Goal: Task Accomplishment & Management: Complete application form

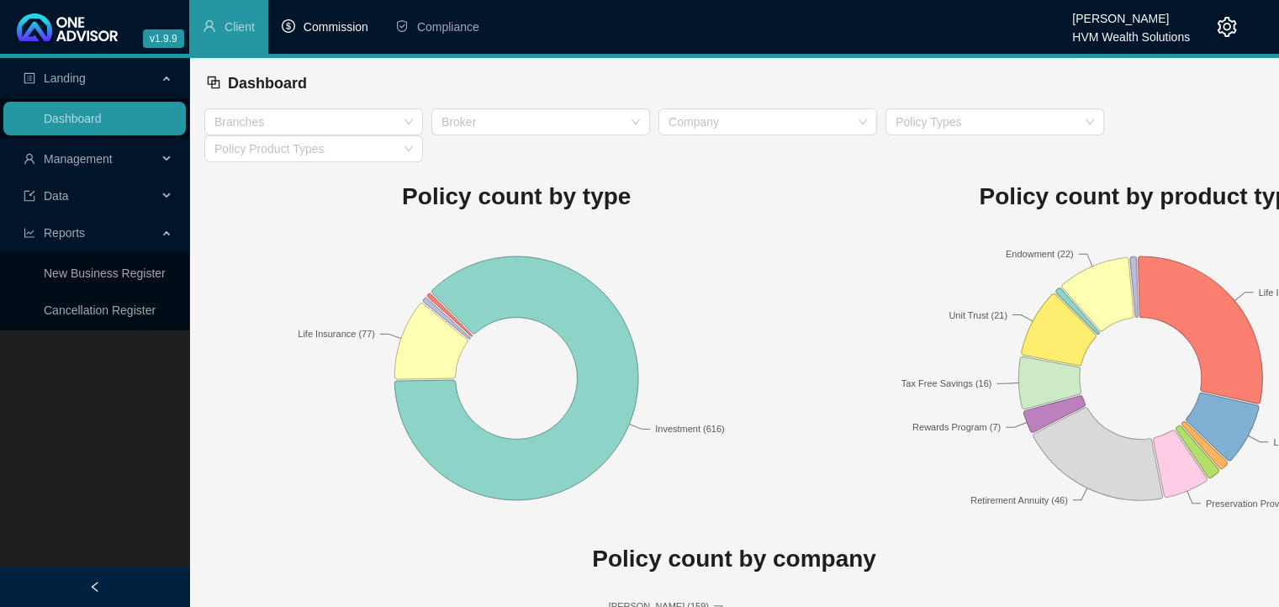
click at [333, 34] on li "Commission" at bounding box center [324, 27] width 113 height 54
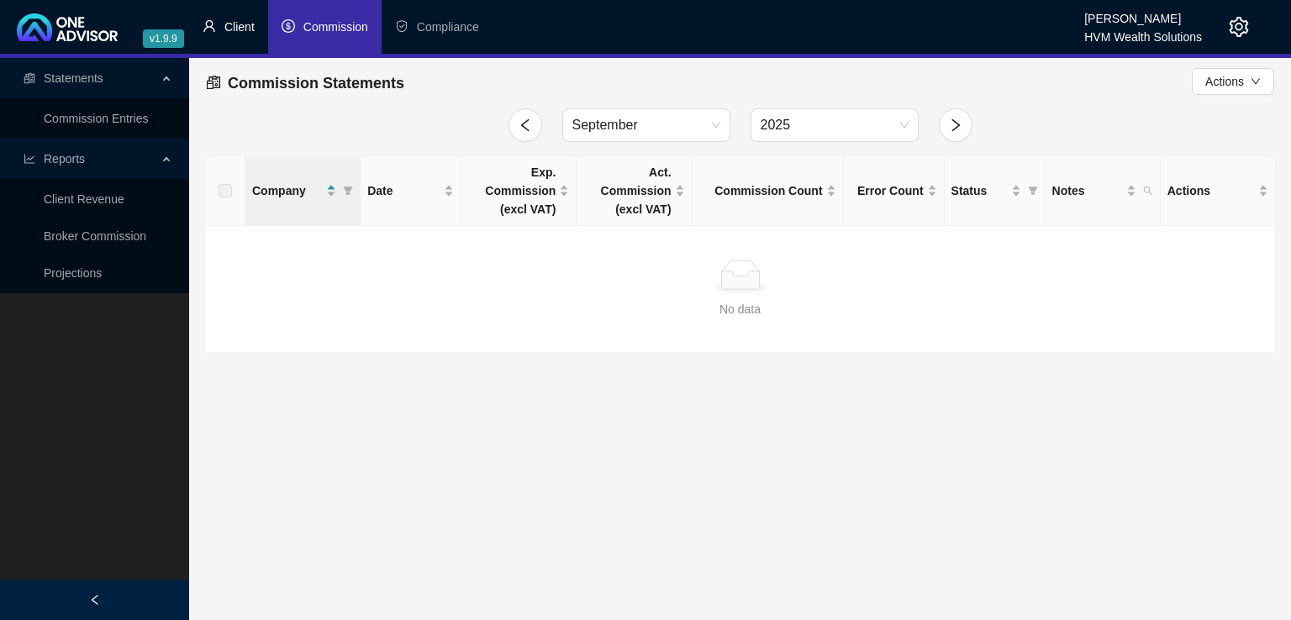
click at [245, 30] on span "Client" at bounding box center [239, 26] width 30 height 13
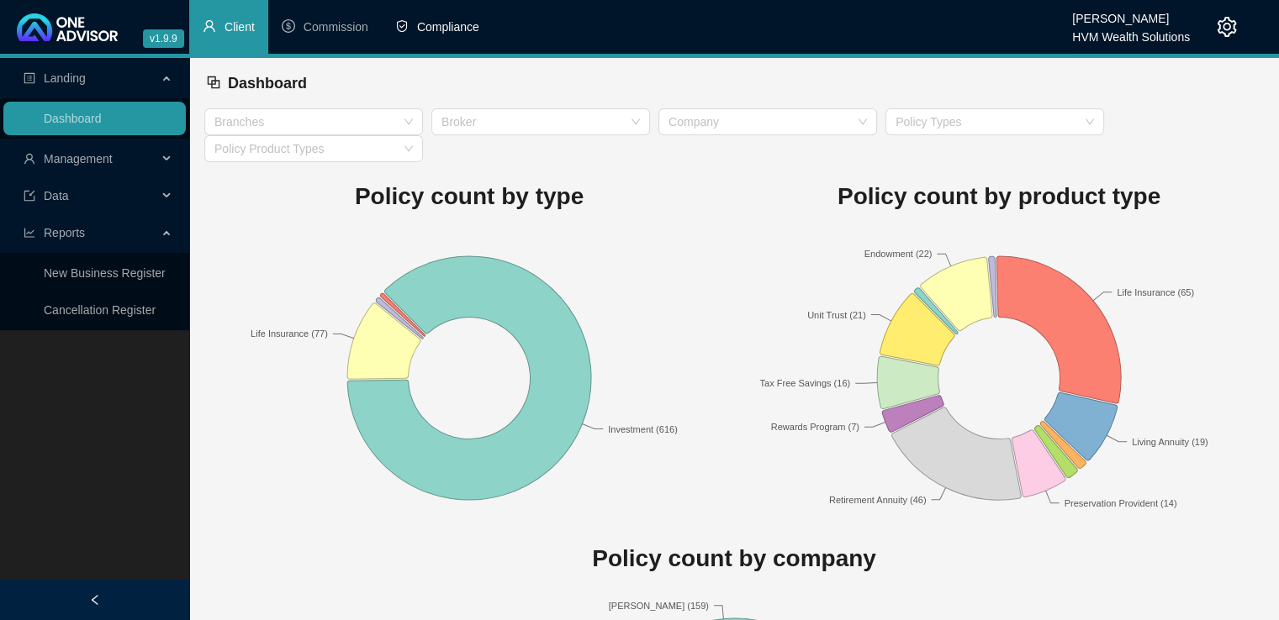
click at [446, 21] on span "Compliance" at bounding box center [448, 26] width 62 height 13
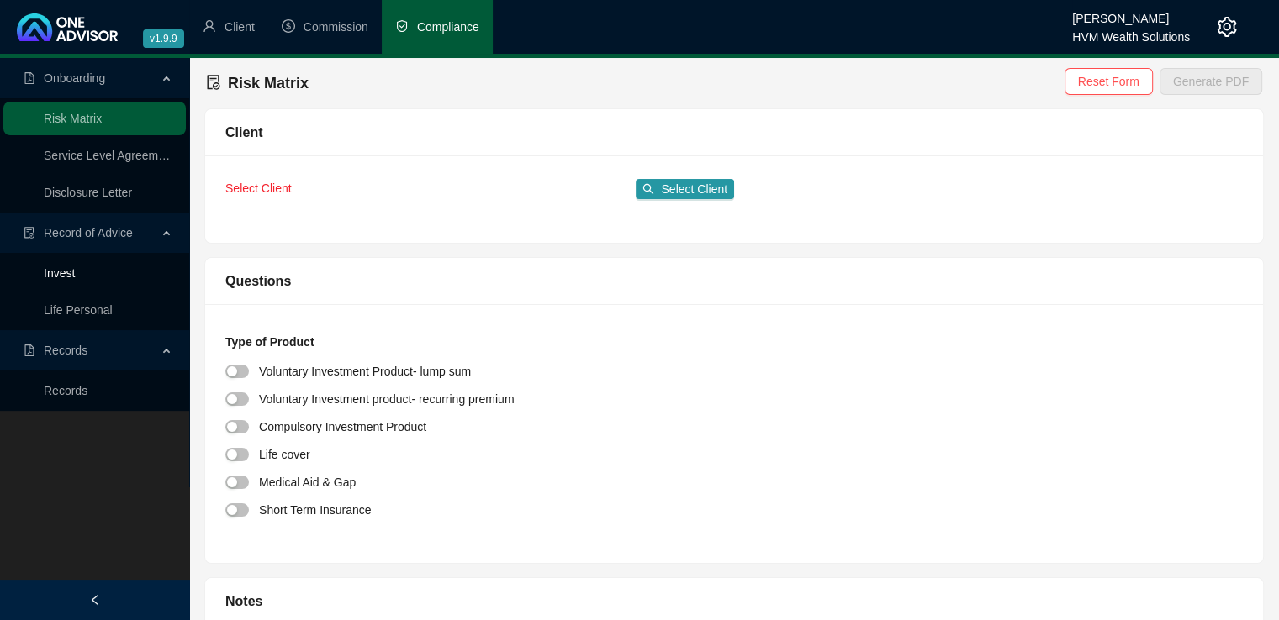
click at [64, 276] on link "Invest" at bounding box center [59, 273] width 31 height 13
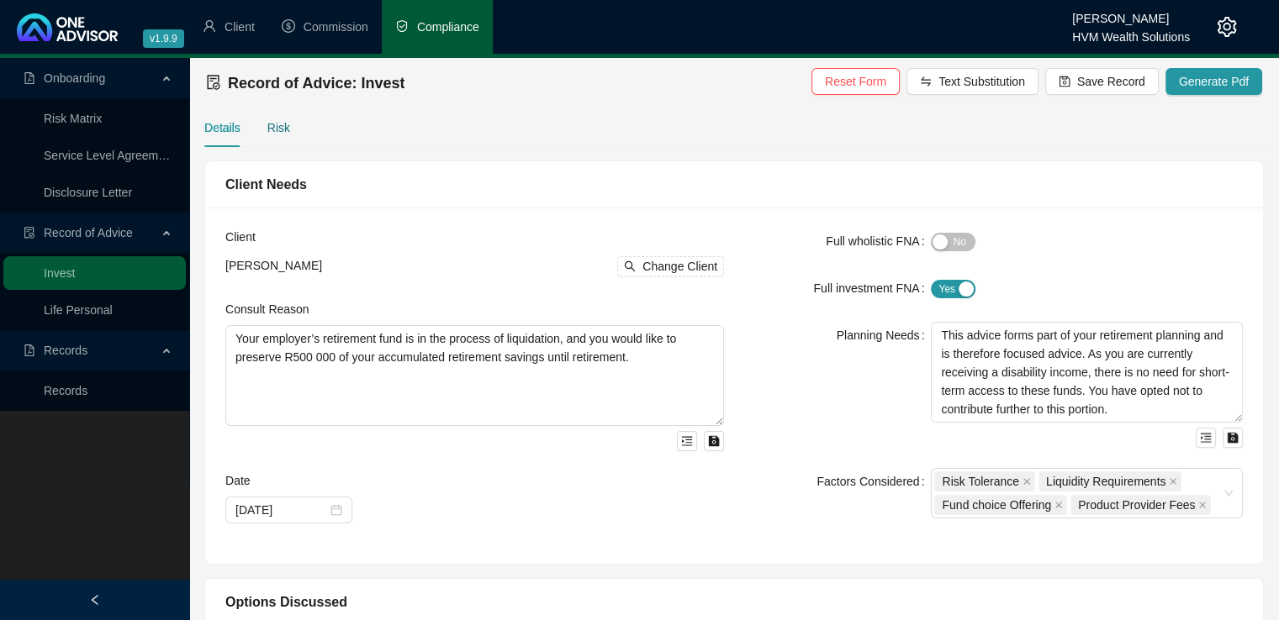
click at [275, 125] on div "Risk" at bounding box center [278, 128] width 23 height 18
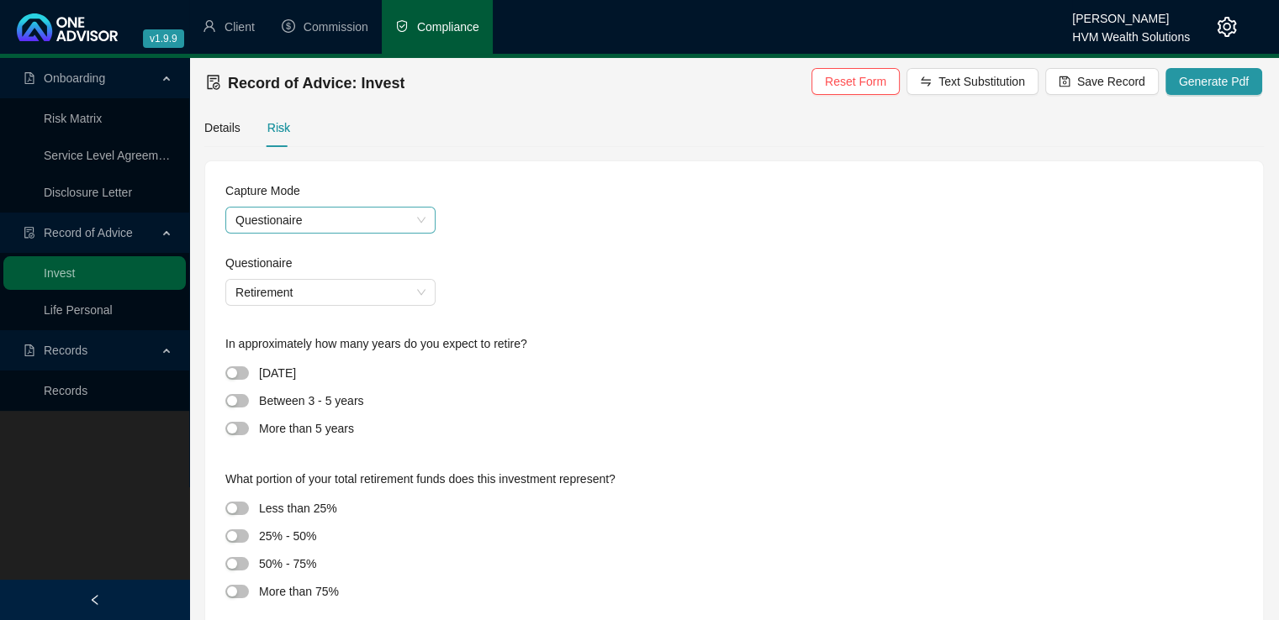
click at [330, 210] on span "Questionaire" at bounding box center [330, 220] width 190 height 25
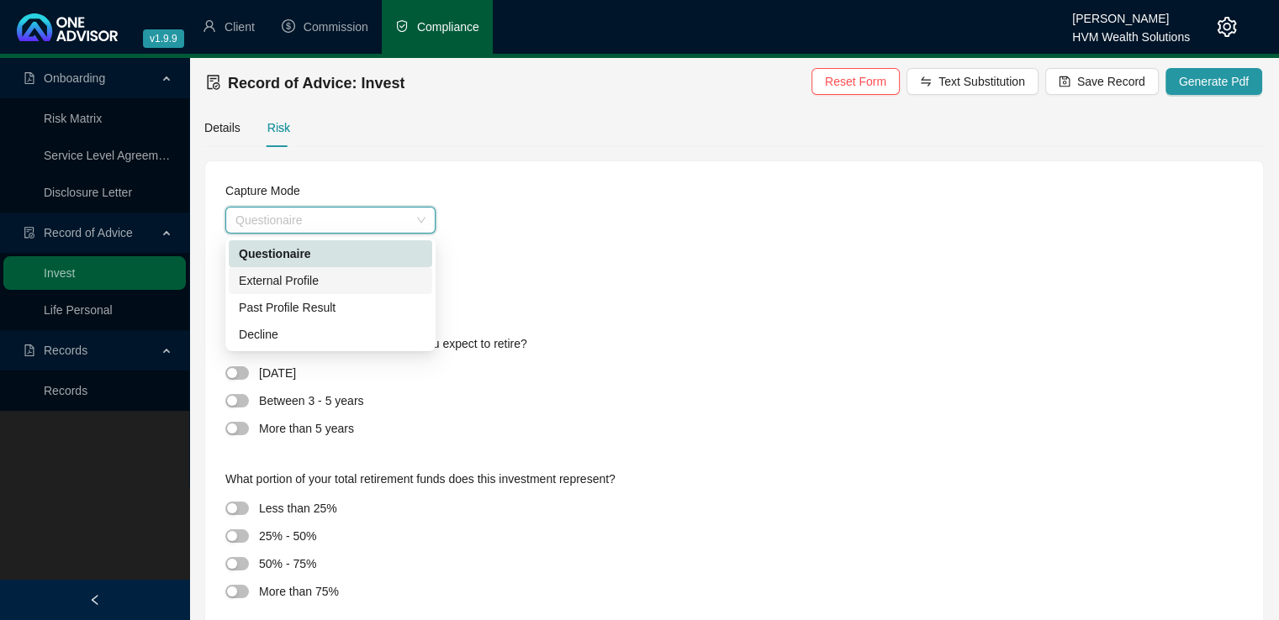
click at [351, 282] on div "External Profile" at bounding box center [330, 281] width 183 height 18
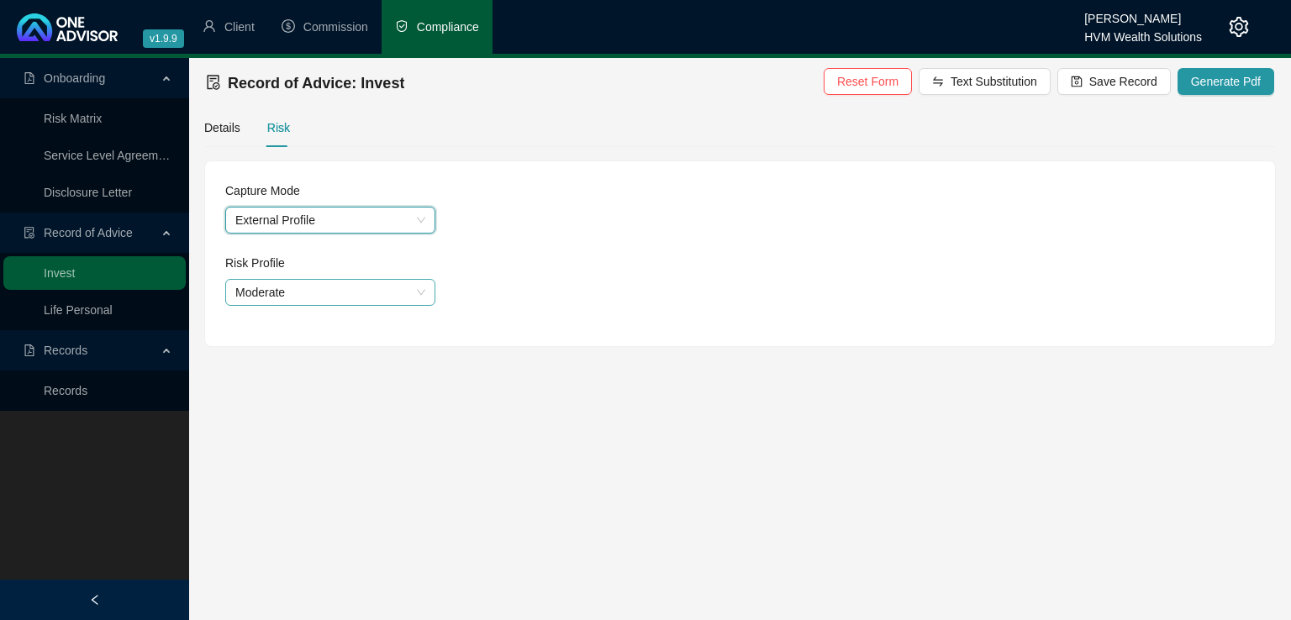
click at [349, 292] on span "Moderate" at bounding box center [330, 292] width 190 height 25
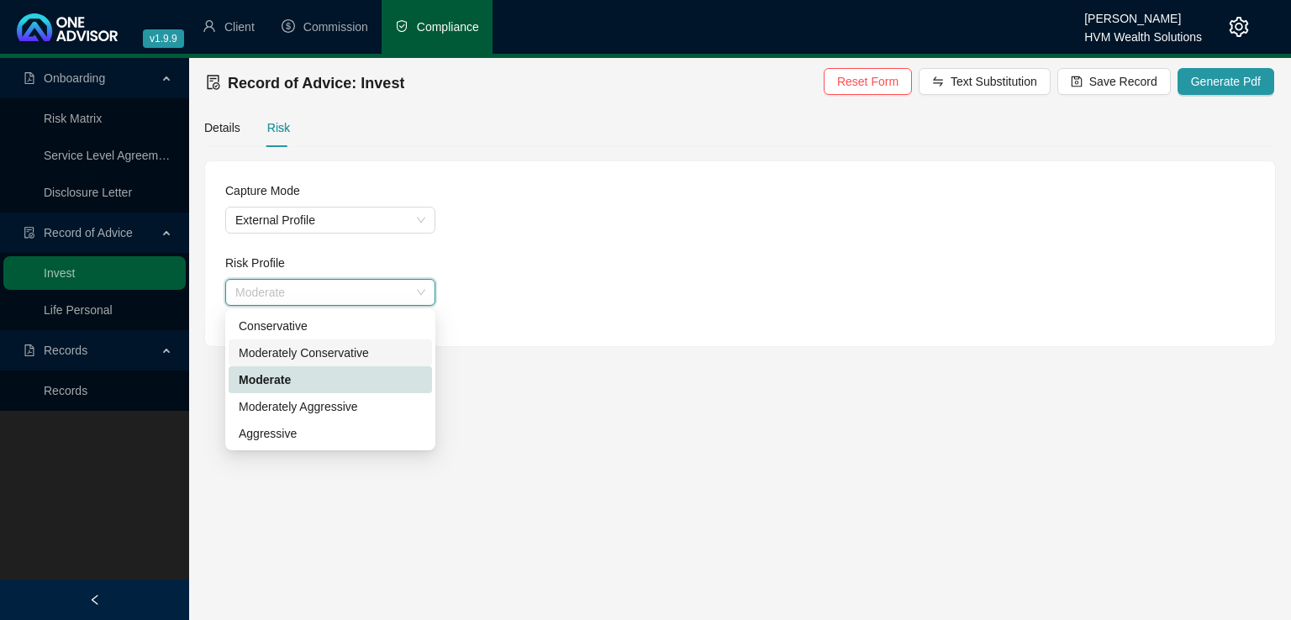
click at [354, 354] on div "Moderately Conservative" at bounding box center [330, 353] width 183 height 18
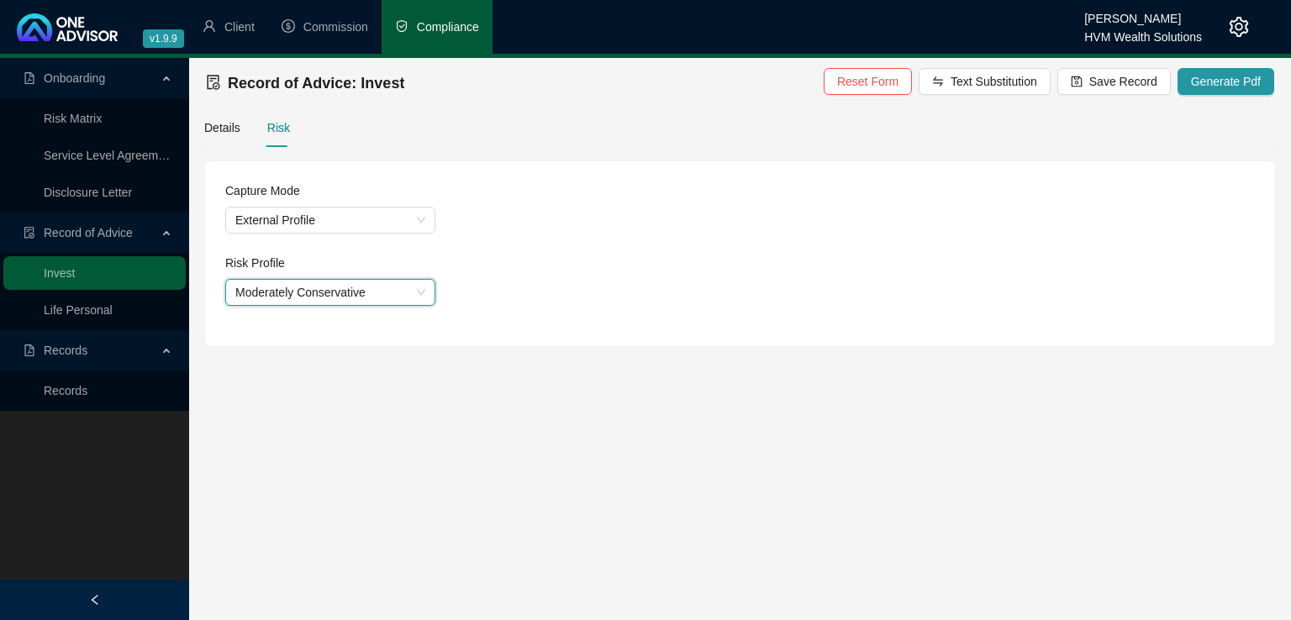
click at [769, 294] on div "Moderately Conservative Moderately Conservative" at bounding box center [740, 292] width 1030 height 27
click at [1190, 85] on button "Generate Pdf" at bounding box center [1226, 81] width 97 height 27
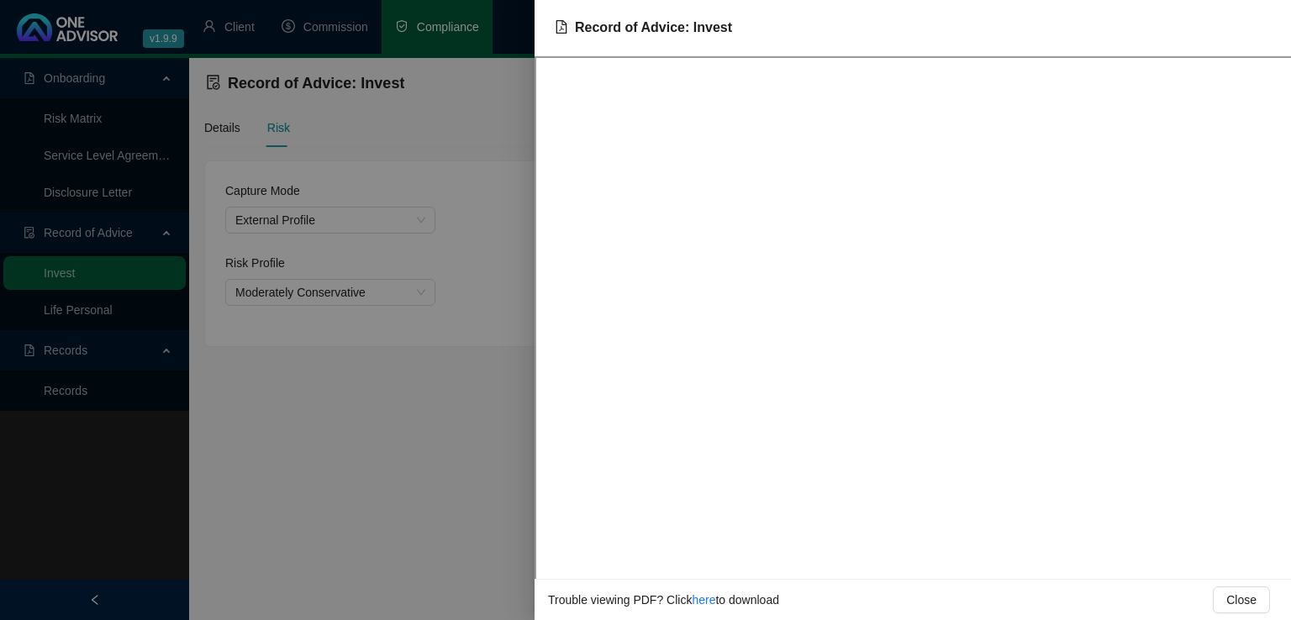
click at [364, 430] on div at bounding box center [645, 310] width 1291 height 620
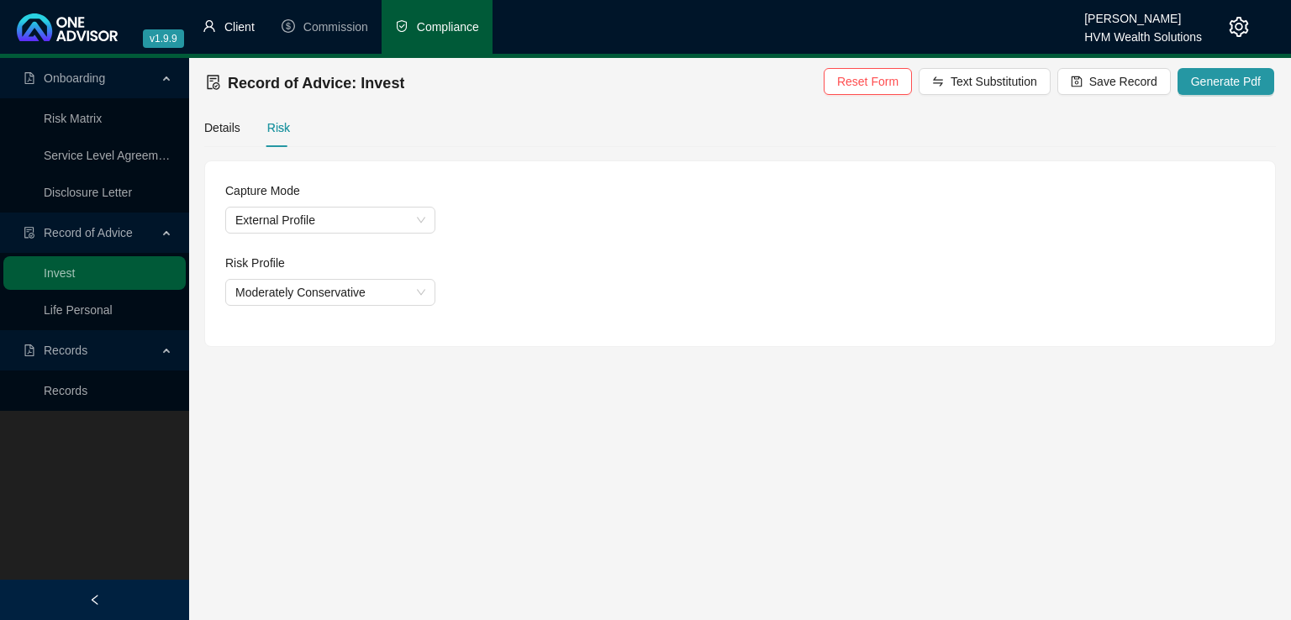
click at [242, 31] on span "Client" at bounding box center [239, 26] width 30 height 13
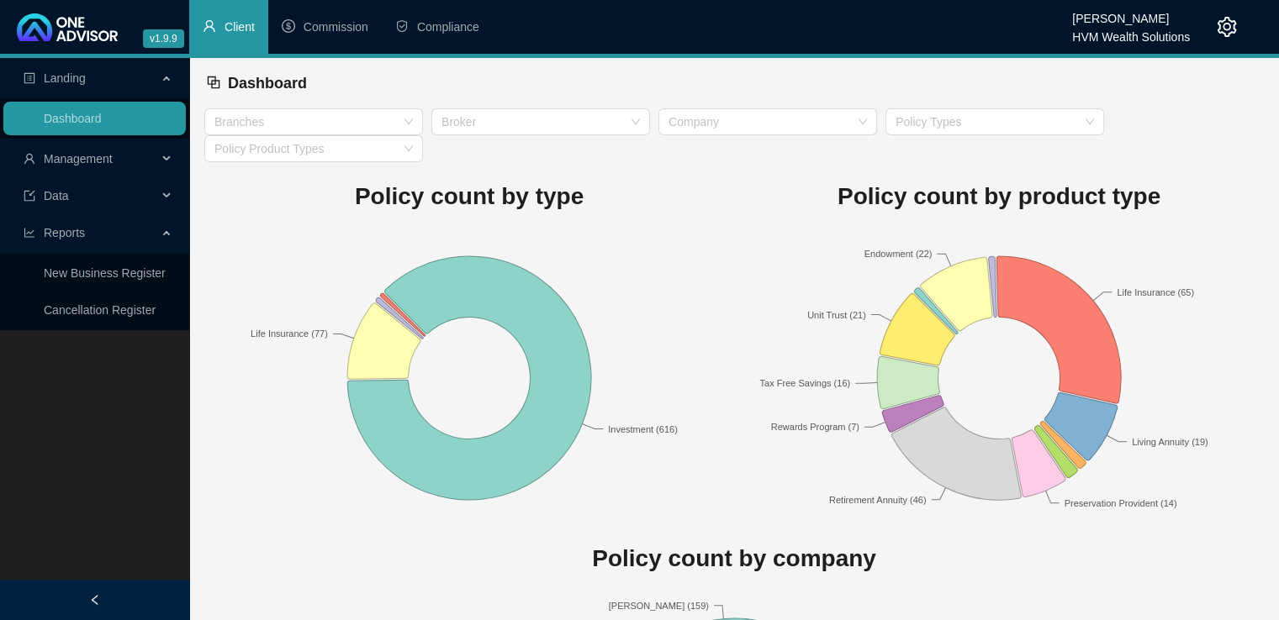
click at [87, 233] on span "Reports" at bounding box center [91, 233] width 134 height 34
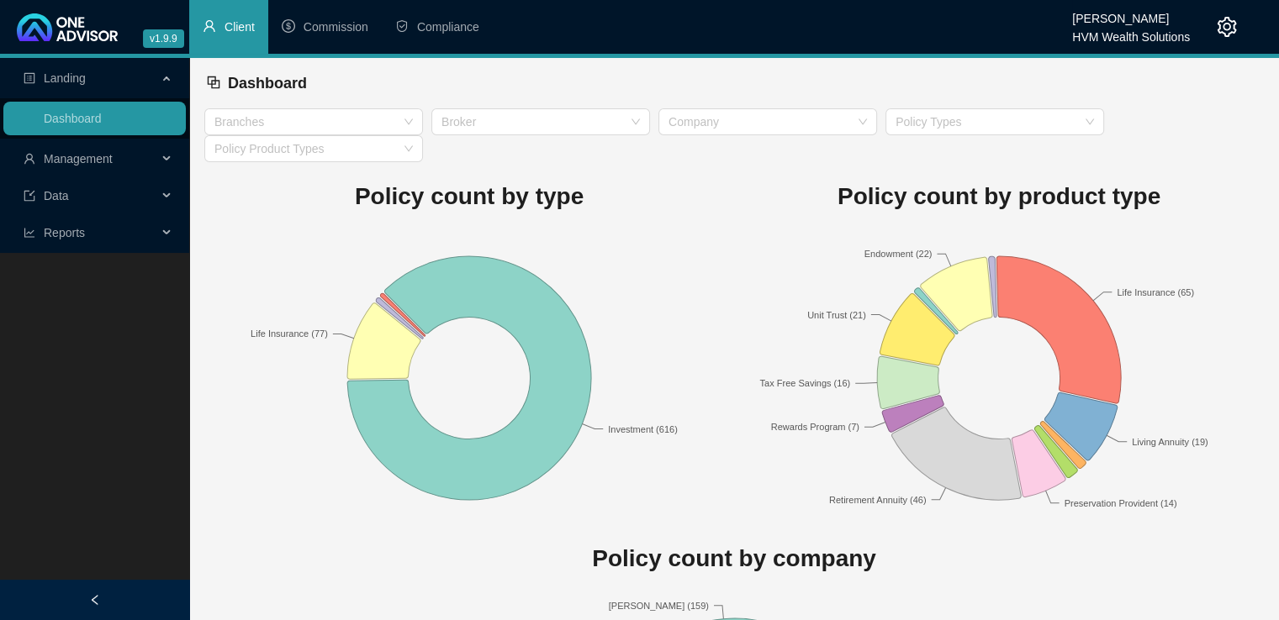
click at [75, 230] on span "Reports" at bounding box center [64, 232] width 41 height 13
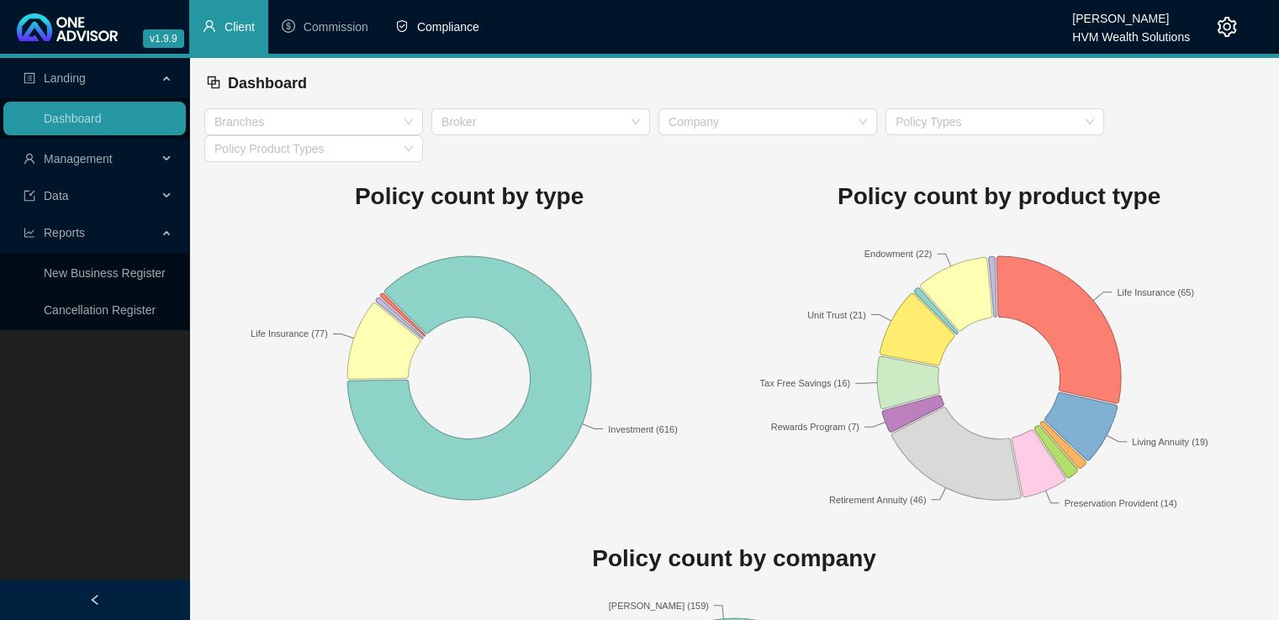
click at [457, 27] on span "Compliance" at bounding box center [448, 26] width 62 height 13
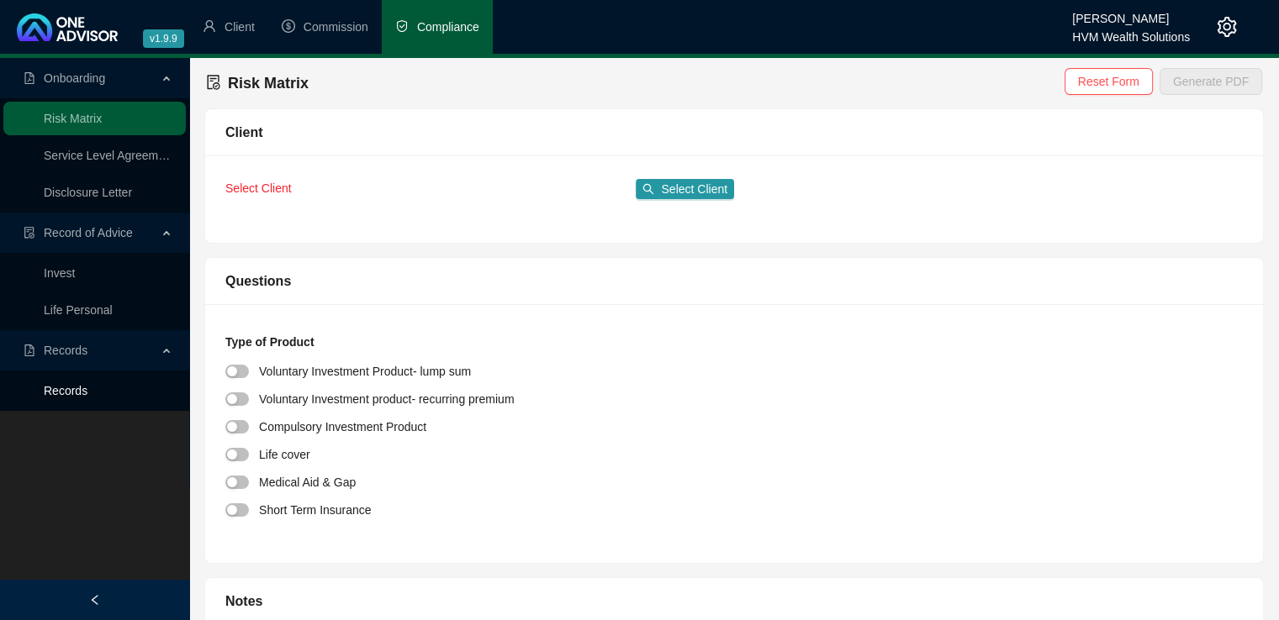
click at [72, 384] on link "Records" at bounding box center [66, 390] width 44 height 13
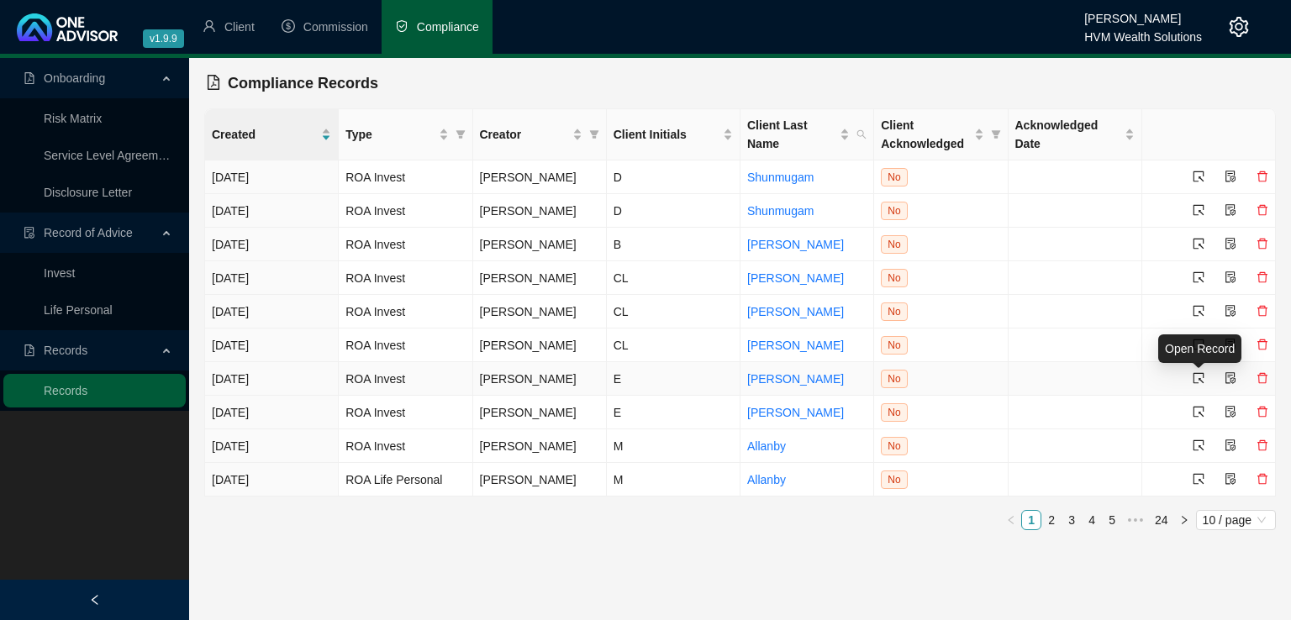
click at [1198, 377] on icon "select" at bounding box center [1199, 378] width 12 height 12
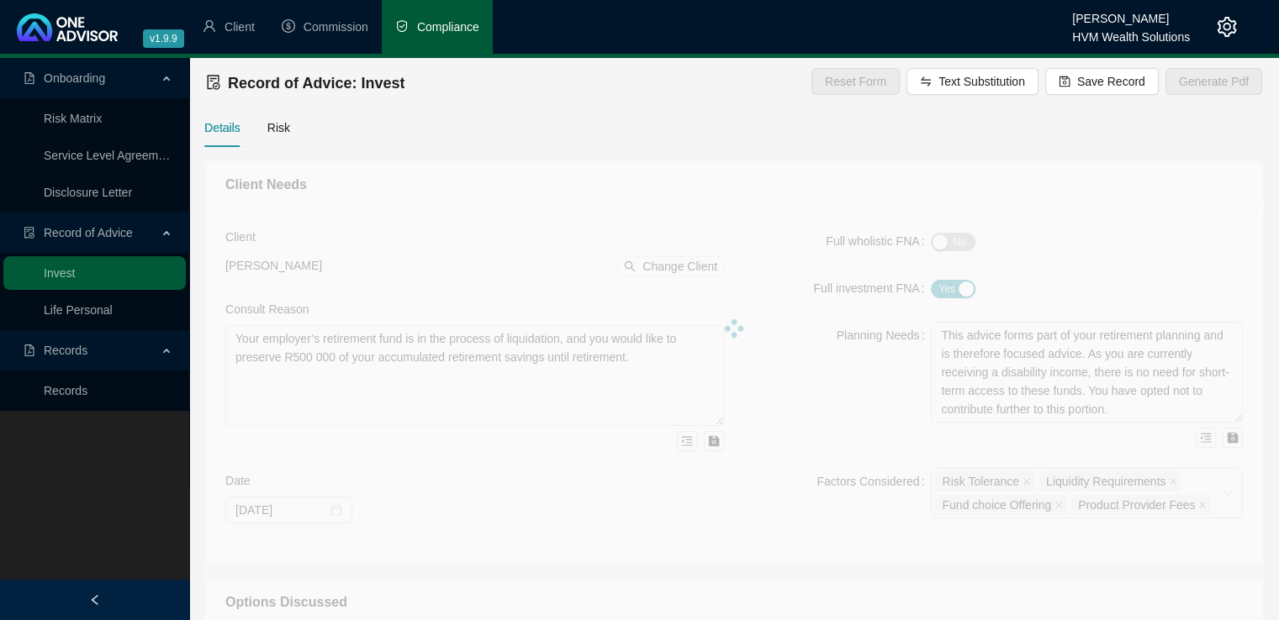
type textarea "This Record of Advice outlines the guidance provided regarding the restructurin…"
type textarea "You are 85 years old, with three adult children and related dependants. Your to…"
type textarea "To help meet your financial objectives, we propose the following two-part inves…"
type textarea "You have confirmed your decision to proceed with the recommendations provided i…"
type textarea "A traditional unit trust investment was considered during the planning process.…"
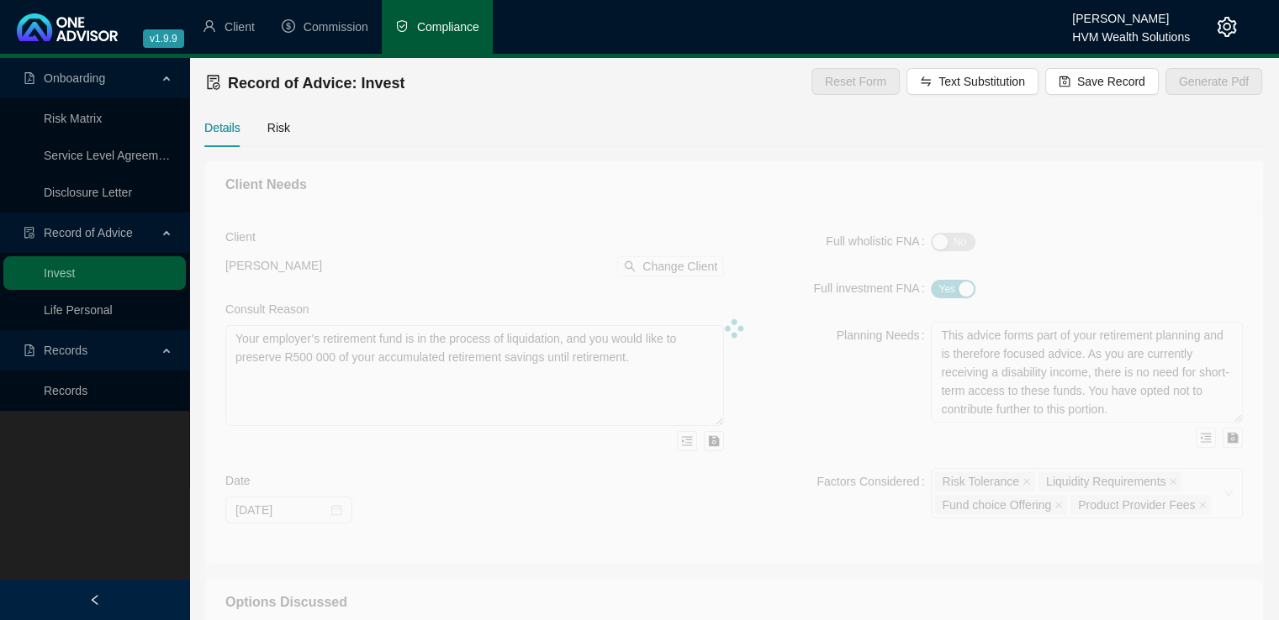
type input "1120000"
type input "0.50"
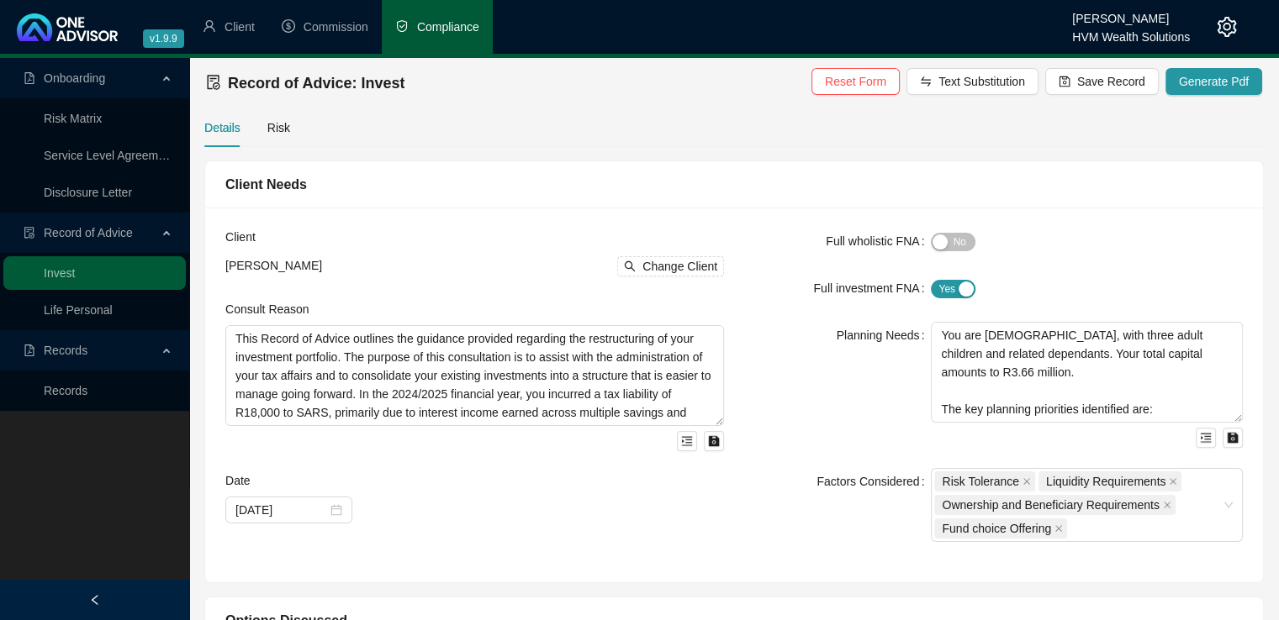
type input "2025-09-09"
click at [1185, 82] on span "Generate Pdf" at bounding box center [1214, 81] width 70 height 18
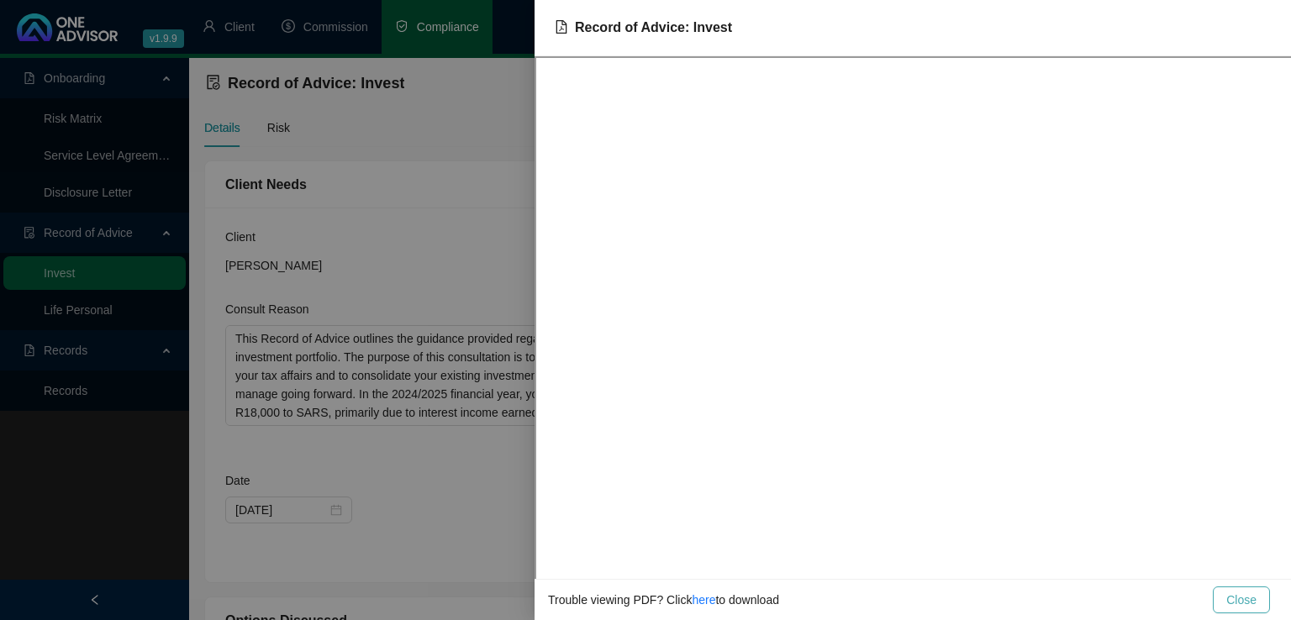
click at [1235, 602] on span "Close" at bounding box center [1242, 600] width 30 height 18
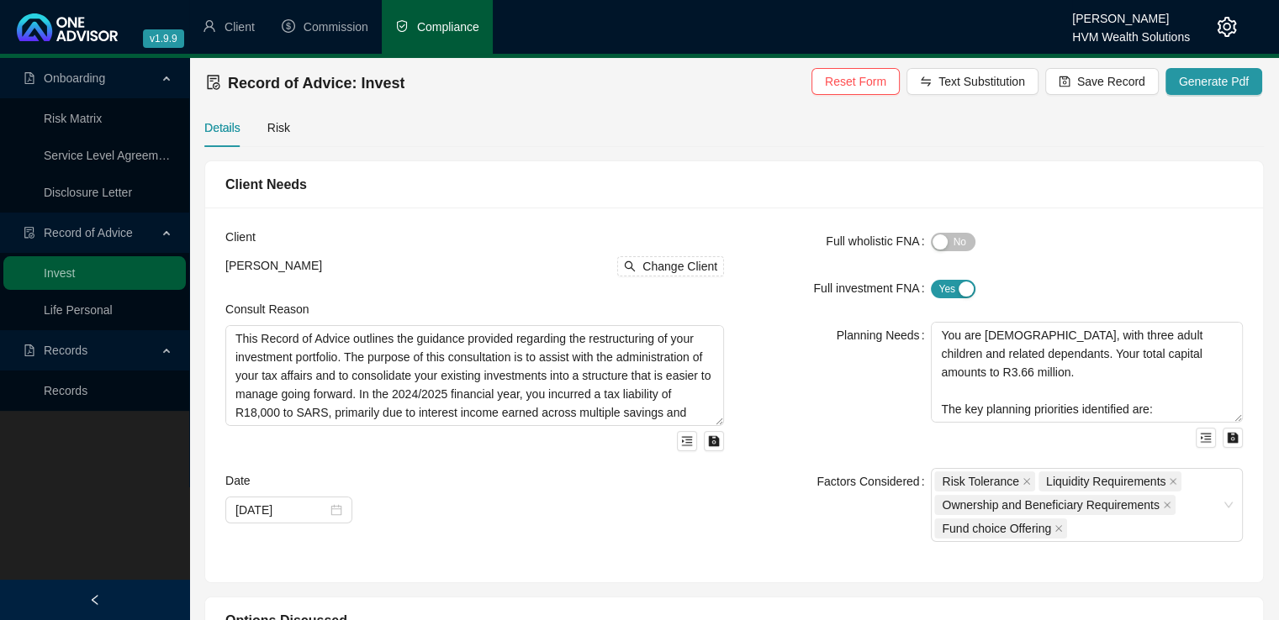
click at [612, 216] on div "Client Elaine Crabtree Change Client Consult Reason This Record of Advice outli…" at bounding box center [734, 395] width 1058 height 375
click at [394, 131] on div "Details Risk" at bounding box center [733, 127] width 1059 height 39
drag, startPoint x: 600, startPoint y: 0, endPoint x: 622, endPoint y: 111, distance: 113.1
click at [622, 111] on div "Details Risk" at bounding box center [733, 127] width 1059 height 39
click at [237, 20] on span "Client" at bounding box center [239, 26] width 30 height 13
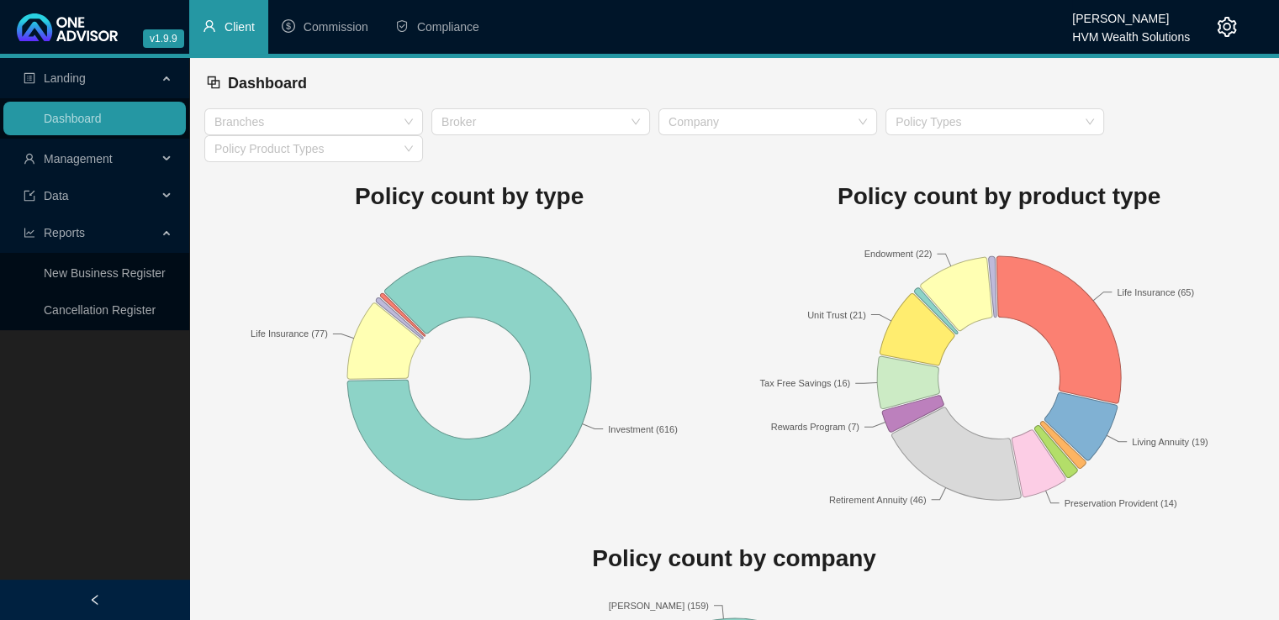
click at [1227, 26] on icon "setting" at bounding box center [1227, 27] width 20 height 20
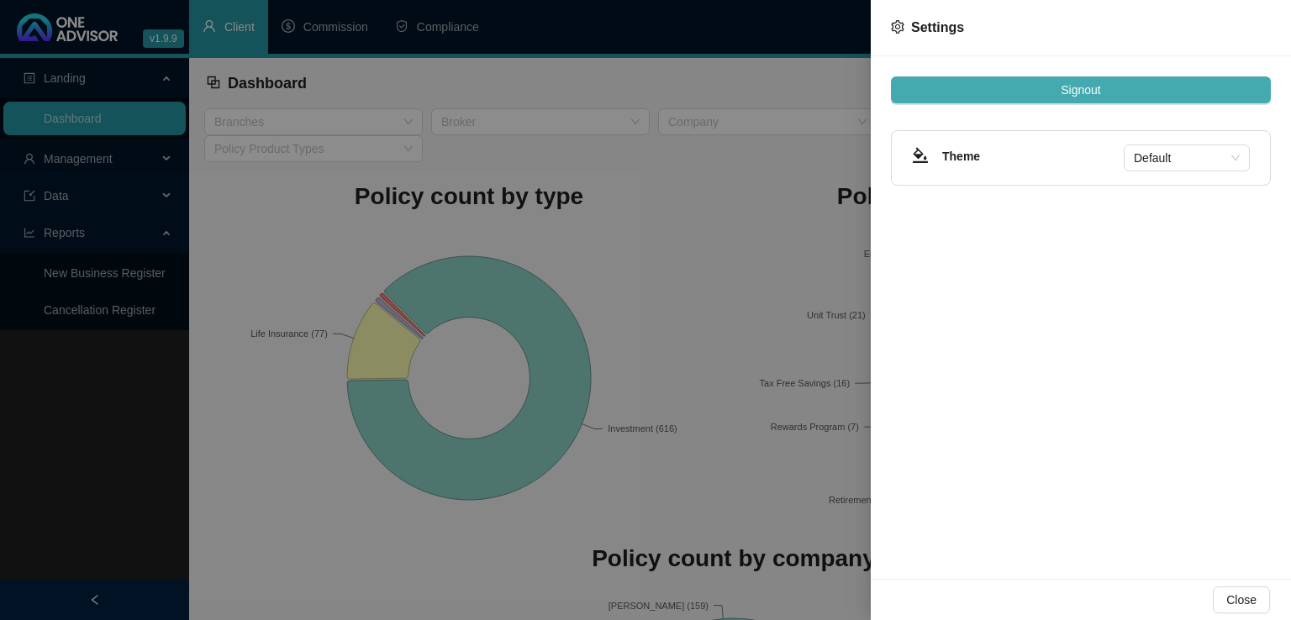
click at [1110, 88] on button "Signout" at bounding box center [1081, 90] width 380 height 27
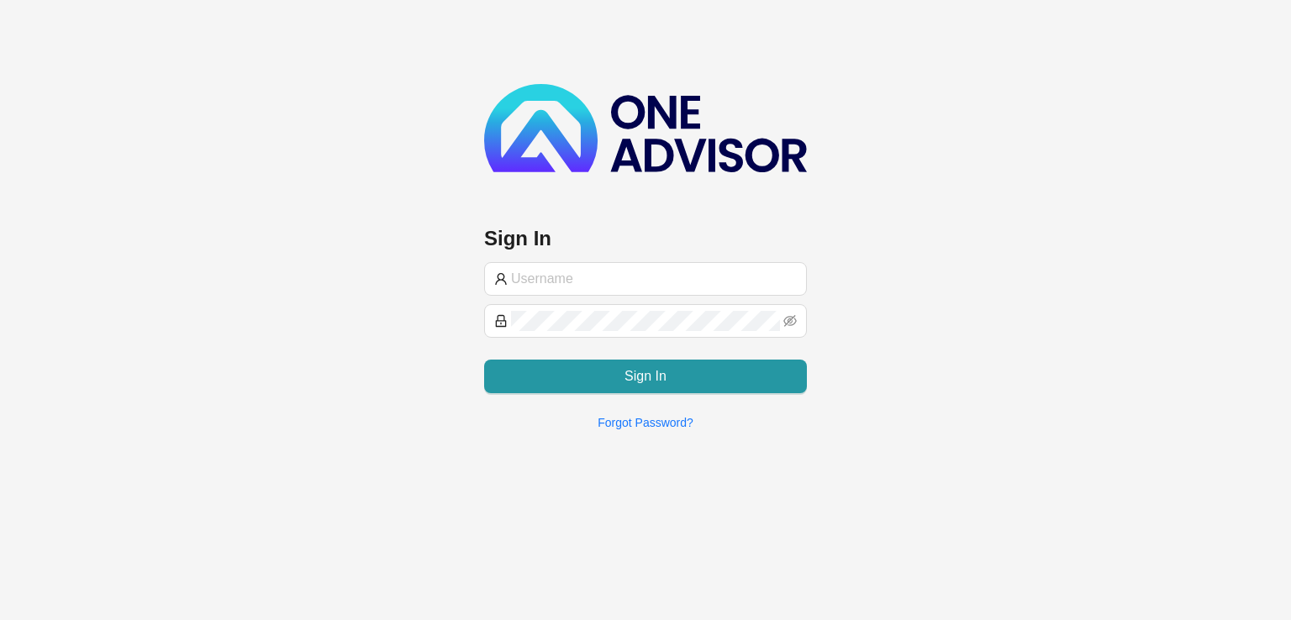
type input "[PERSON_NAME][EMAIL_ADDRESS][DOMAIN_NAME]"
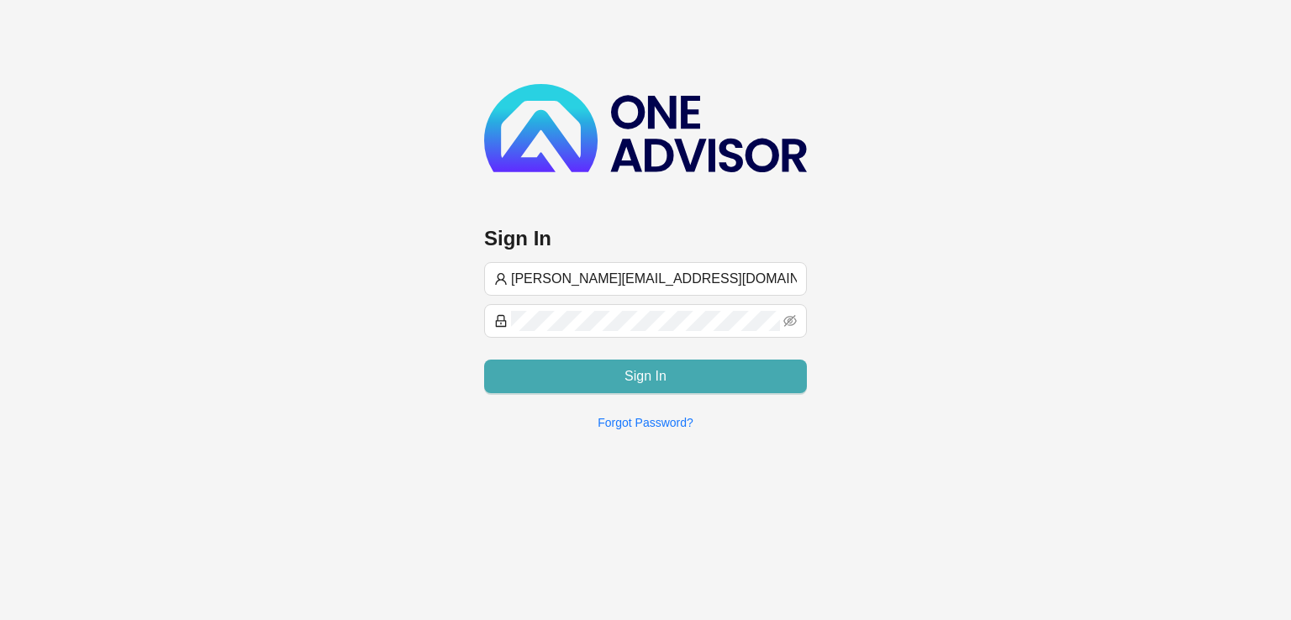
click at [676, 381] on button "Sign In" at bounding box center [645, 377] width 323 height 34
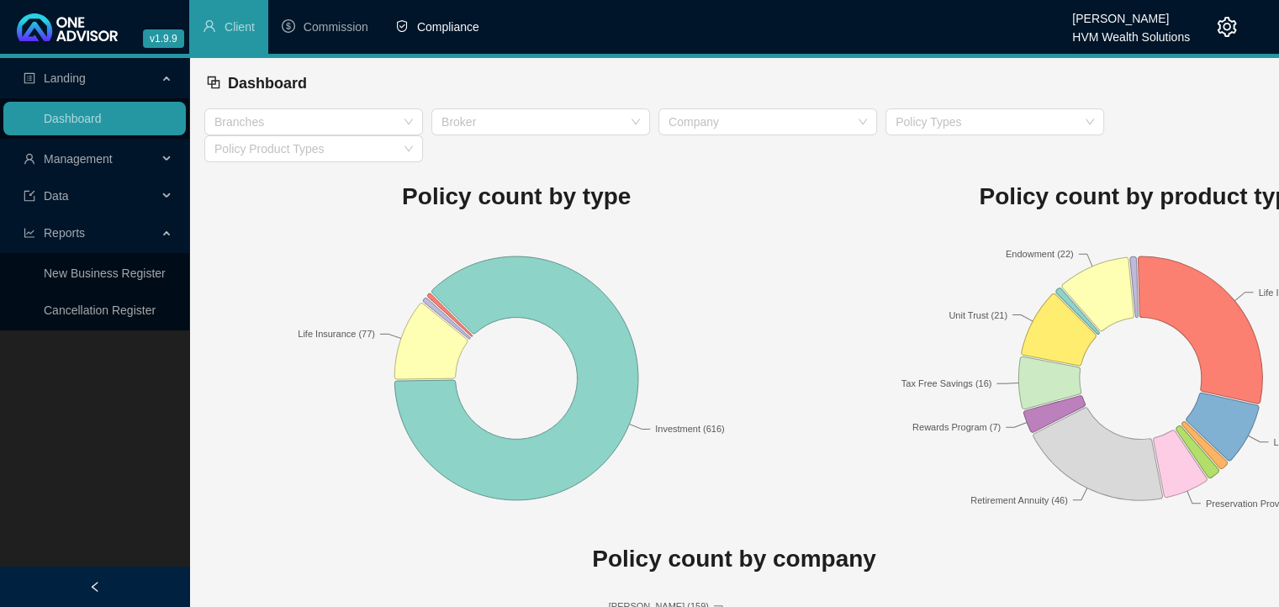
click at [449, 31] on span "Compliance" at bounding box center [448, 26] width 62 height 13
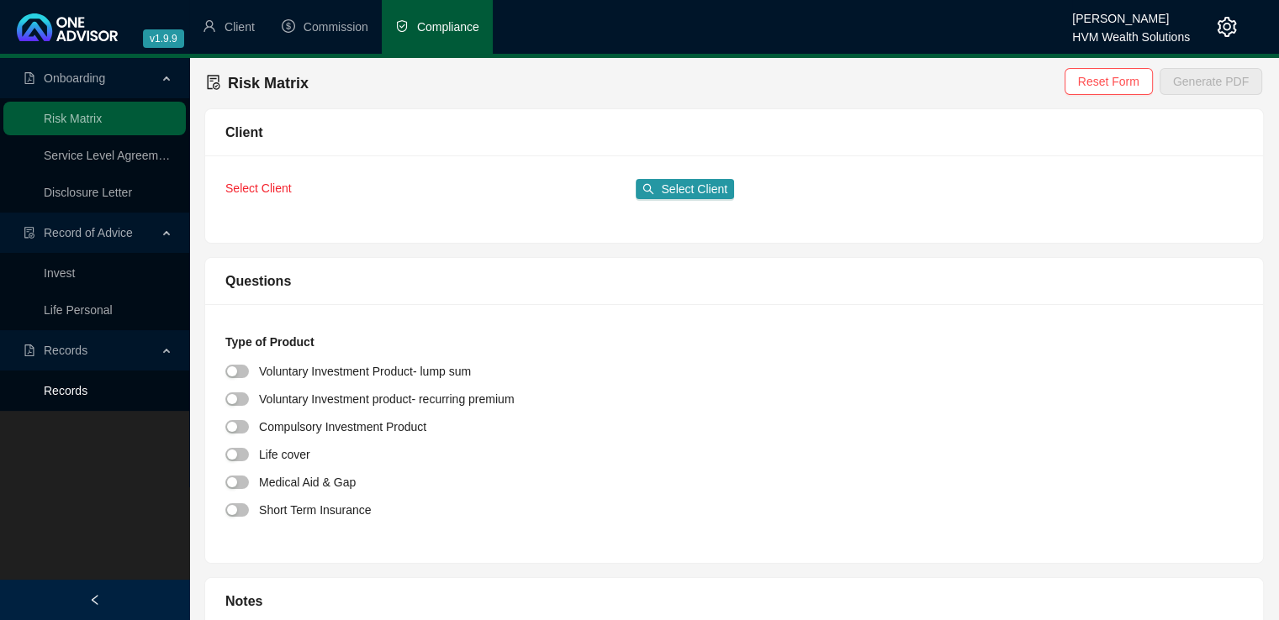
click at [78, 391] on link "Records" at bounding box center [66, 390] width 44 height 13
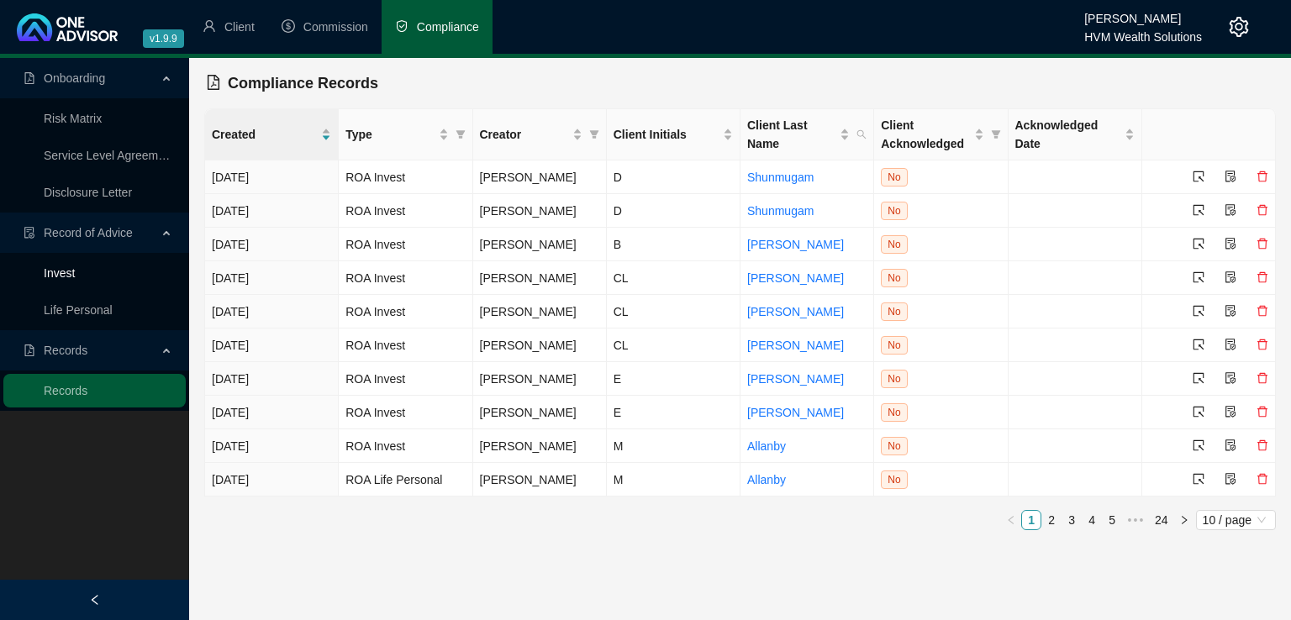
click at [75, 272] on link "Invest" at bounding box center [59, 273] width 31 height 13
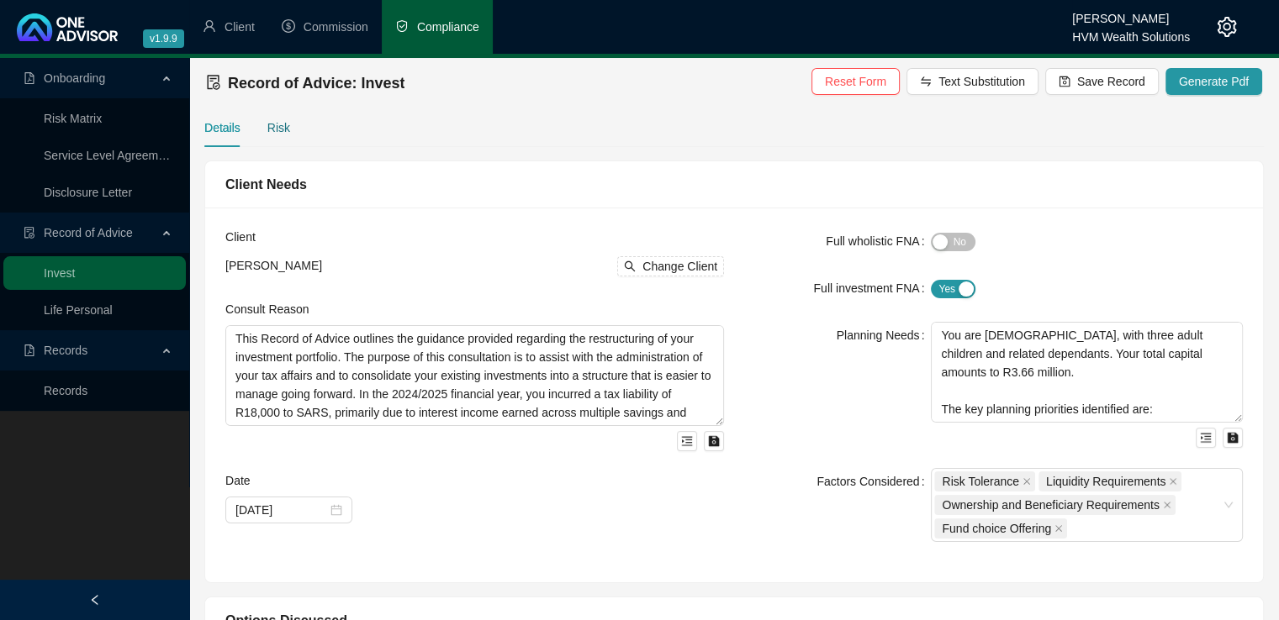
click at [285, 132] on div "Risk" at bounding box center [278, 128] width 23 height 18
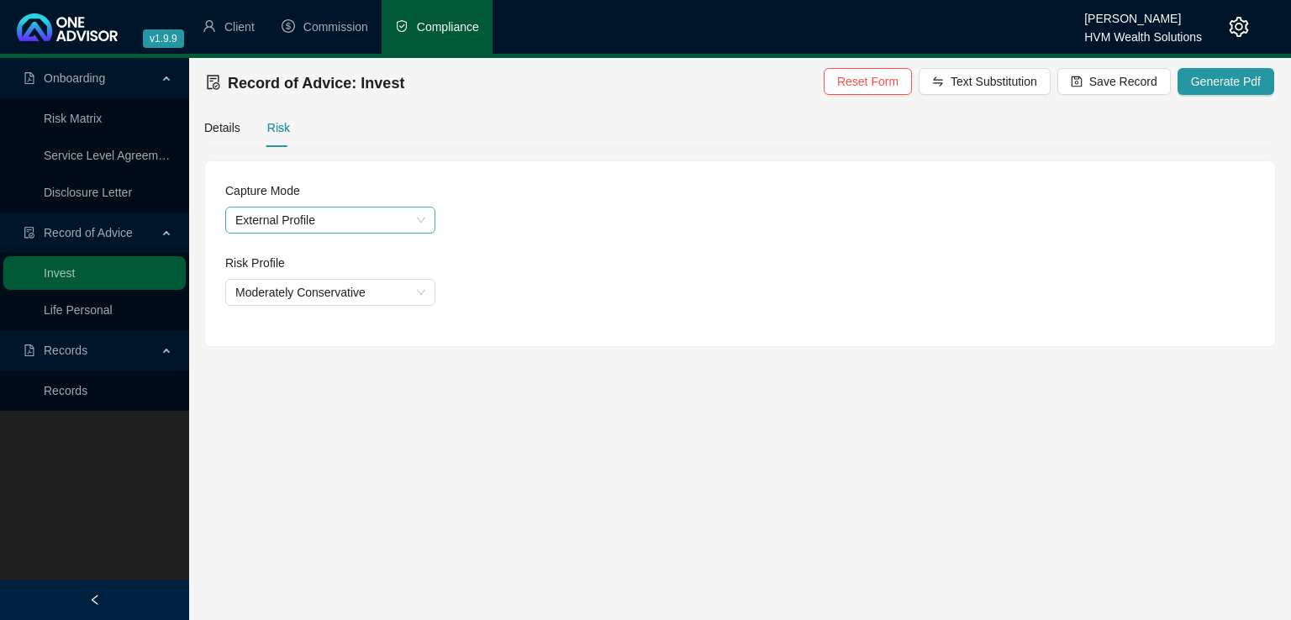
click at [330, 220] on span "External Profile" at bounding box center [330, 220] width 190 height 25
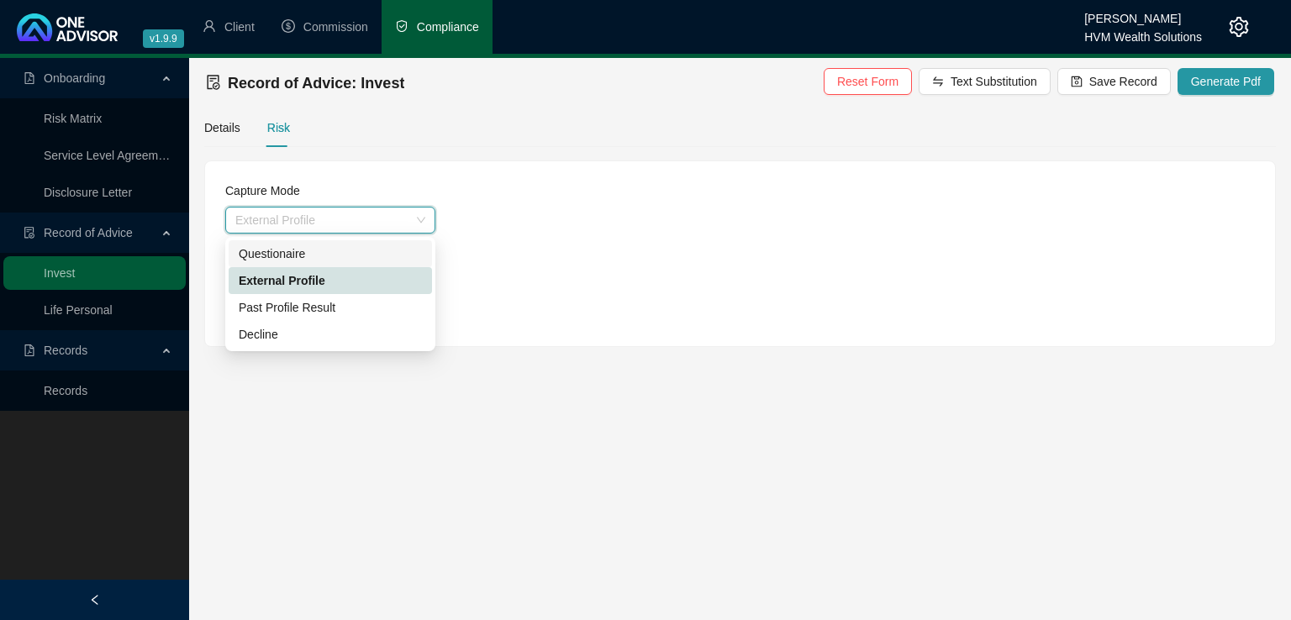
click at [341, 260] on div "Questionaire" at bounding box center [330, 254] width 183 height 18
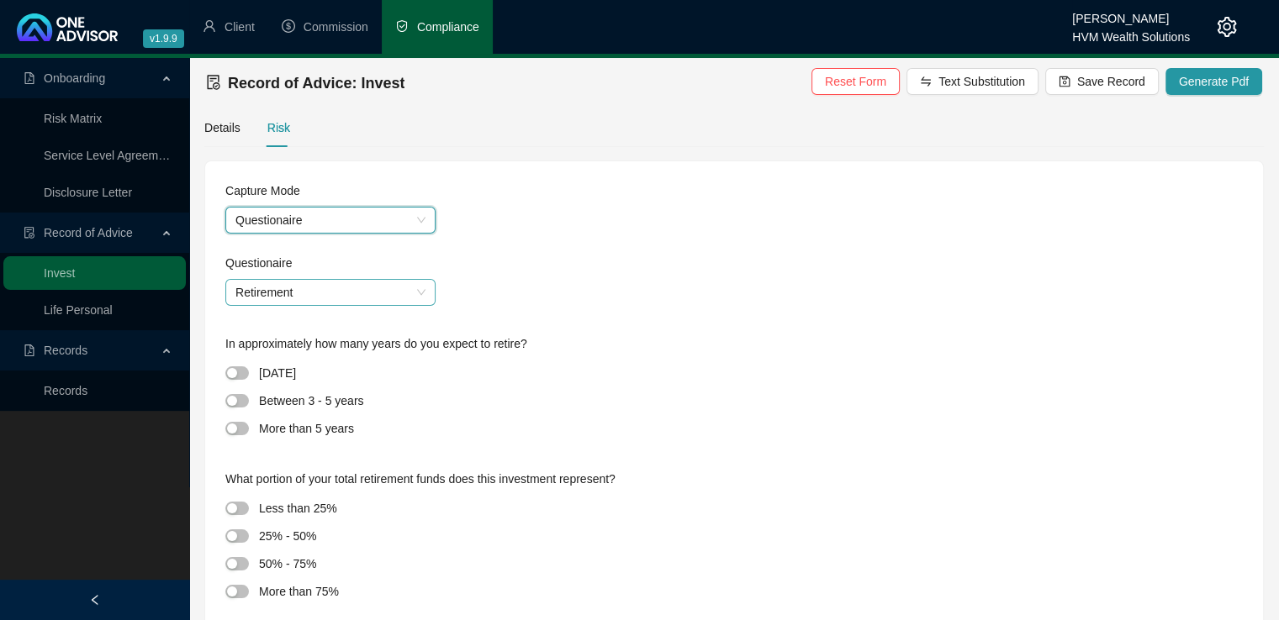
click at [300, 290] on span "Retirement" at bounding box center [330, 292] width 190 height 25
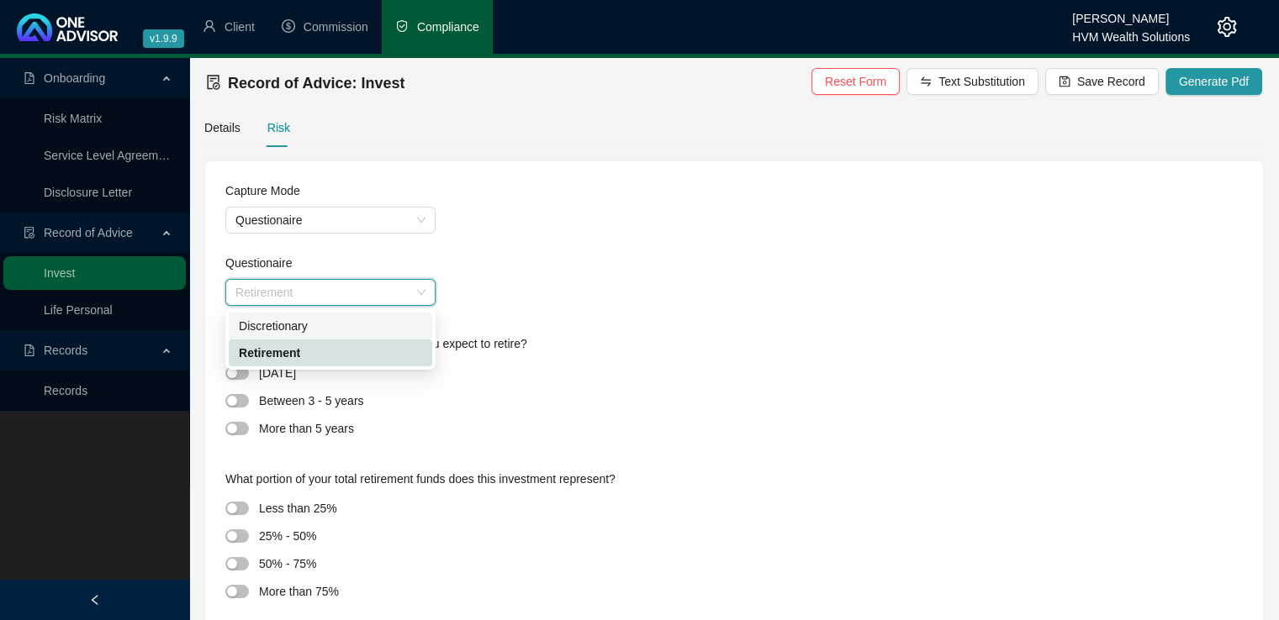
click at [300, 323] on div "Discretionary" at bounding box center [330, 326] width 183 height 18
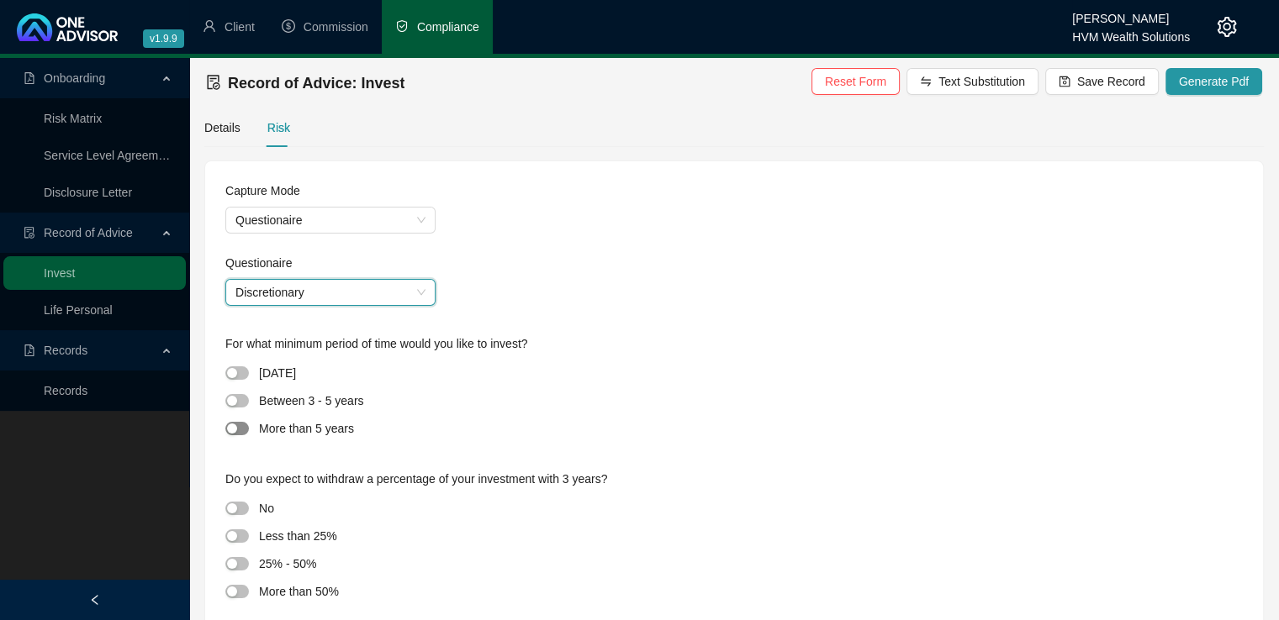
click at [238, 430] on span "button" at bounding box center [237, 428] width 24 height 13
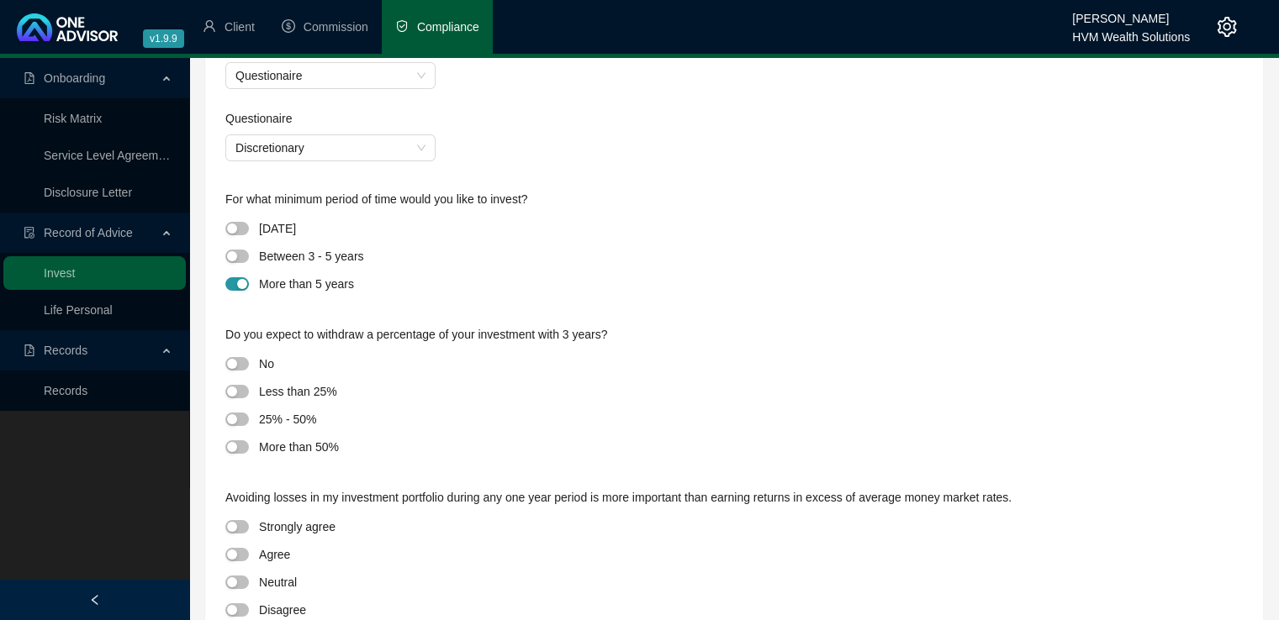
scroll to position [149, 0]
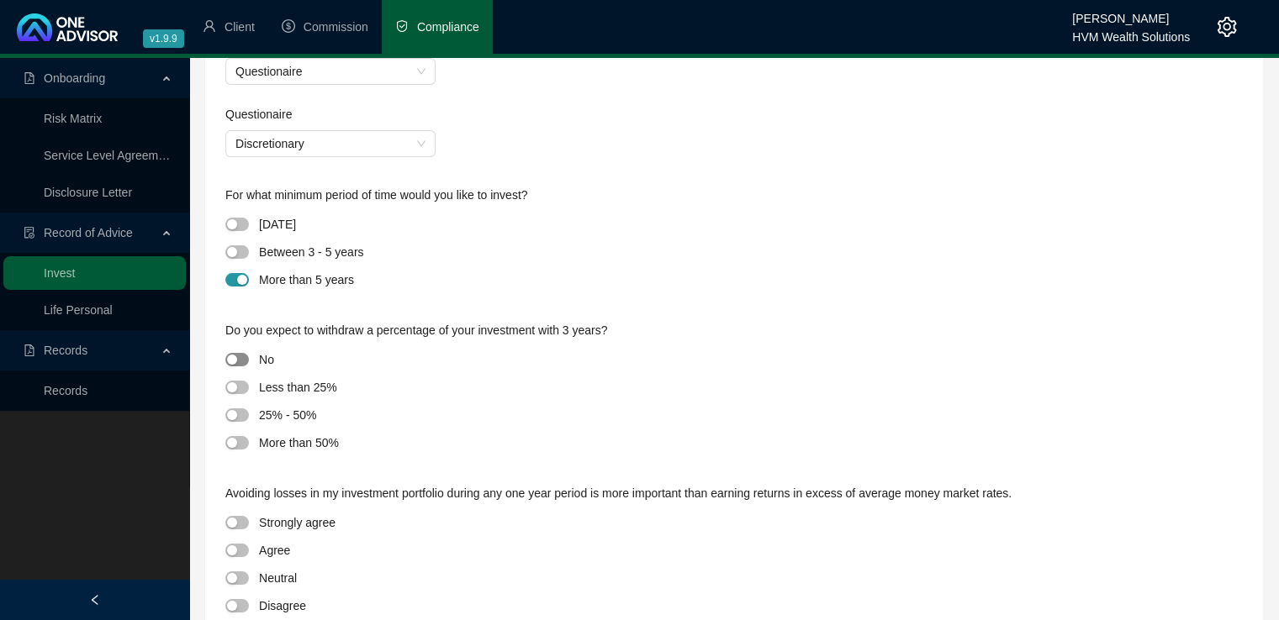
click at [239, 362] on span "button" at bounding box center [237, 359] width 24 height 13
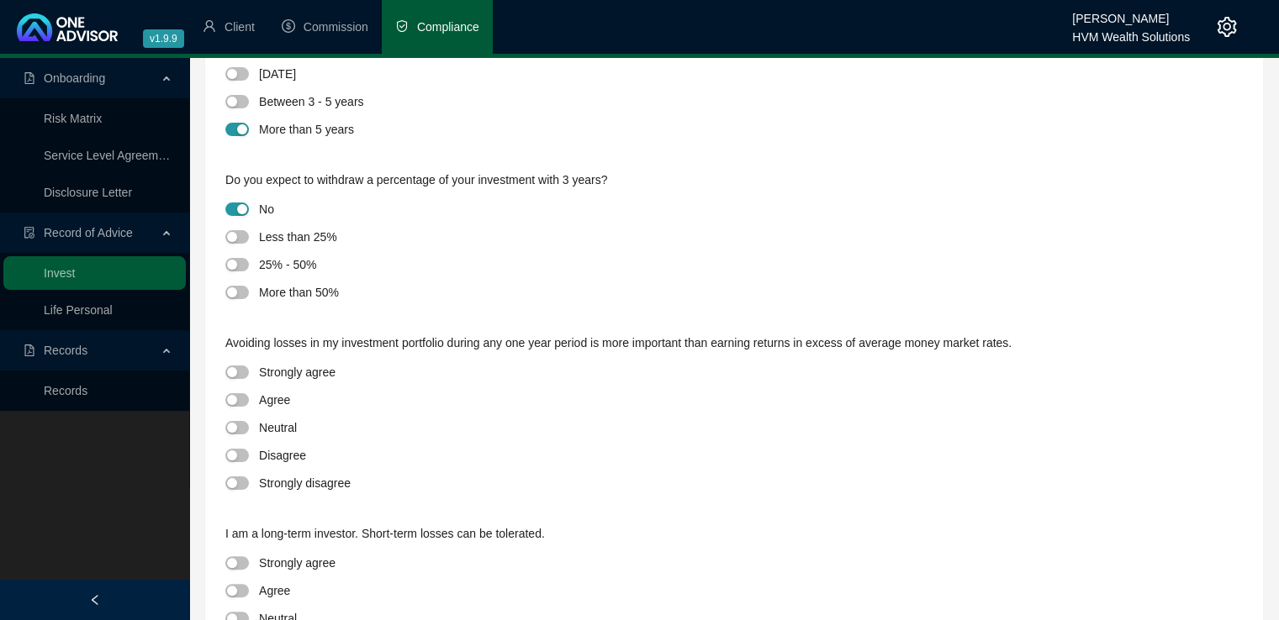
scroll to position [318, 0]
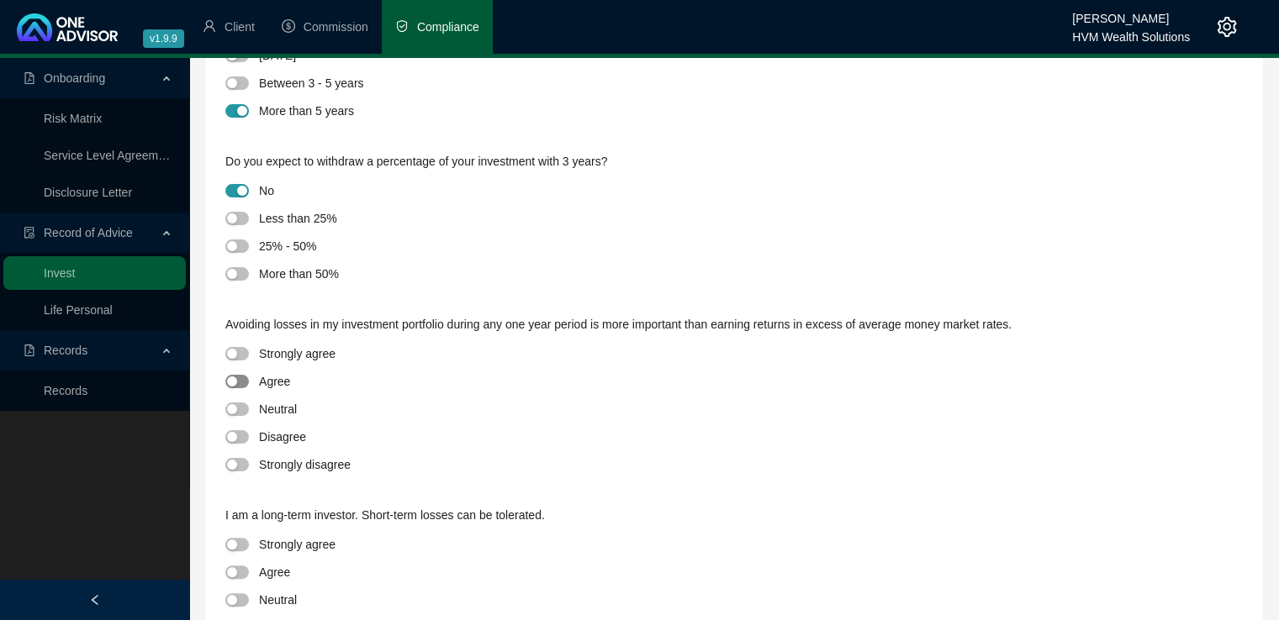
click at [240, 386] on span "button" at bounding box center [237, 381] width 24 height 13
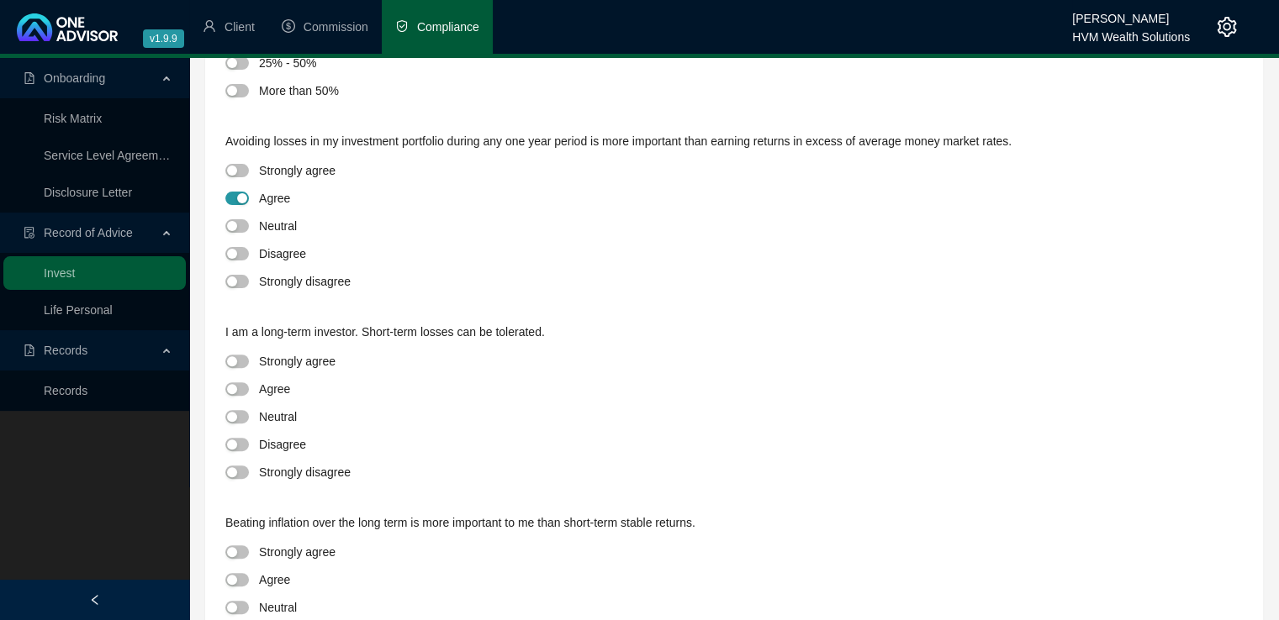
scroll to position [504, 0]
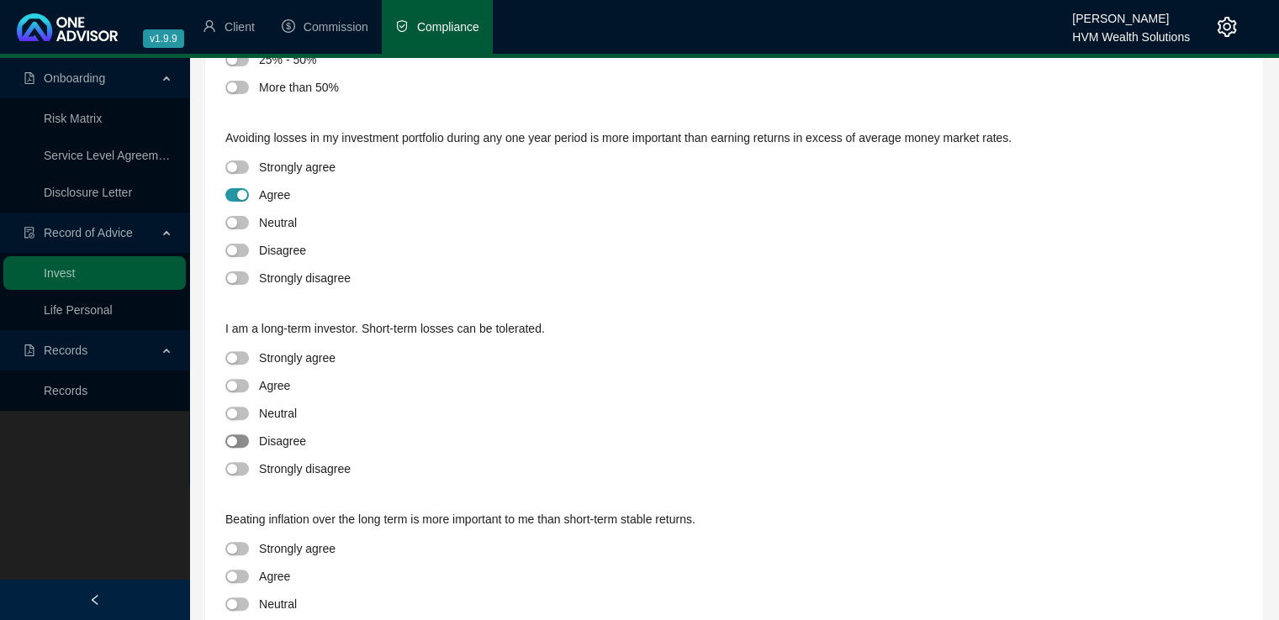
click at [236, 441] on div "button" at bounding box center [232, 441] width 10 height 10
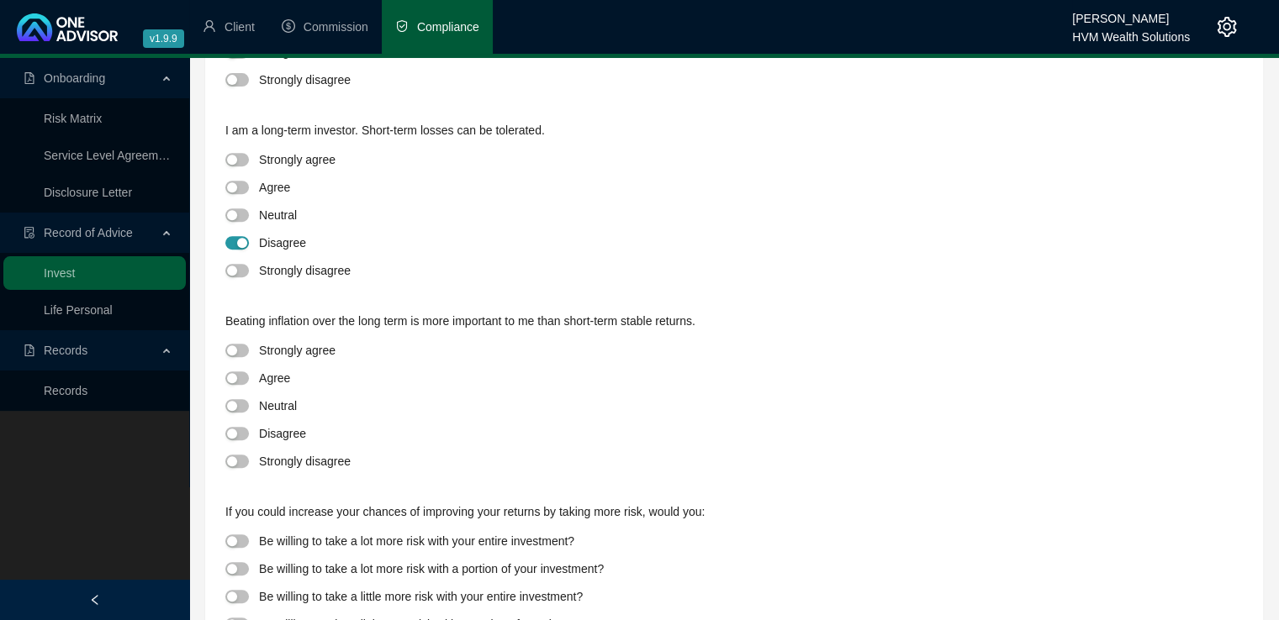
scroll to position [757, 0]
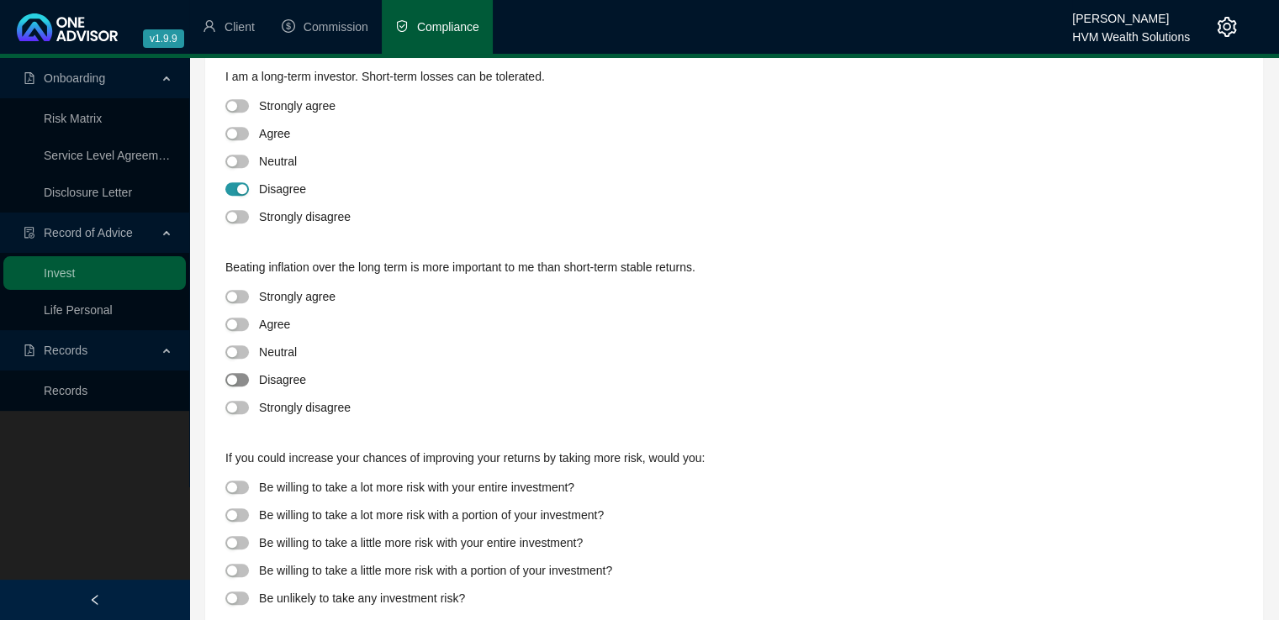
click at [239, 383] on span "button" at bounding box center [237, 379] width 24 height 13
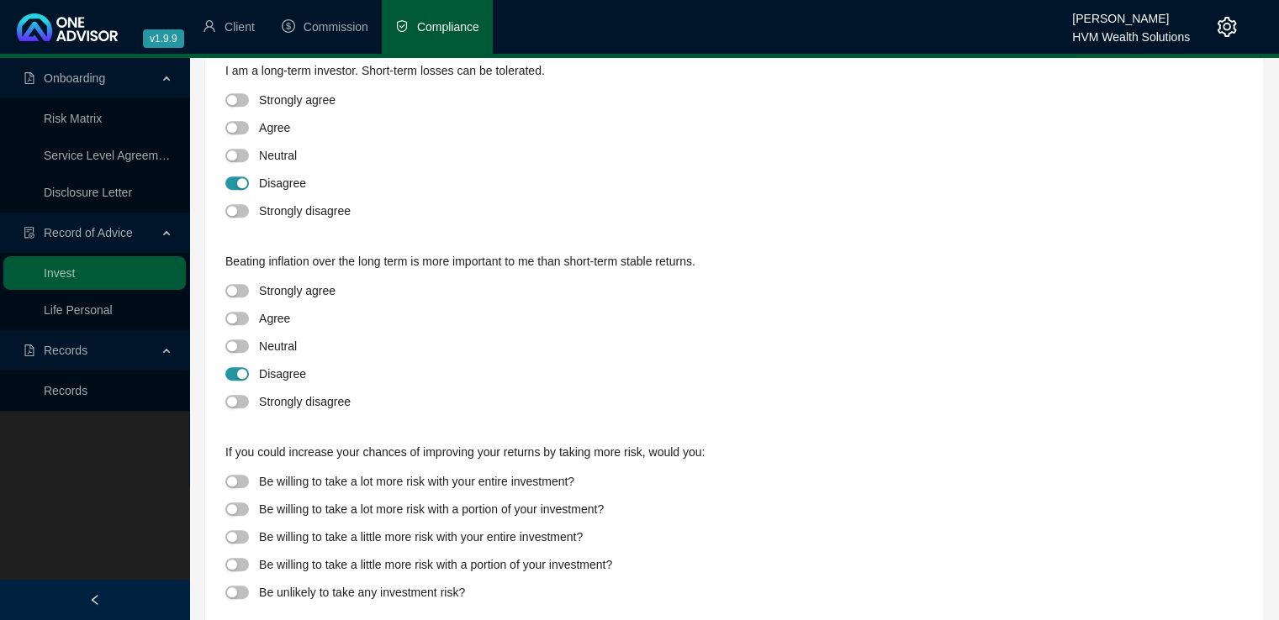
scroll to position [789, 0]
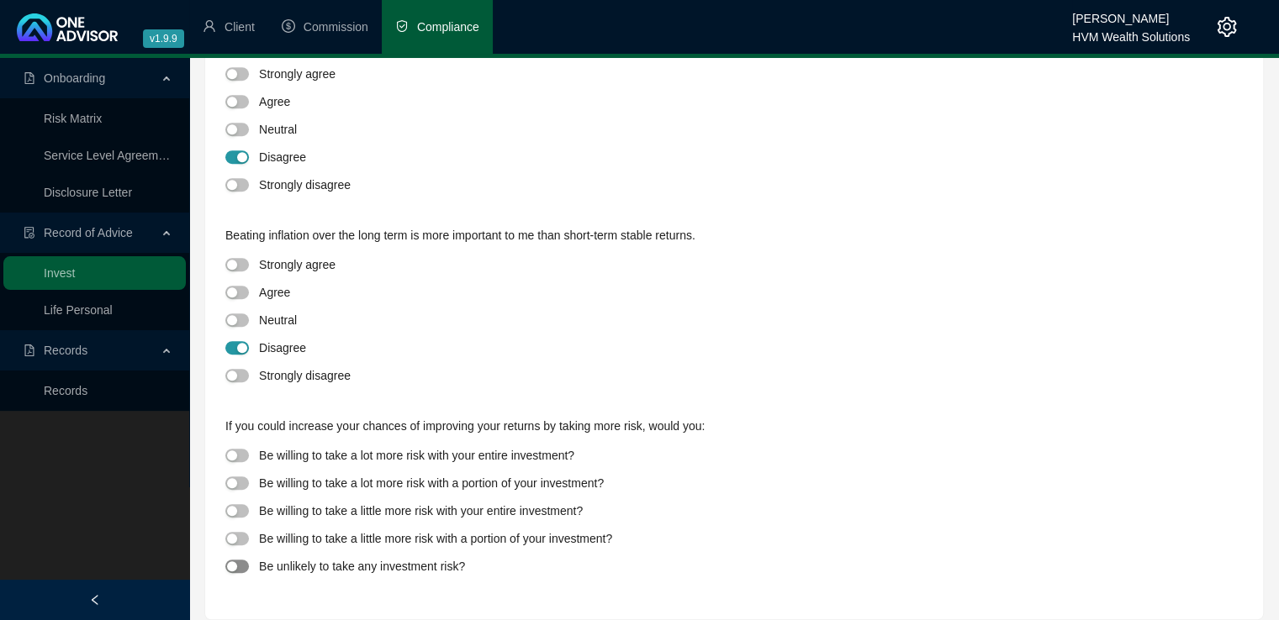
click at [240, 567] on span "button" at bounding box center [237, 566] width 24 height 13
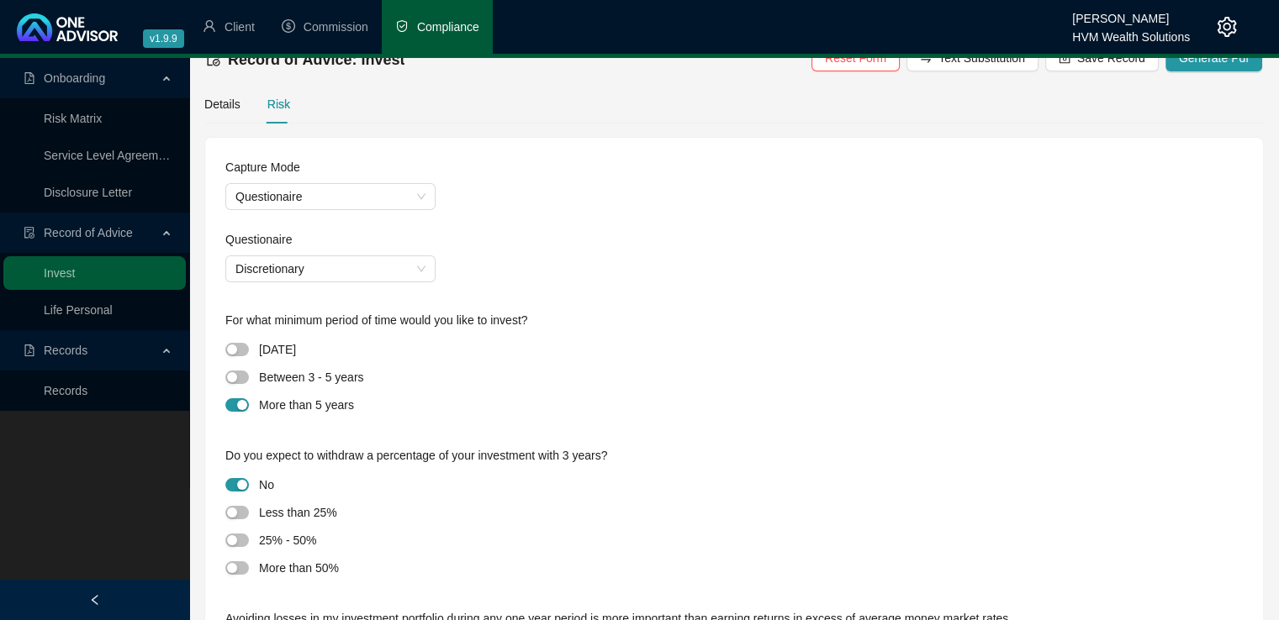
scroll to position [0, 0]
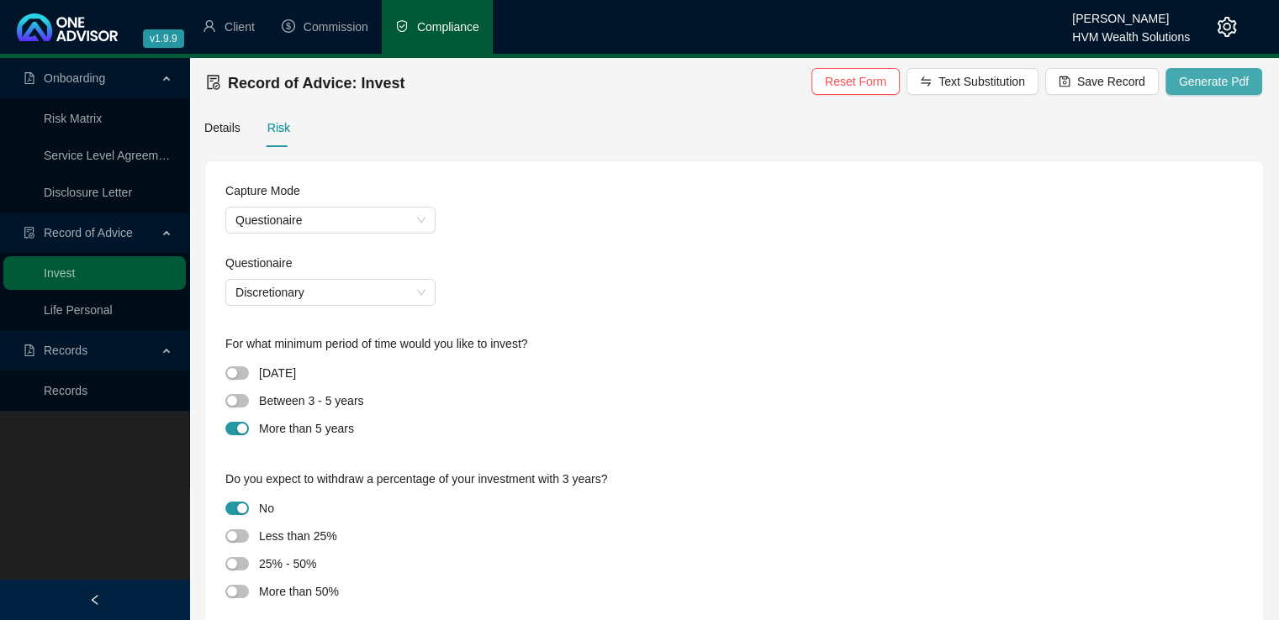
click at [1210, 81] on span "Generate Pdf" at bounding box center [1214, 81] width 70 height 18
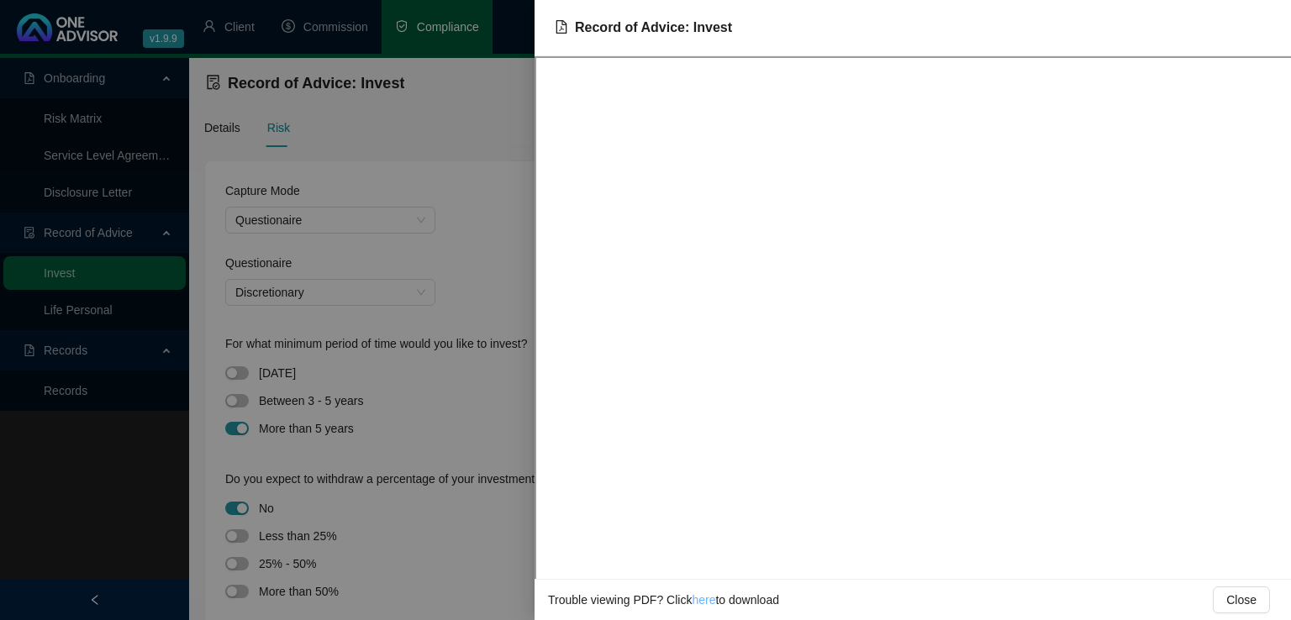
click at [699, 603] on link "here" at bounding box center [704, 600] width 24 height 13
click at [699, 602] on link "here" at bounding box center [704, 600] width 24 height 13
click at [699, 601] on link "here" at bounding box center [704, 600] width 24 height 13
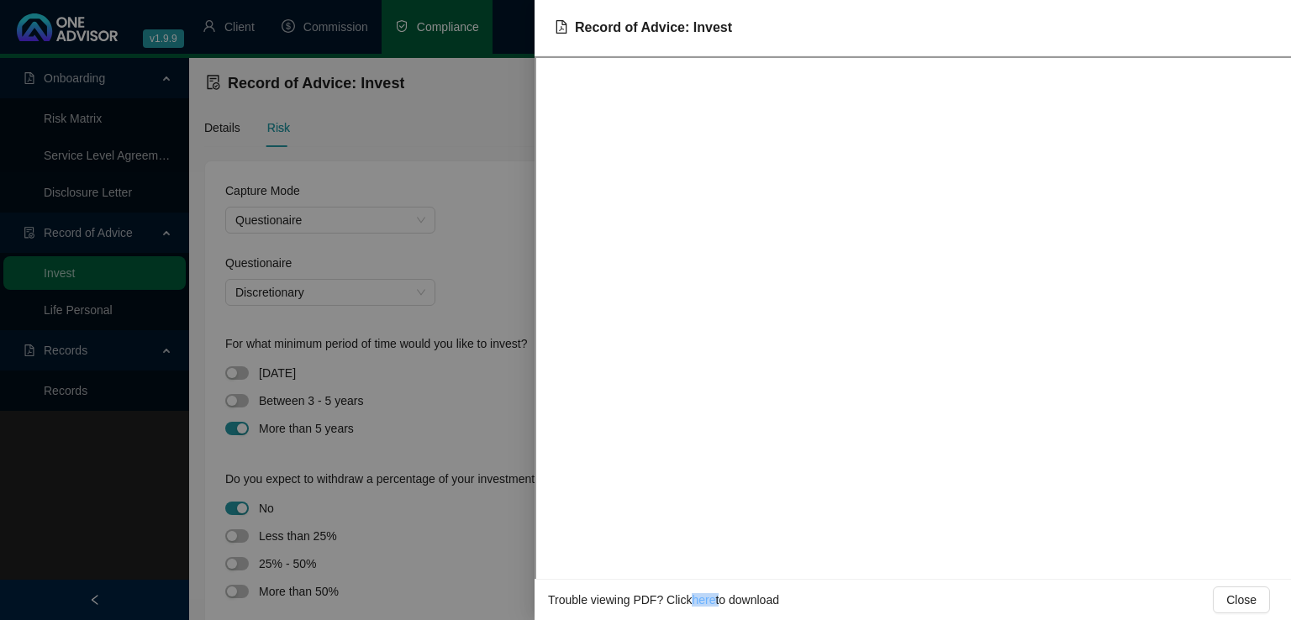
click at [699, 601] on link "here" at bounding box center [704, 600] width 24 height 13
click at [1248, 603] on span "Close" at bounding box center [1242, 600] width 30 height 18
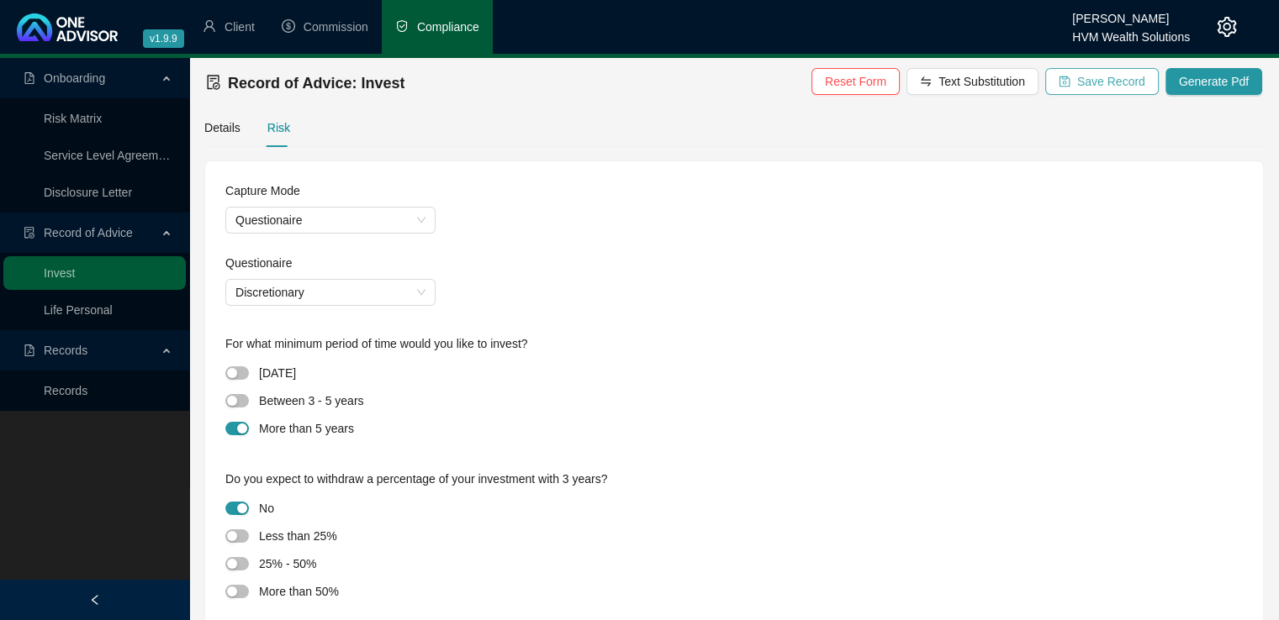
click at [1100, 87] on span "Save Record" at bounding box center [1111, 81] width 68 height 18
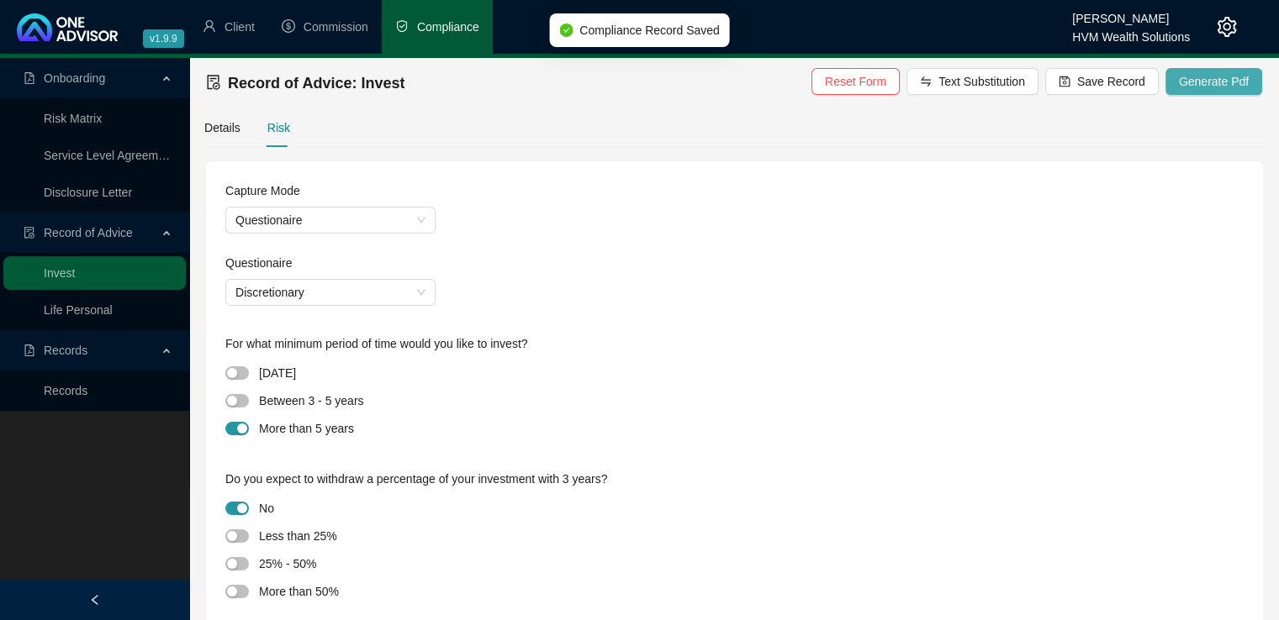
click at [1195, 82] on span "Generate Pdf" at bounding box center [1214, 81] width 70 height 18
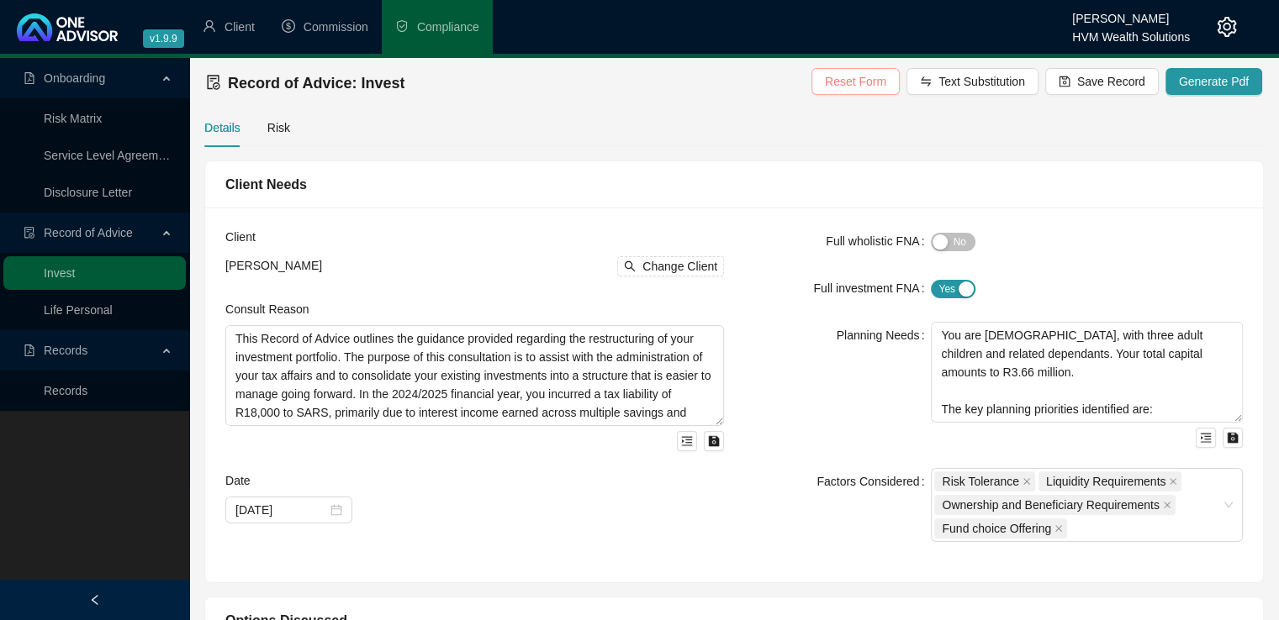
click at [877, 83] on span "Reset Form" at bounding box center [855, 81] width 61 height 18
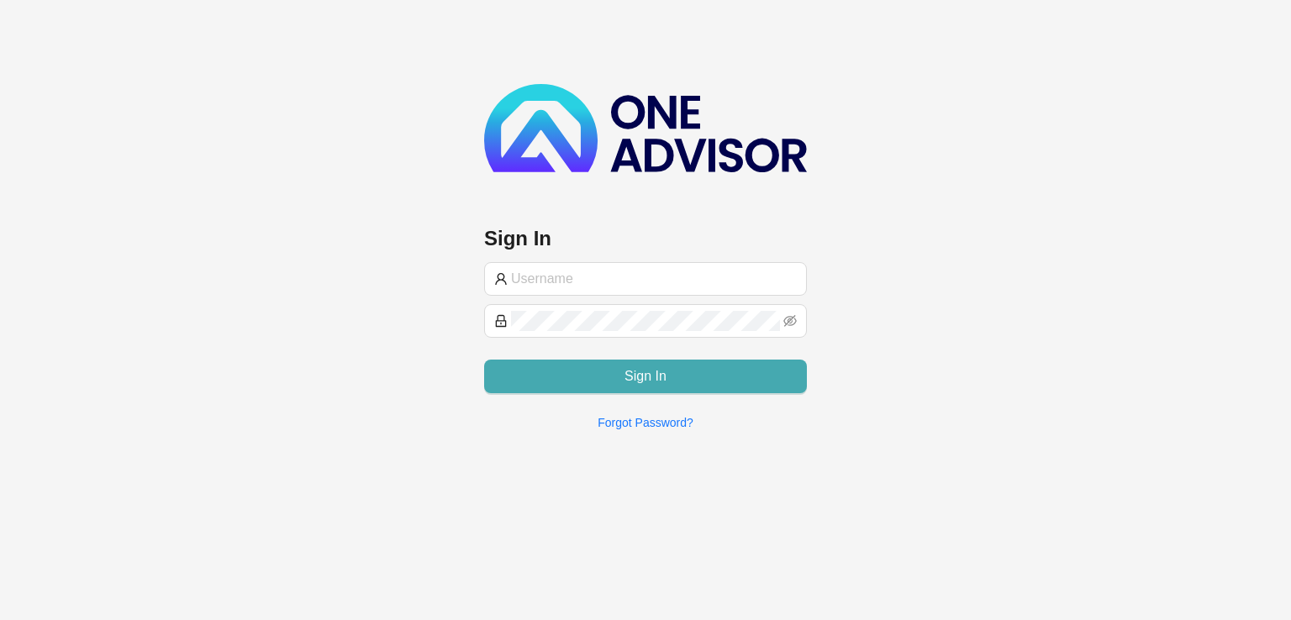
type input "[PERSON_NAME][EMAIL_ADDRESS][DOMAIN_NAME]"
click at [663, 367] on span "Sign In" at bounding box center [646, 377] width 42 height 20
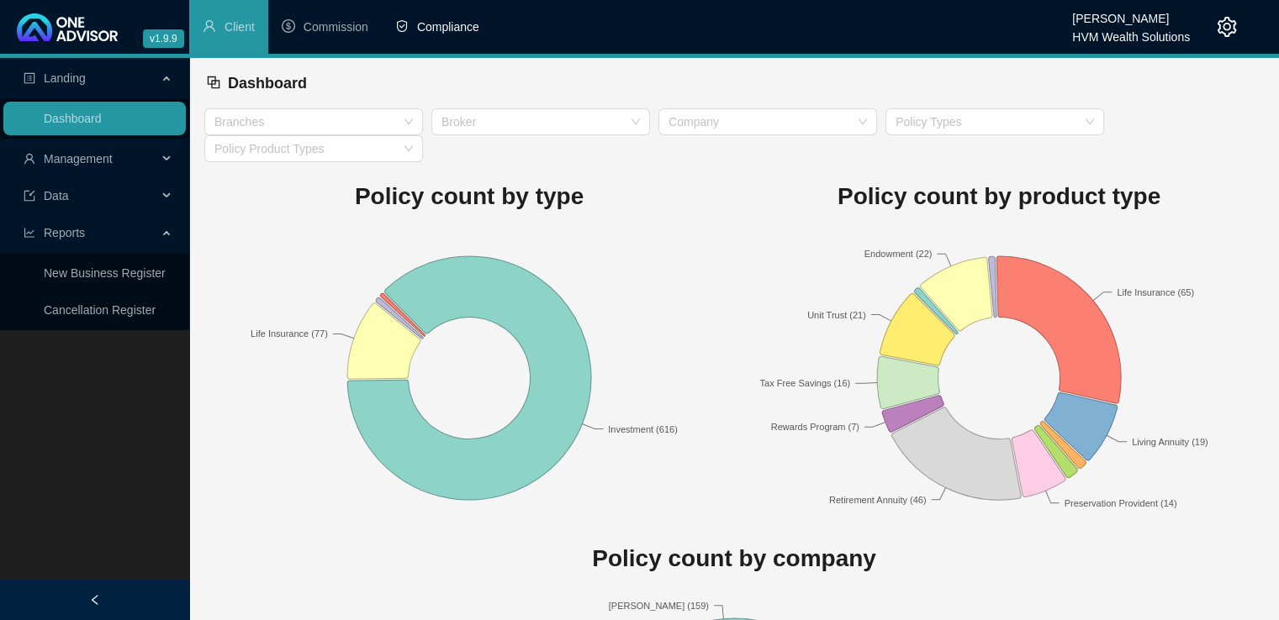
click at [457, 29] on span "Compliance" at bounding box center [448, 26] width 62 height 13
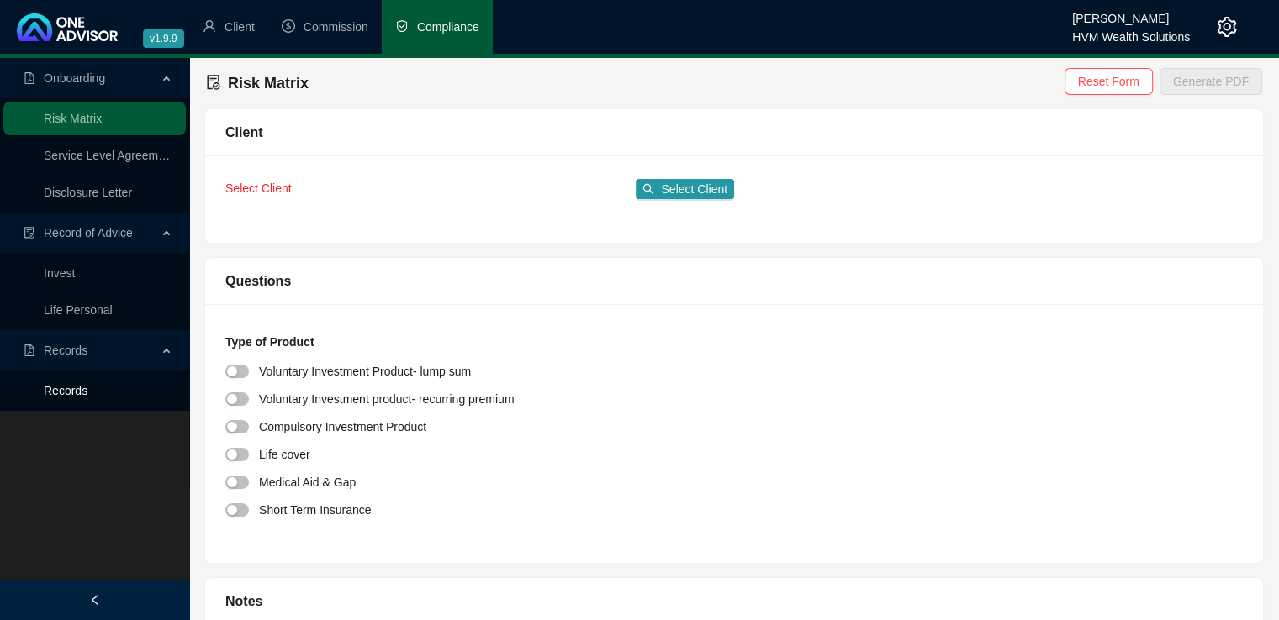
click at [71, 392] on link "Records" at bounding box center [66, 390] width 44 height 13
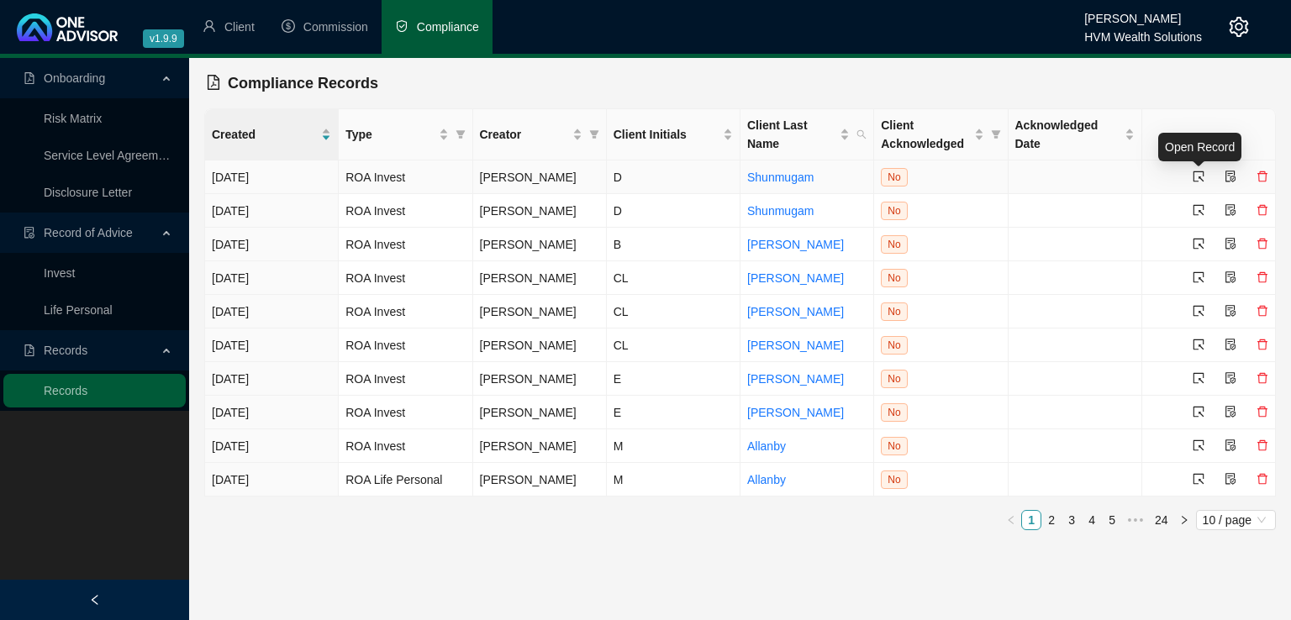
click at [1194, 180] on icon "select" at bounding box center [1199, 177] width 11 height 11
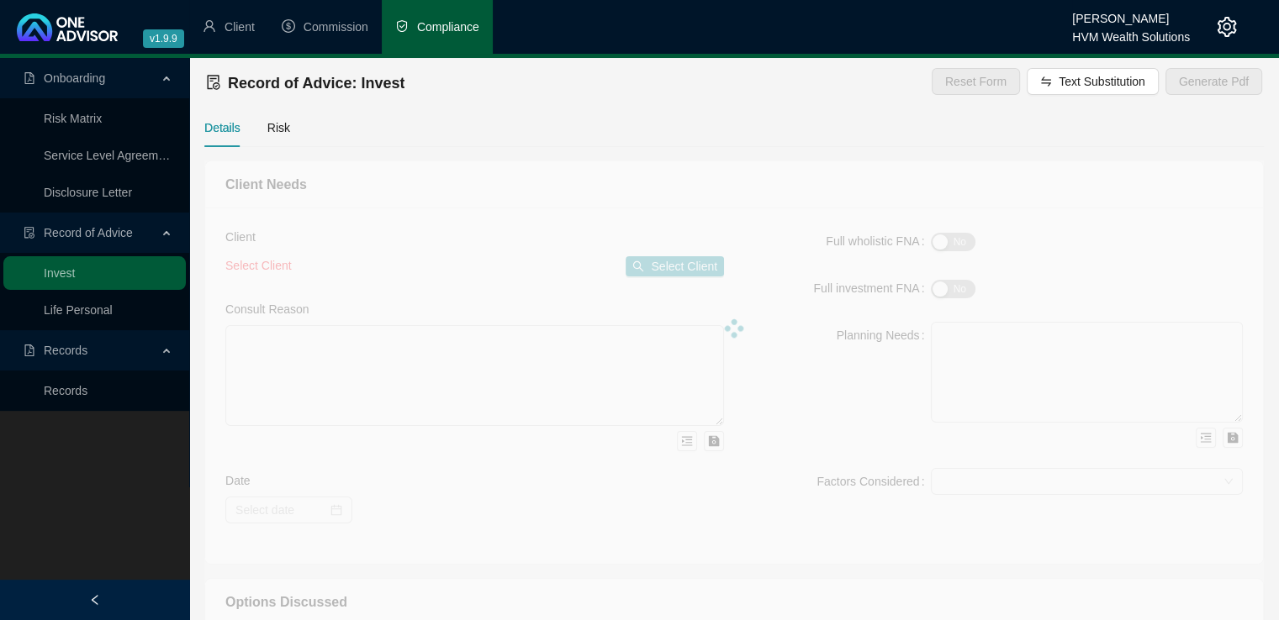
type textarea "Your employer’s retirement fund is in the process of liquidation, and you would…"
type textarea "This advice forms part of your retirement planning and is therefore focused adv…"
type textarea "You became disabled in June 2021 and have since been receiving a monthly disabi…"
type textarea "Based on our proposal, you confirmed your decision to proceed with transferring…"
type textarea "Retirement Annuity - as explained above."
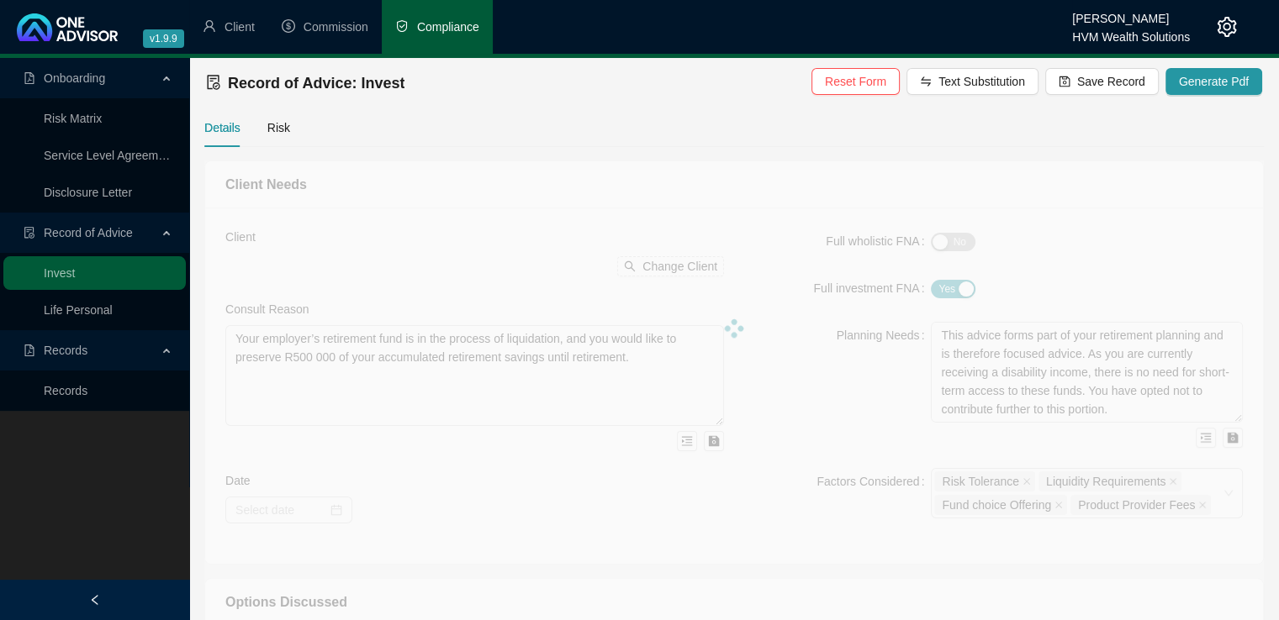
type input "[DATE]"
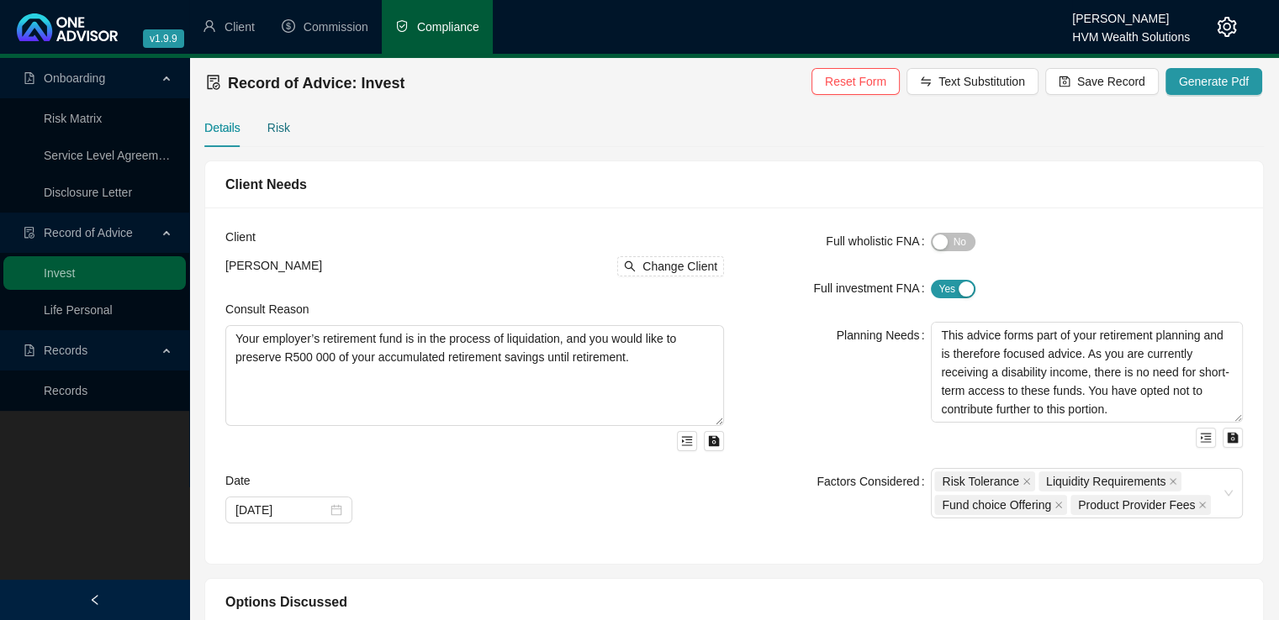
click at [276, 125] on div "Risk" at bounding box center [278, 128] width 23 height 18
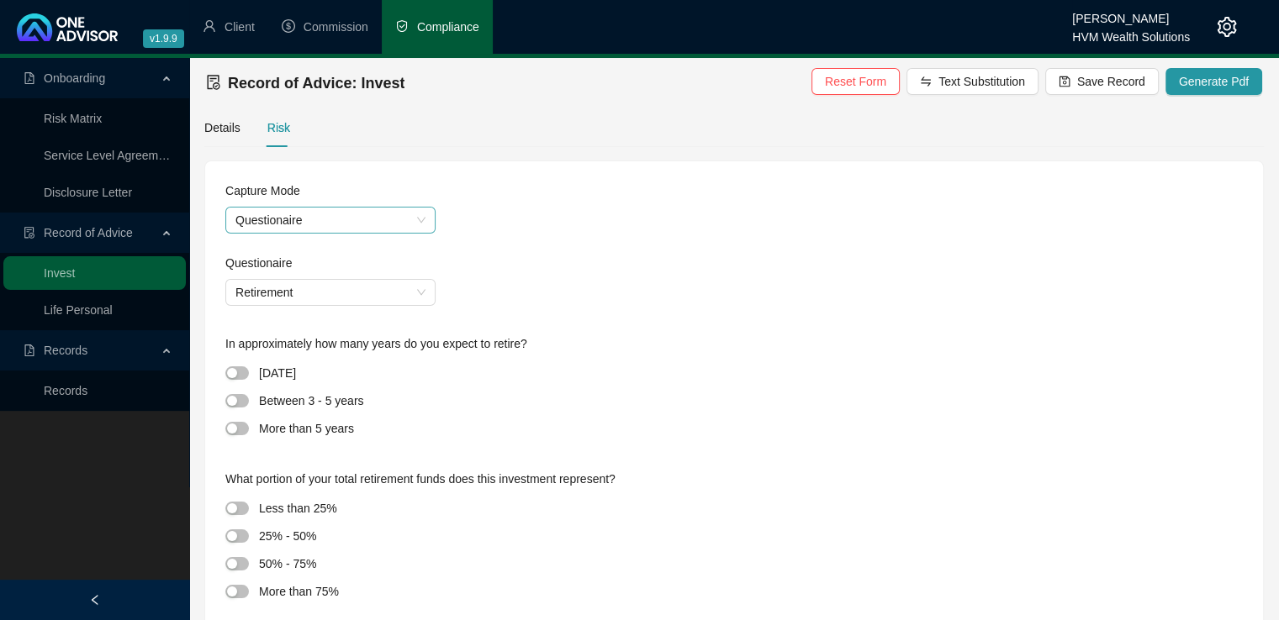
click at [387, 219] on span "Questionaire" at bounding box center [330, 220] width 190 height 25
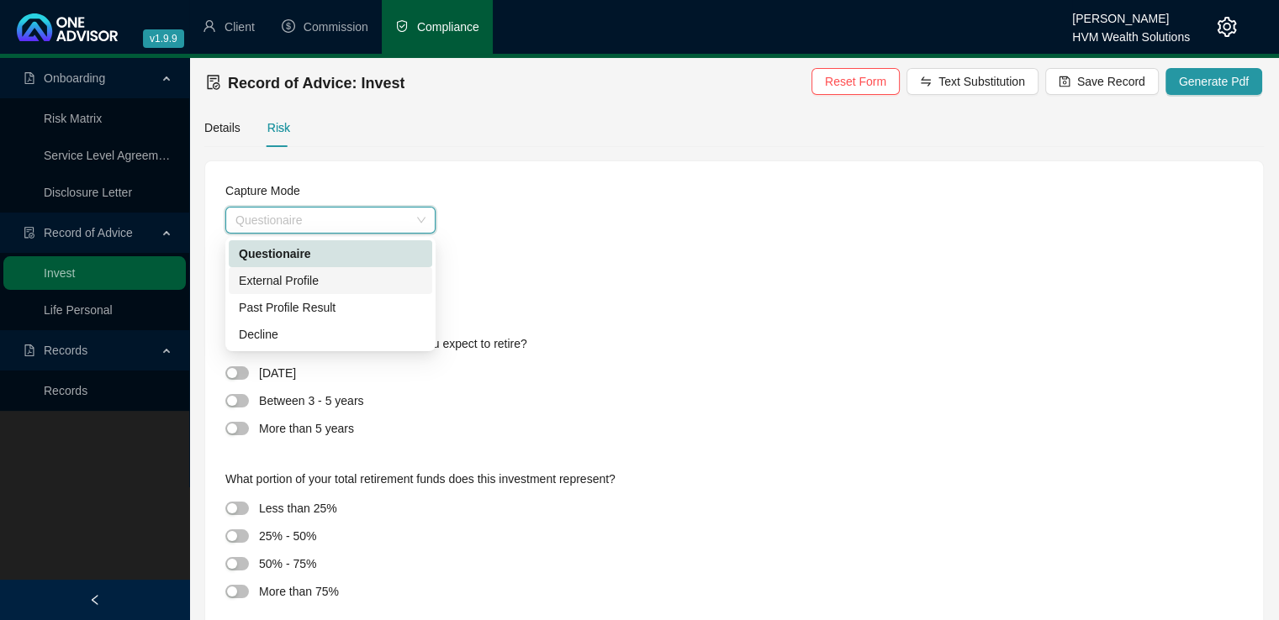
click at [377, 280] on div "External Profile" at bounding box center [330, 281] width 183 height 18
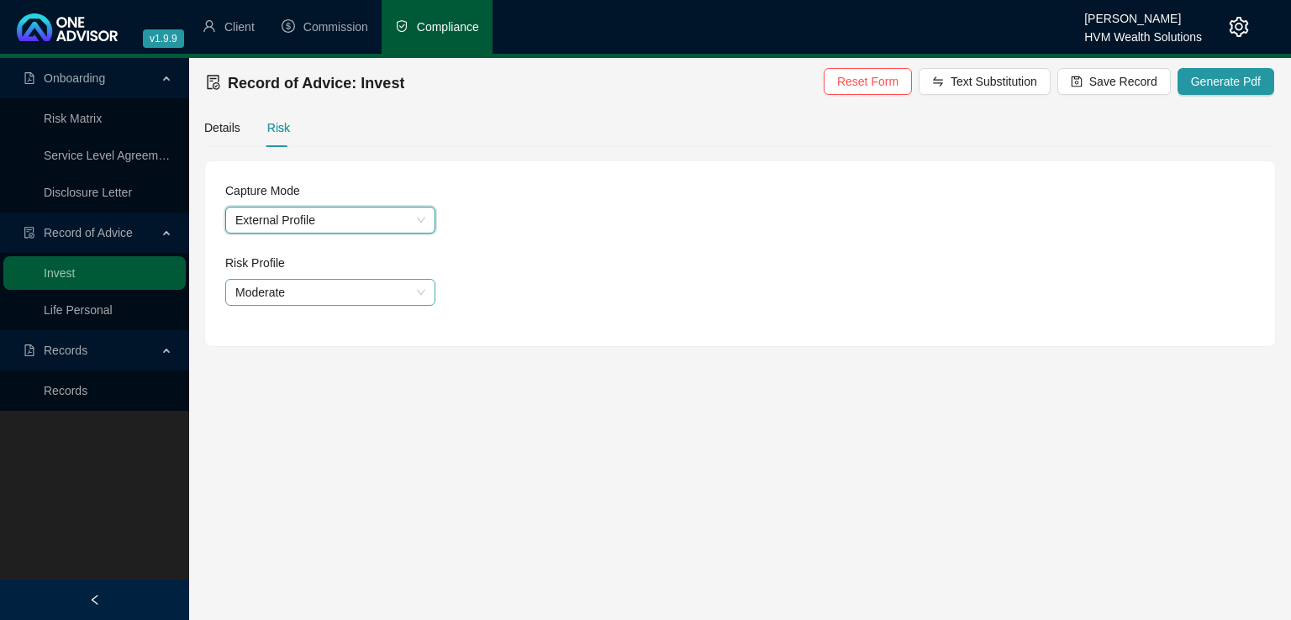
click at [377, 289] on span "Moderate" at bounding box center [330, 292] width 190 height 25
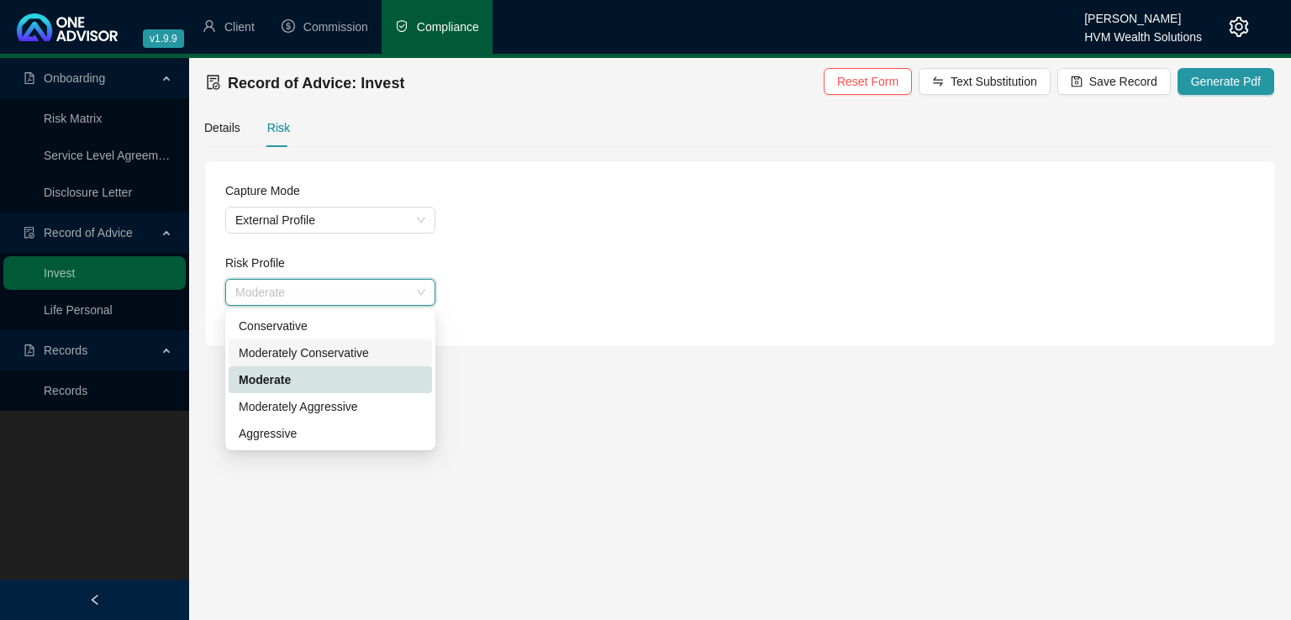
click at [360, 349] on div "Moderately Conservative" at bounding box center [330, 353] width 183 height 18
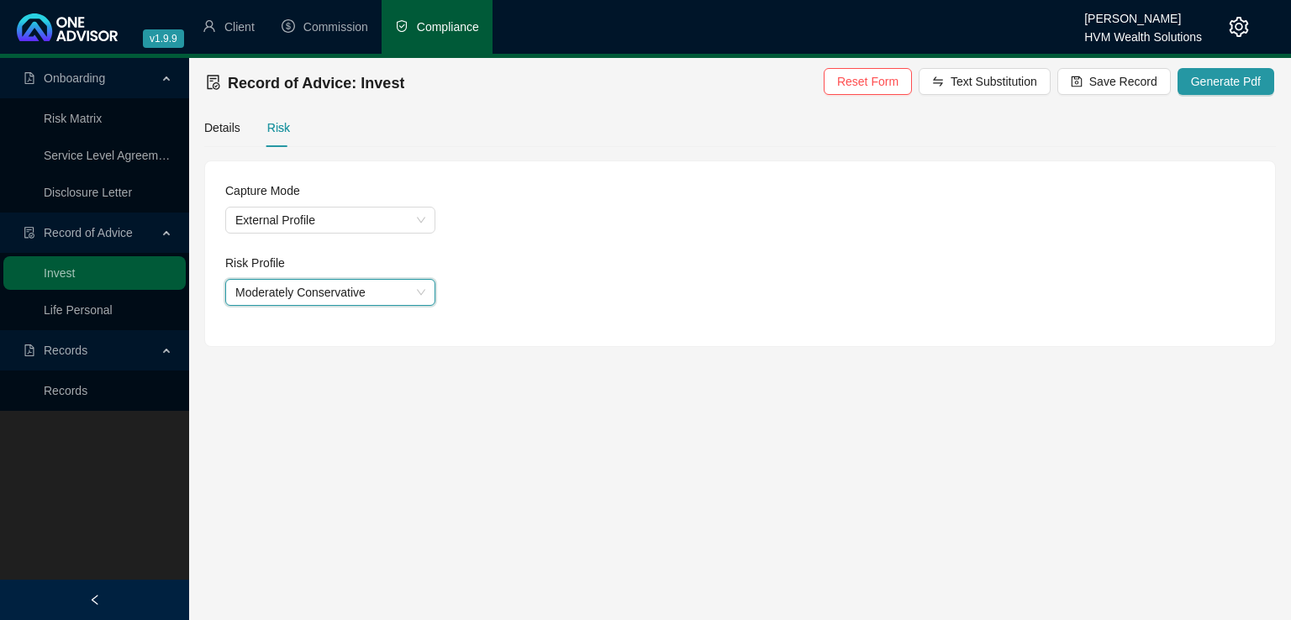
click at [814, 322] on div "Capture Mode External Profile Risk Profile Moderately Conservative Moderately C…" at bounding box center [740, 253] width 1070 height 185
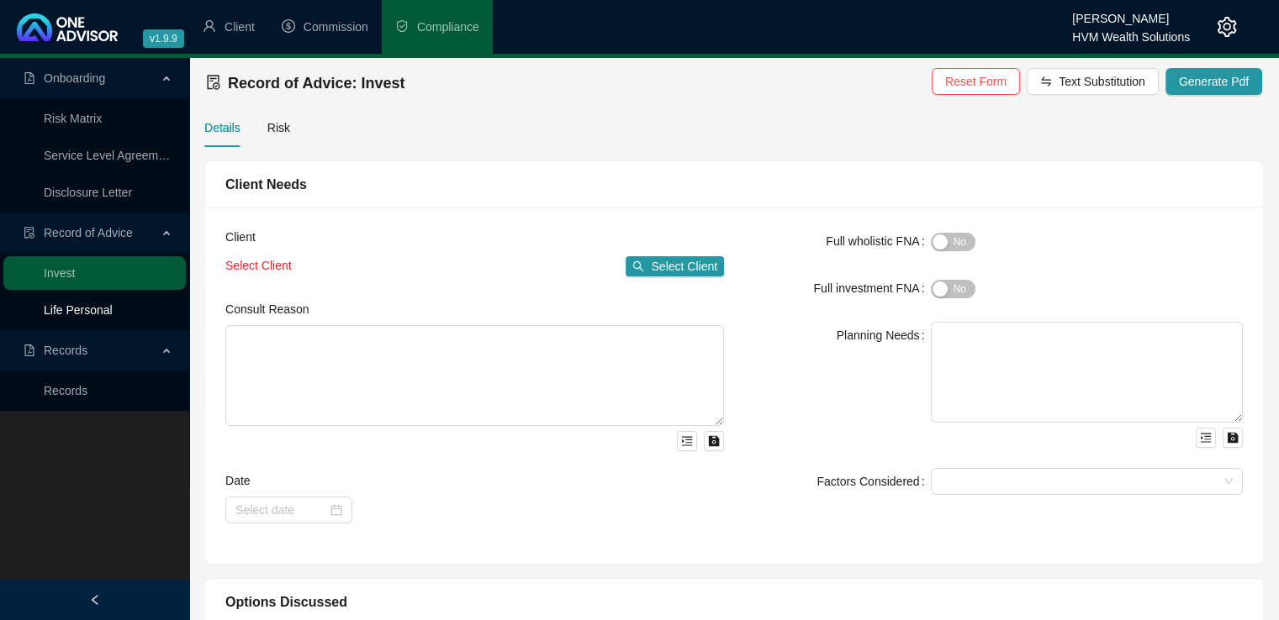
click at [72, 314] on link "Life Personal" at bounding box center [78, 310] width 69 height 13
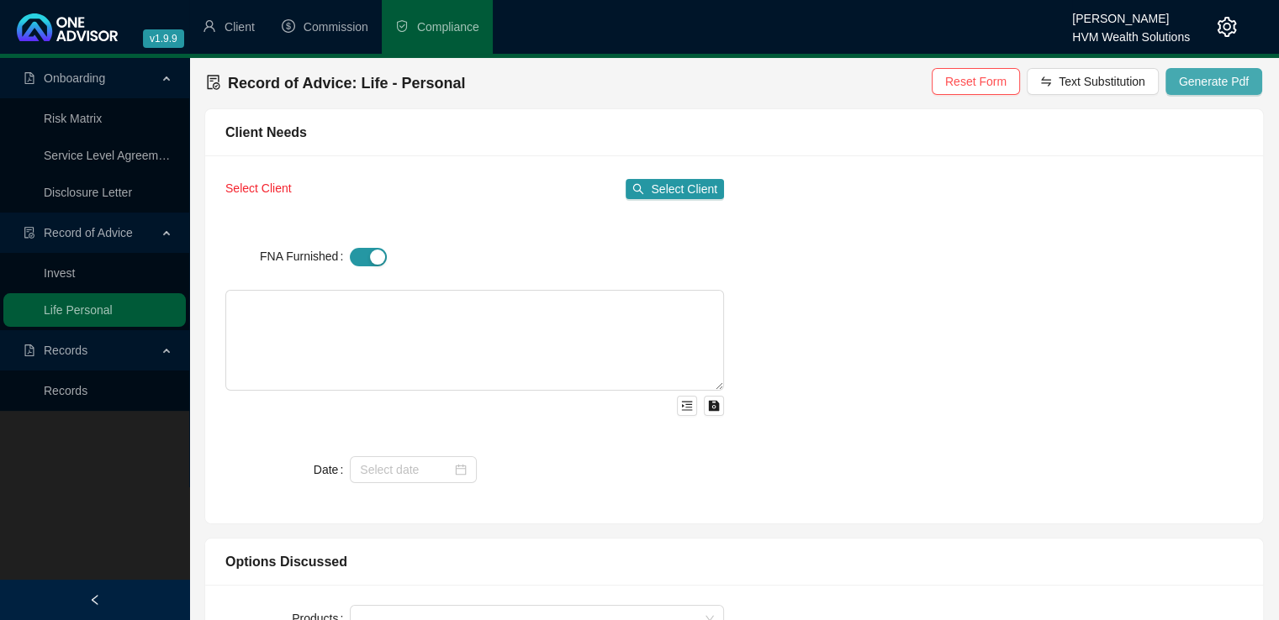
click at [1198, 78] on span "Generate Pdf" at bounding box center [1214, 81] width 70 height 18
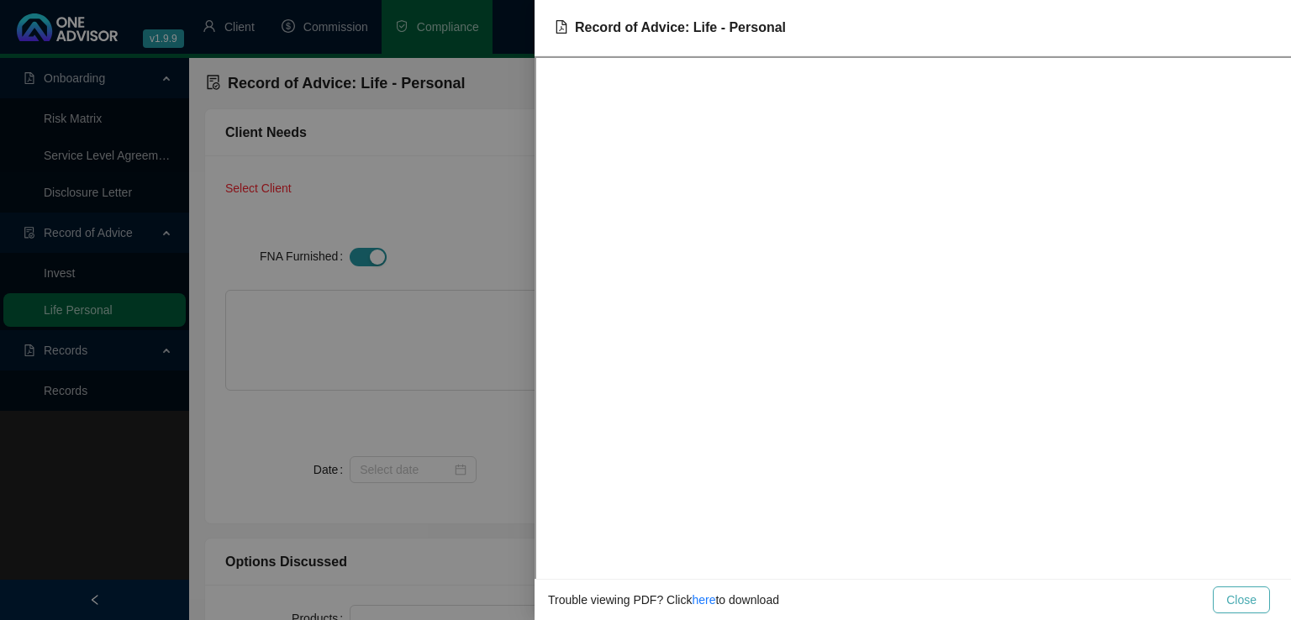
click at [1254, 606] on span "Close" at bounding box center [1242, 600] width 30 height 18
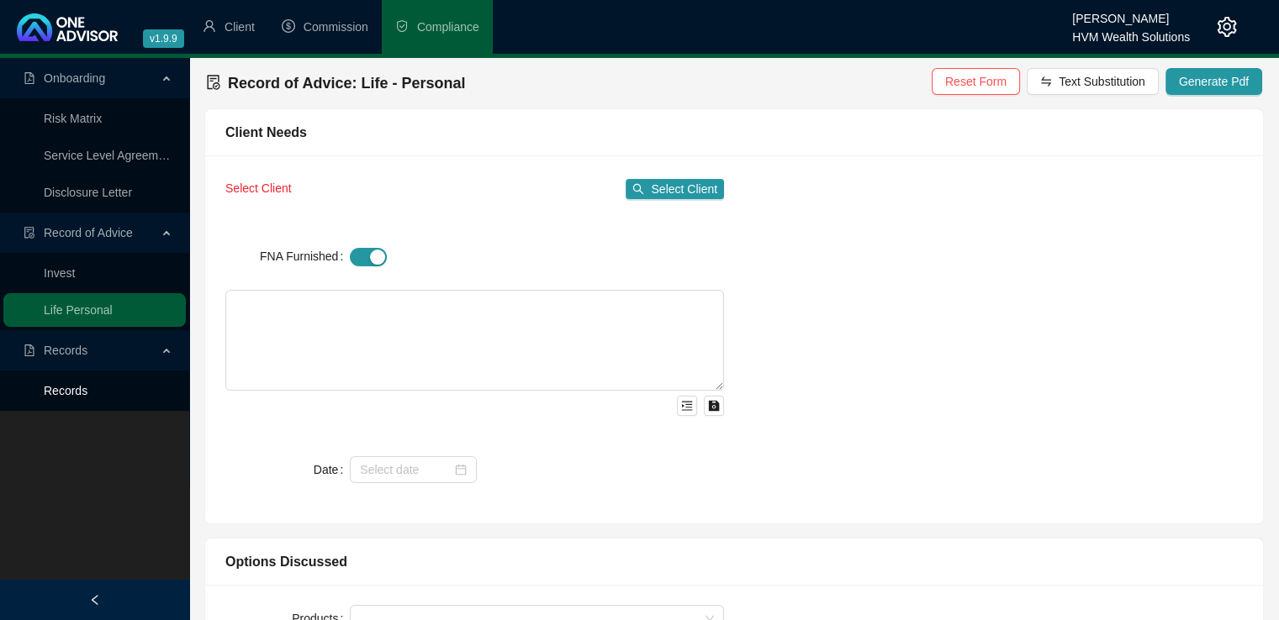
click at [66, 396] on link "Records" at bounding box center [66, 390] width 44 height 13
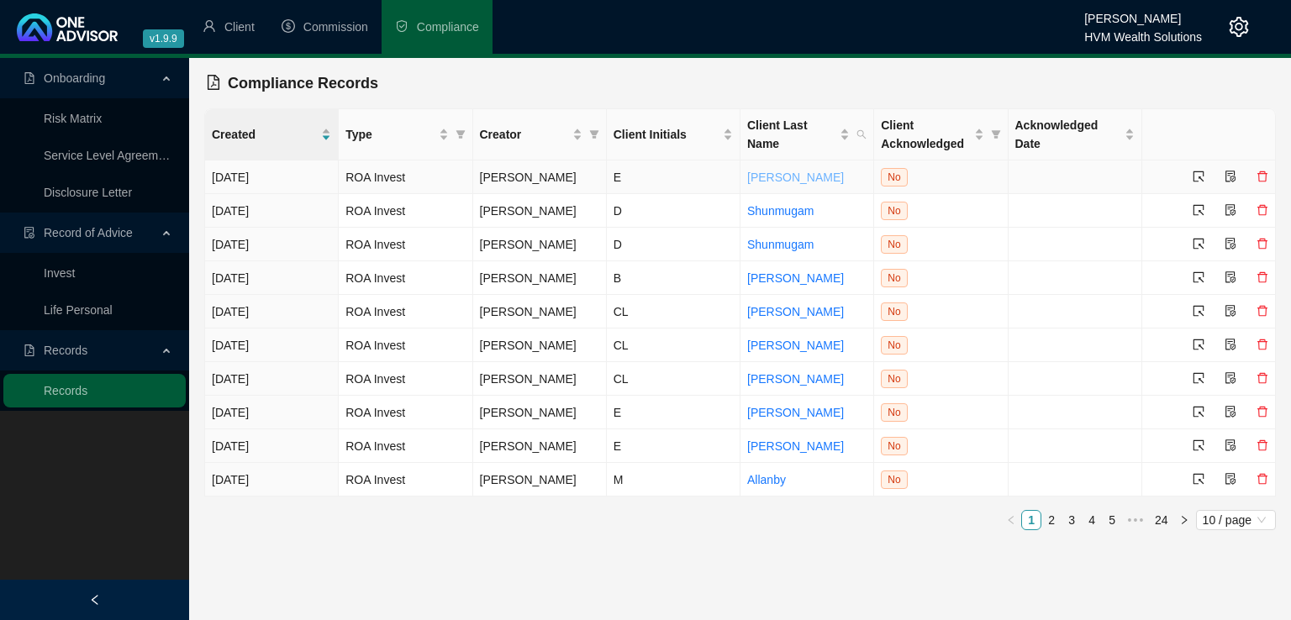
click at [763, 174] on link "Crabtree" at bounding box center [795, 177] width 97 height 13
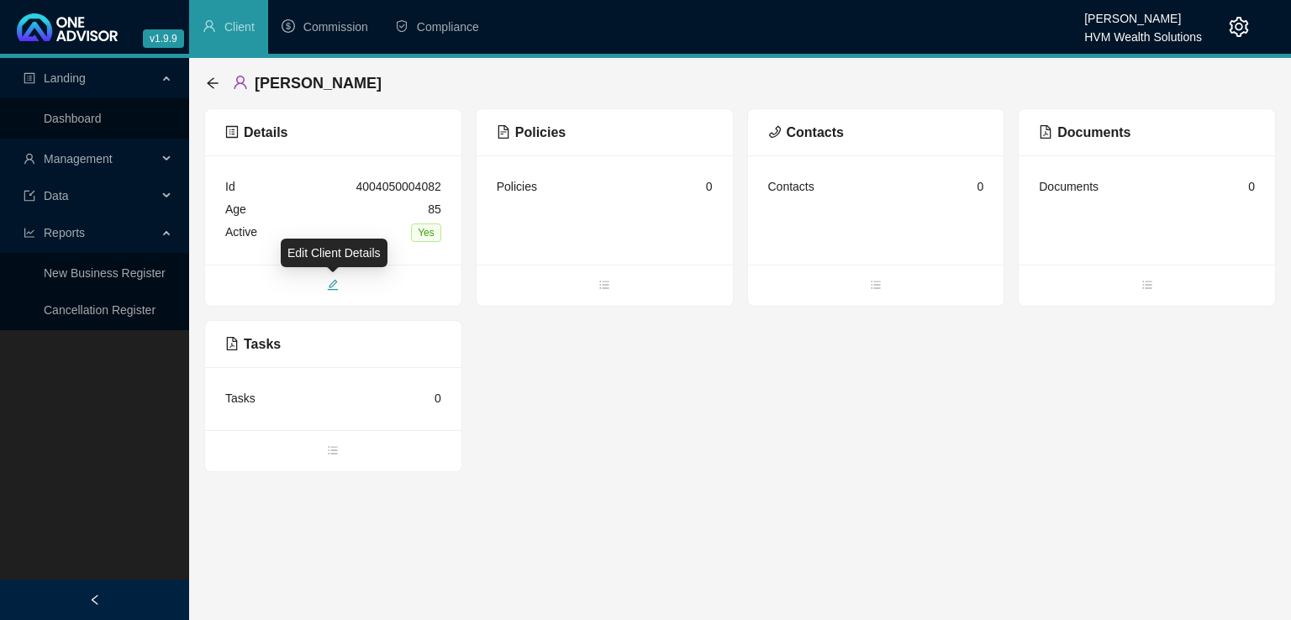
click at [336, 282] on icon "edit" at bounding box center [333, 285] width 11 height 11
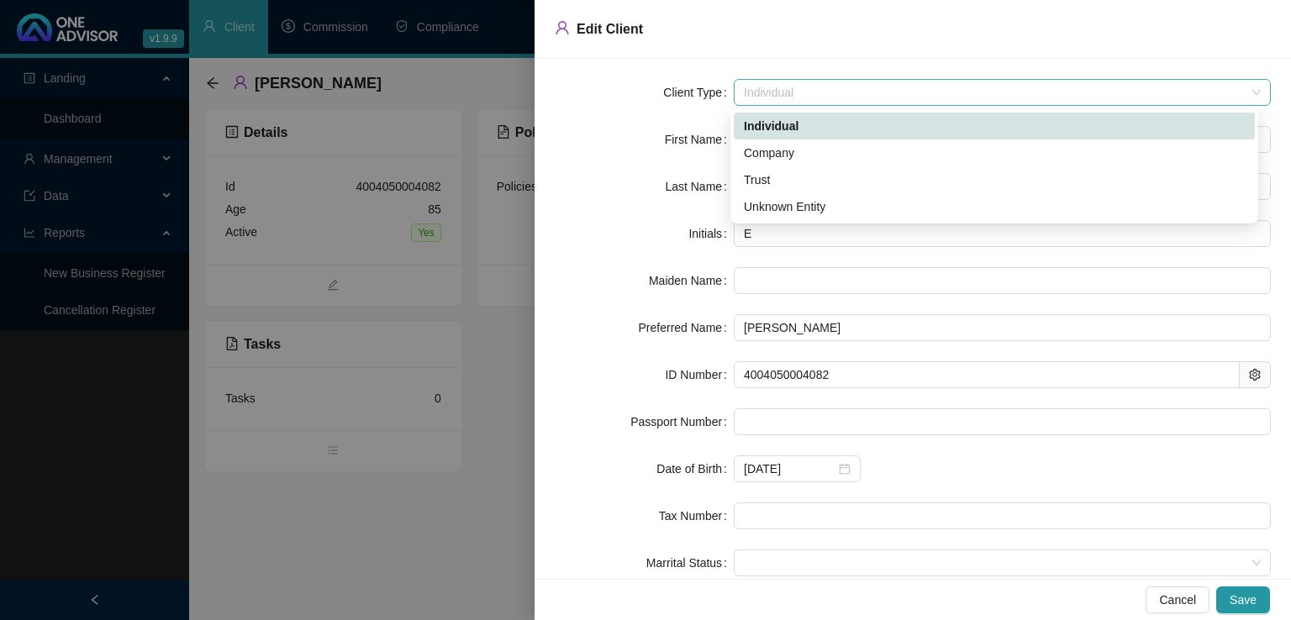
click at [1019, 94] on span "Individual" at bounding box center [1002, 92] width 517 height 25
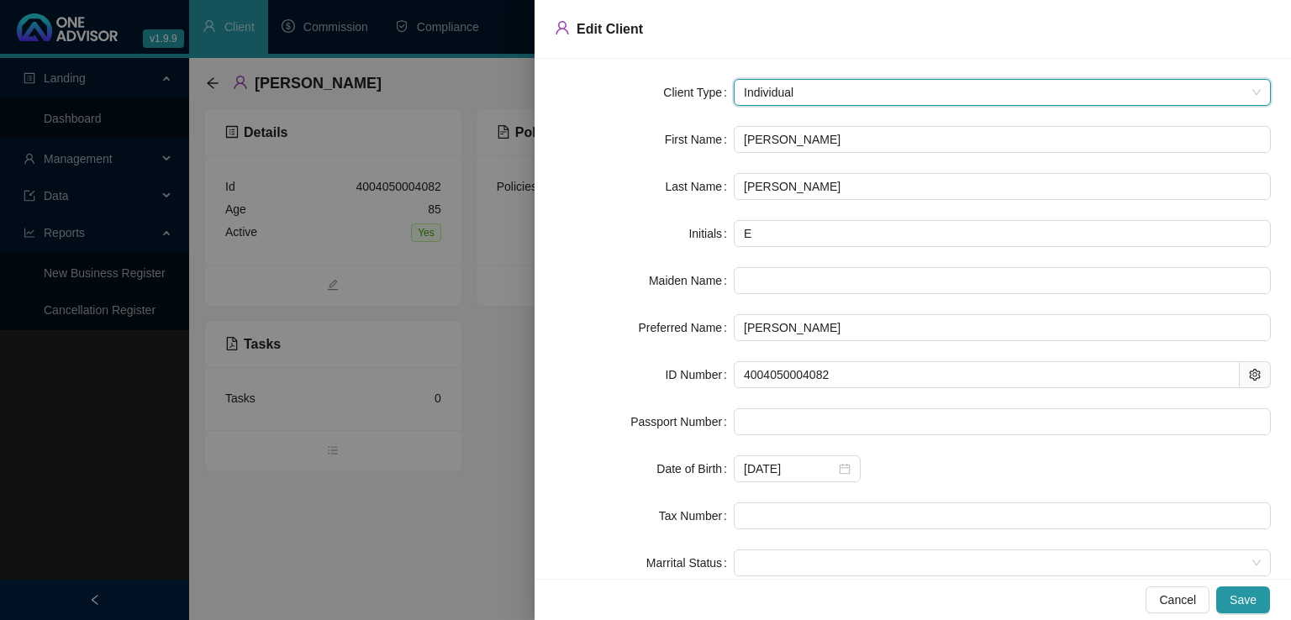
click at [922, 100] on span "Individual" at bounding box center [1002, 92] width 517 height 25
click at [1241, 603] on span "Save" at bounding box center [1243, 600] width 27 height 18
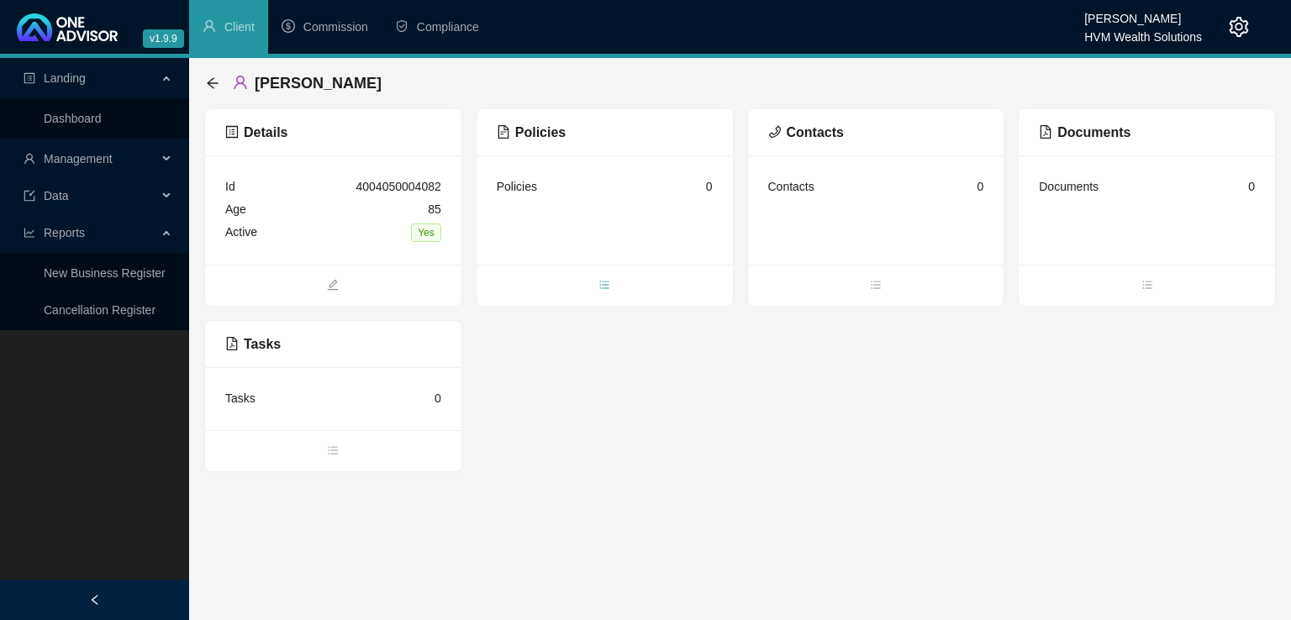
click at [604, 285] on icon "bars" at bounding box center [604, 285] width 9 height 8
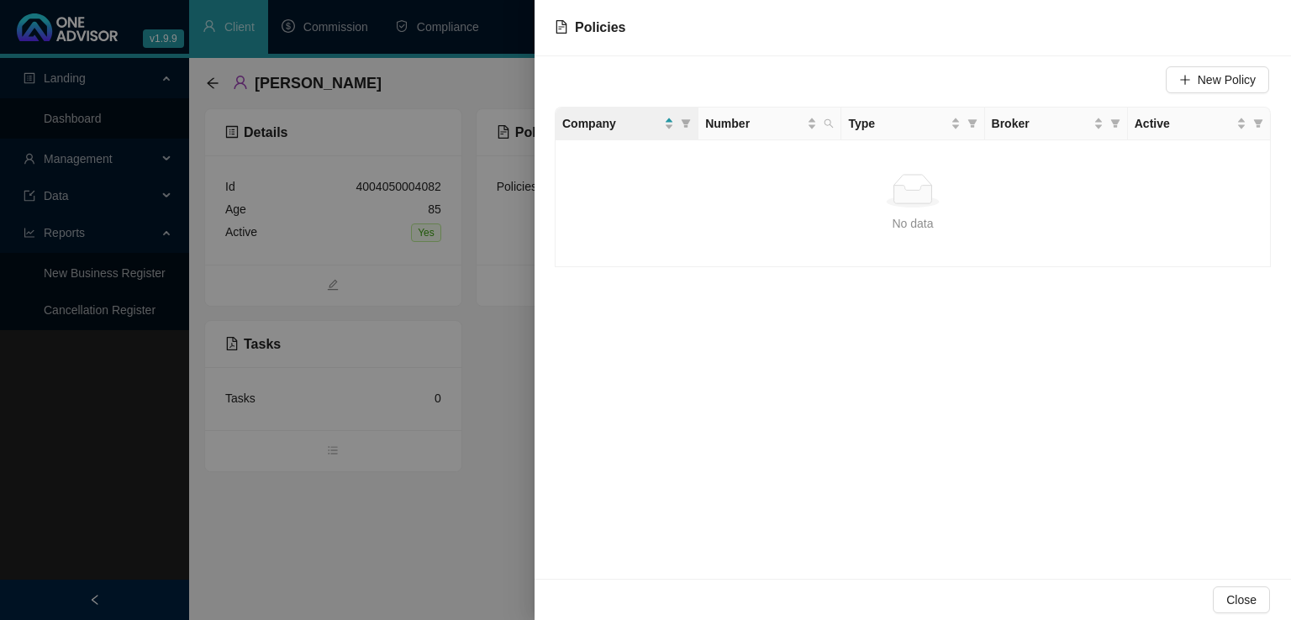
click at [477, 486] on div at bounding box center [645, 310] width 1291 height 620
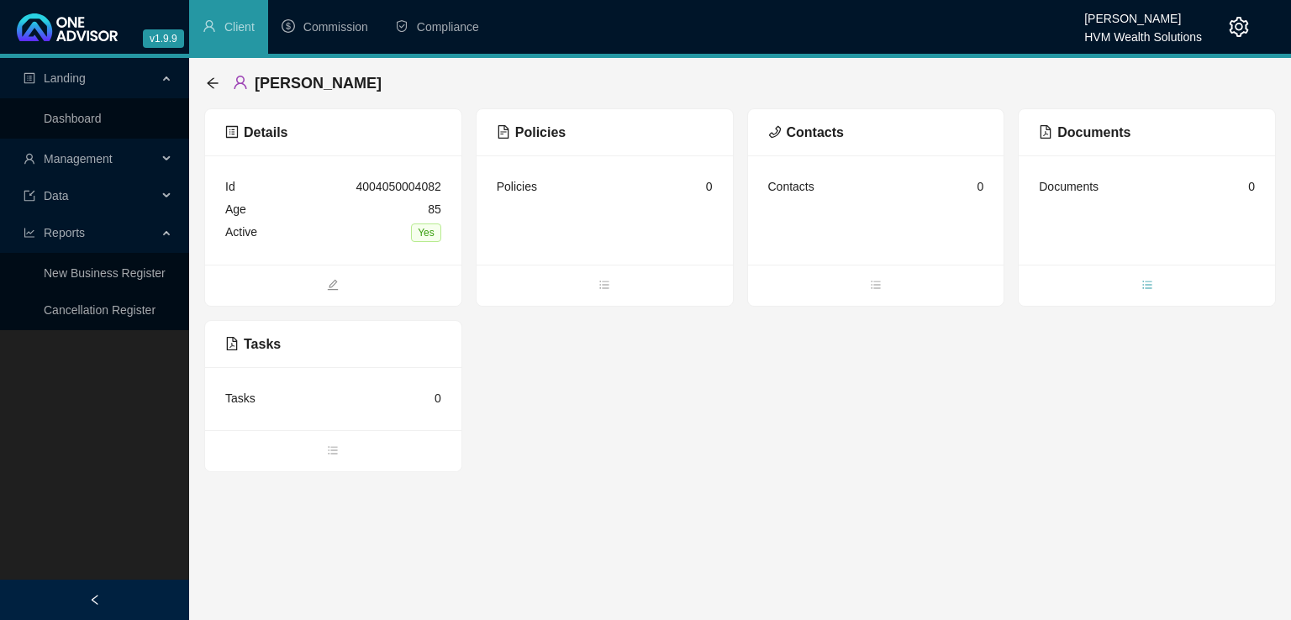
click at [1150, 294] on span "bars" at bounding box center [1147, 286] width 256 height 18
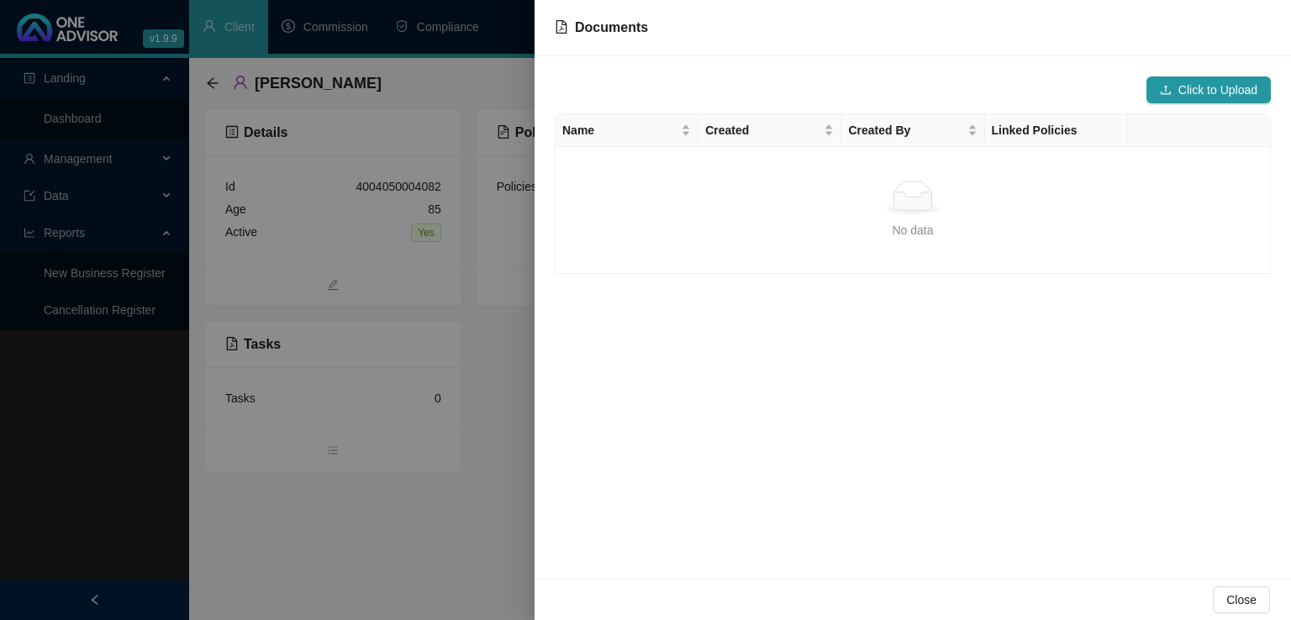
click at [465, 508] on div at bounding box center [645, 310] width 1291 height 620
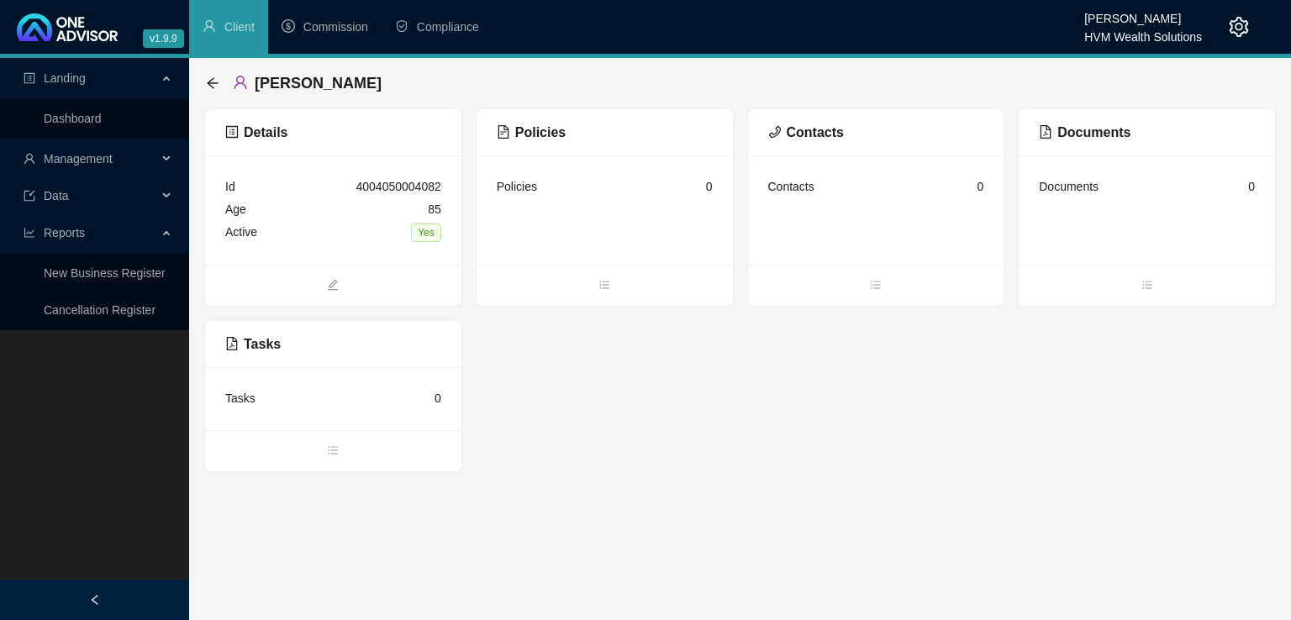
click at [170, 192] on div "Data" at bounding box center [94, 196] width 182 height 34
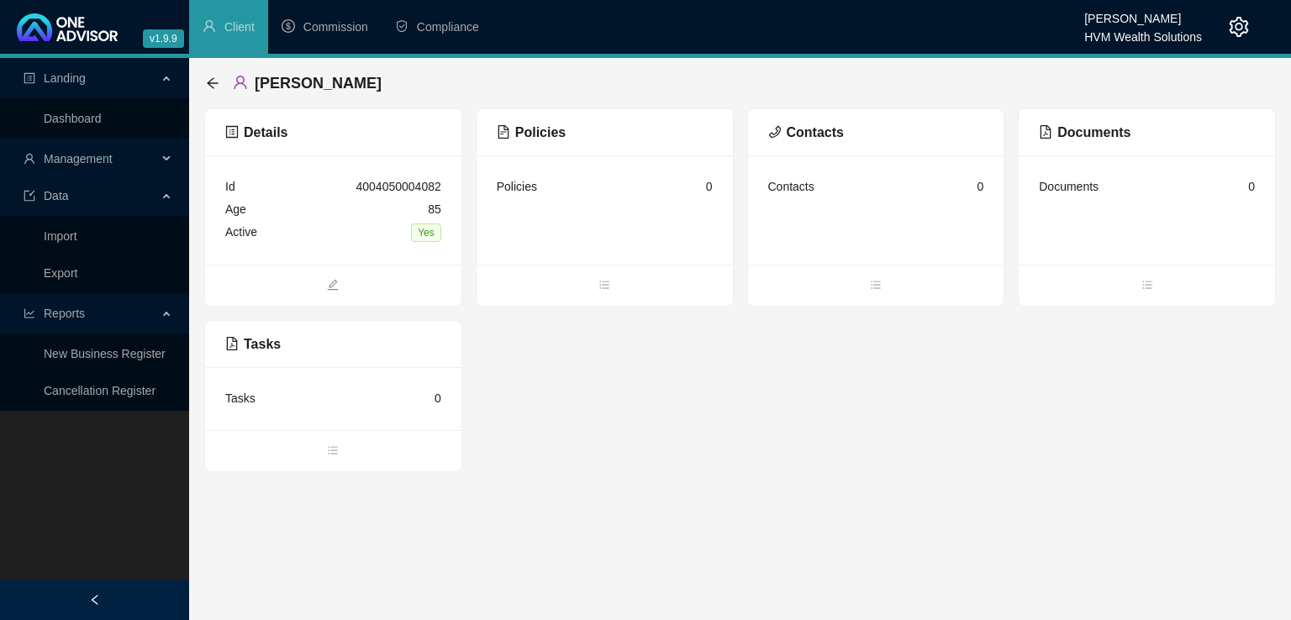
click at [176, 155] on div "Management" at bounding box center [94, 159] width 182 height 34
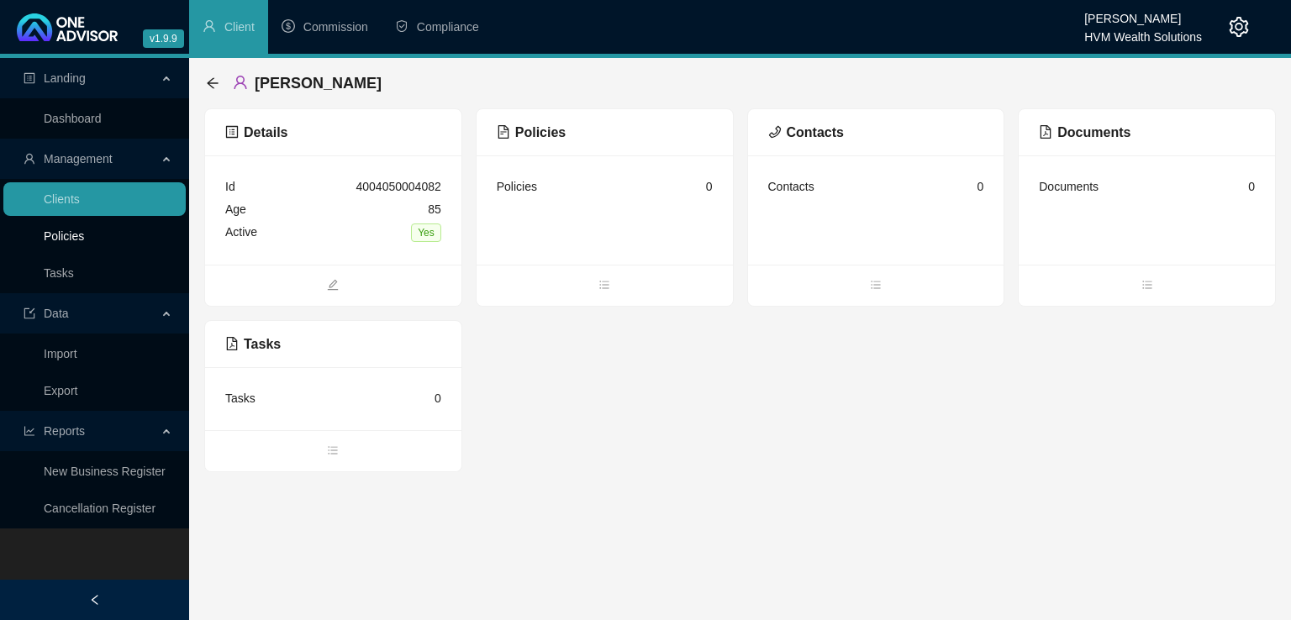
click at [74, 236] on link "Policies" at bounding box center [64, 236] width 40 height 13
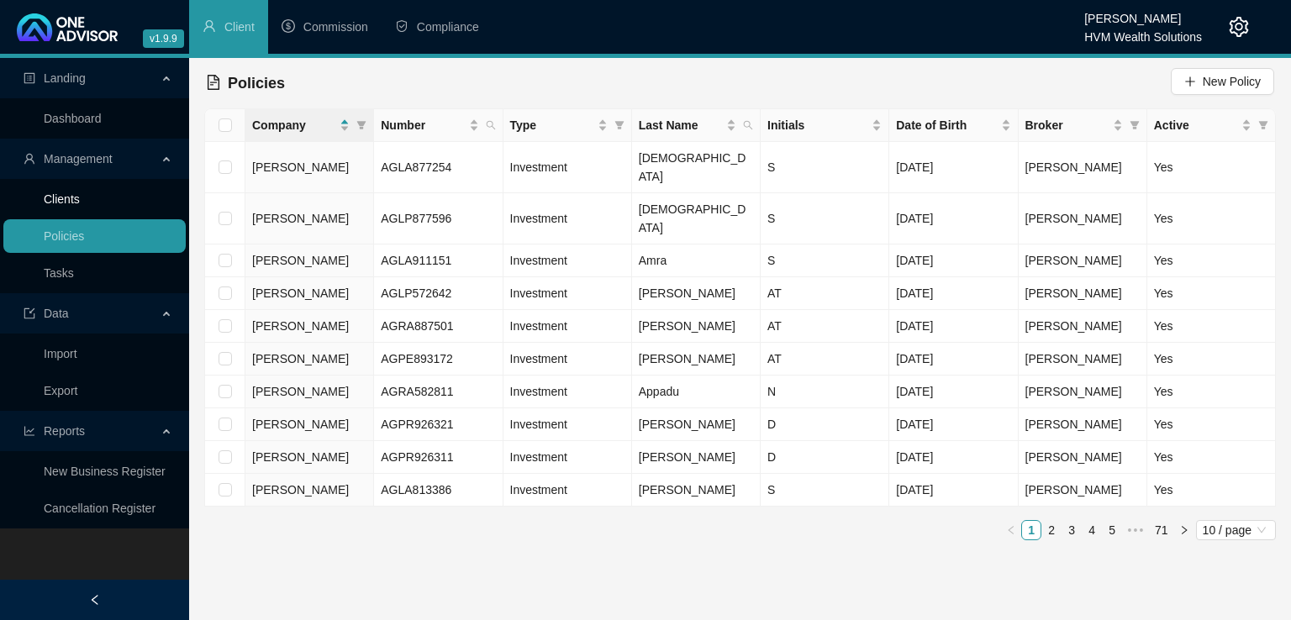
click at [59, 193] on link "Clients" at bounding box center [62, 199] width 36 height 13
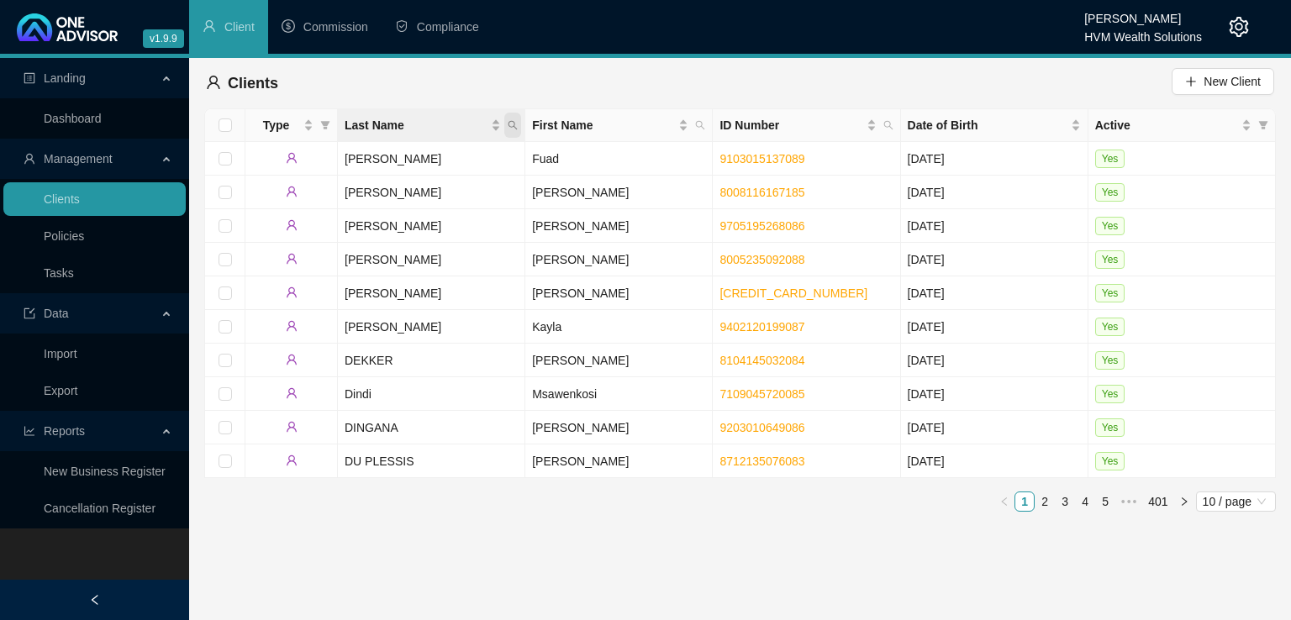
click at [517, 127] on icon "search" at bounding box center [513, 125] width 10 height 10
type input "shunmugam"
click at [410, 187] on span "Search" at bounding box center [403, 191] width 37 height 18
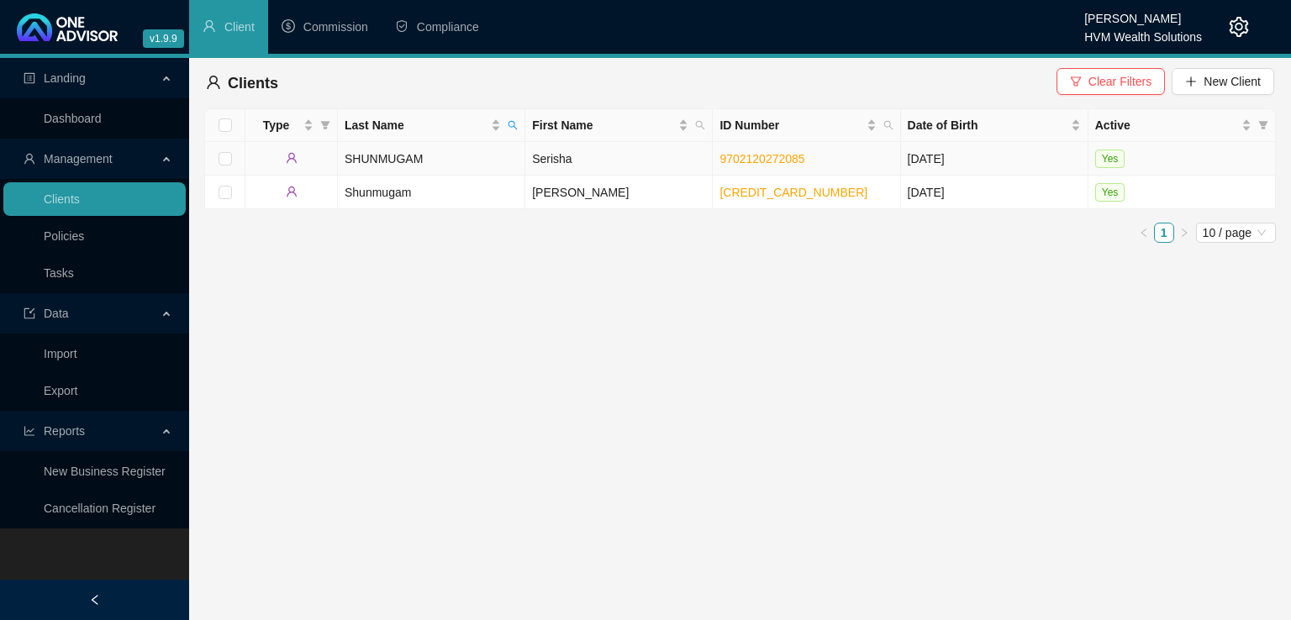
click at [380, 156] on td "SHUNMUGAM" at bounding box center [431, 159] width 187 height 34
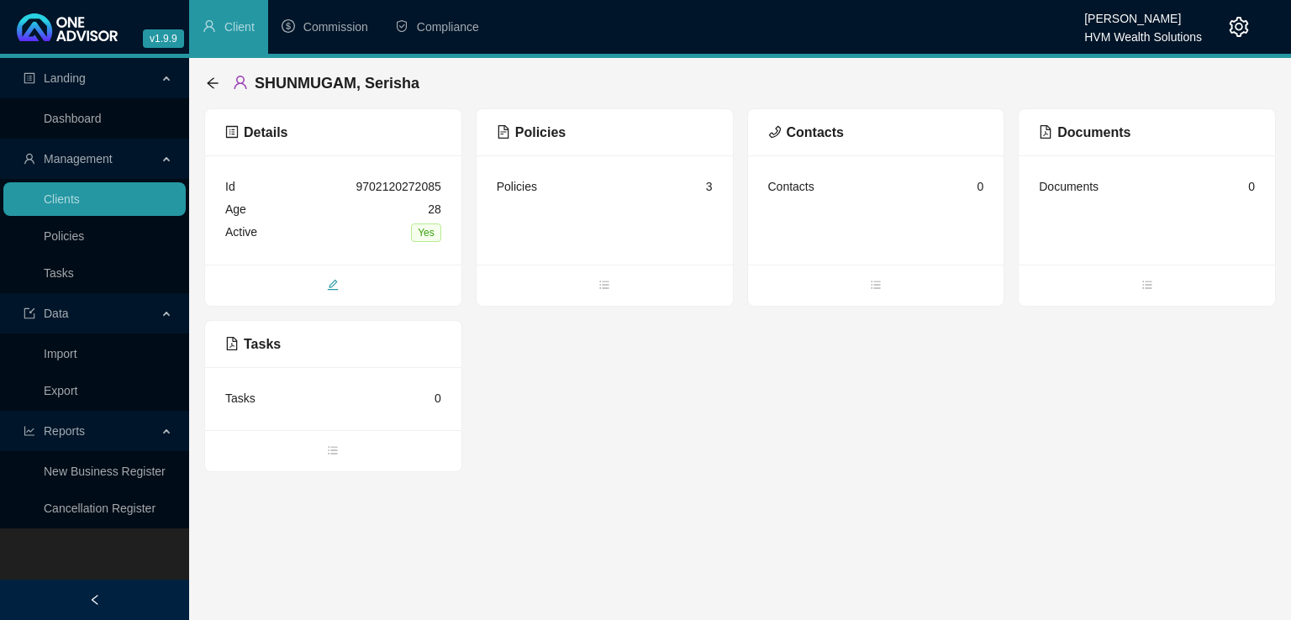
click at [343, 286] on span "edit" at bounding box center [333, 286] width 256 height 18
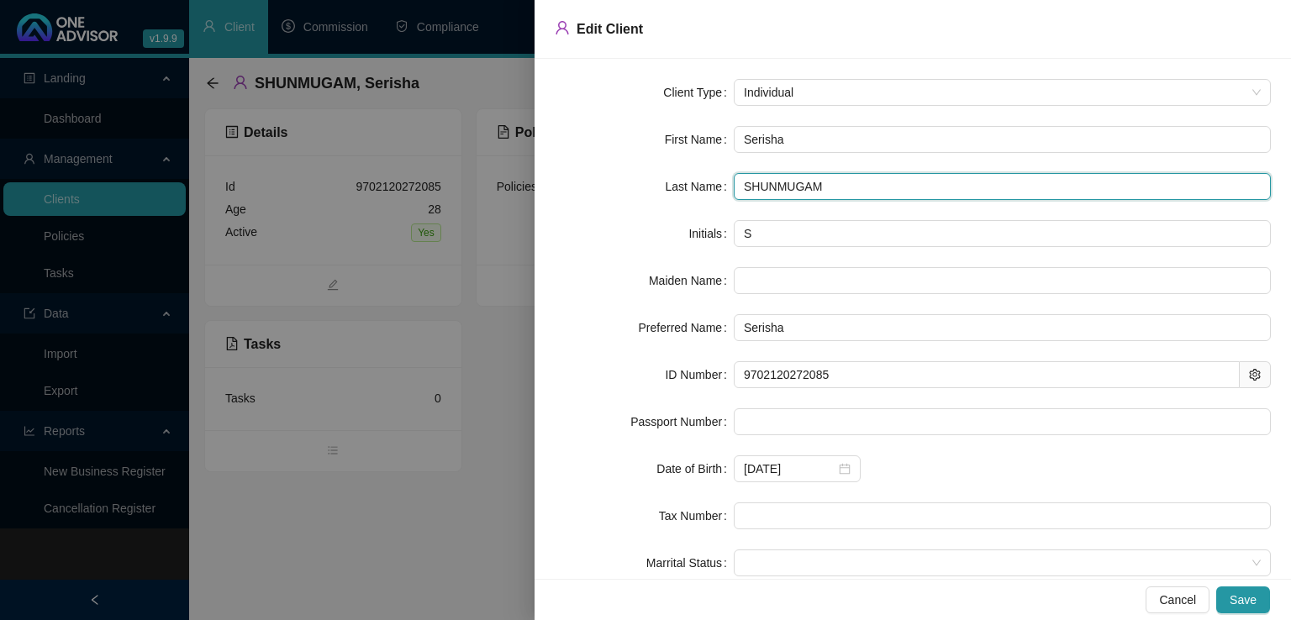
drag, startPoint x: 827, startPoint y: 189, endPoint x: 729, endPoint y: 189, distance: 98.4
click at [729, 189] on div "Last Name SHUNMUGAM" at bounding box center [913, 186] width 716 height 27
type input "Shunmugam"
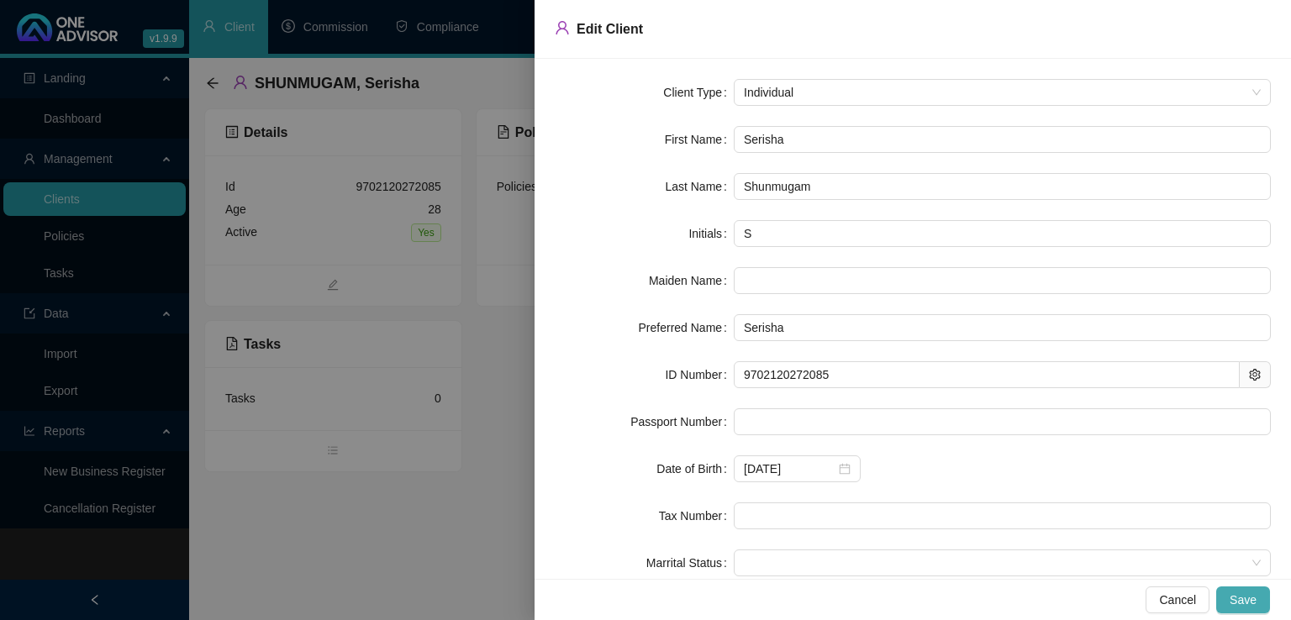
click at [1234, 601] on span "Save" at bounding box center [1243, 600] width 27 height 18
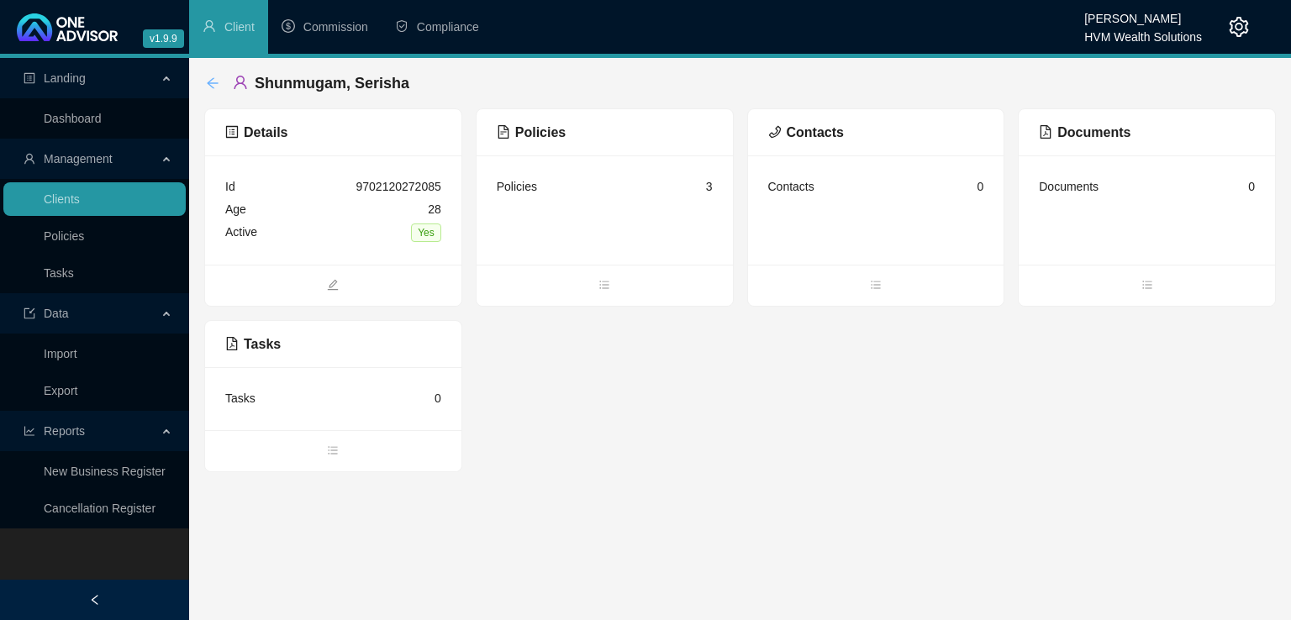
click at [214, 82] on icon "arrow-left" at bounding box center [212, 82] width 11 height 11
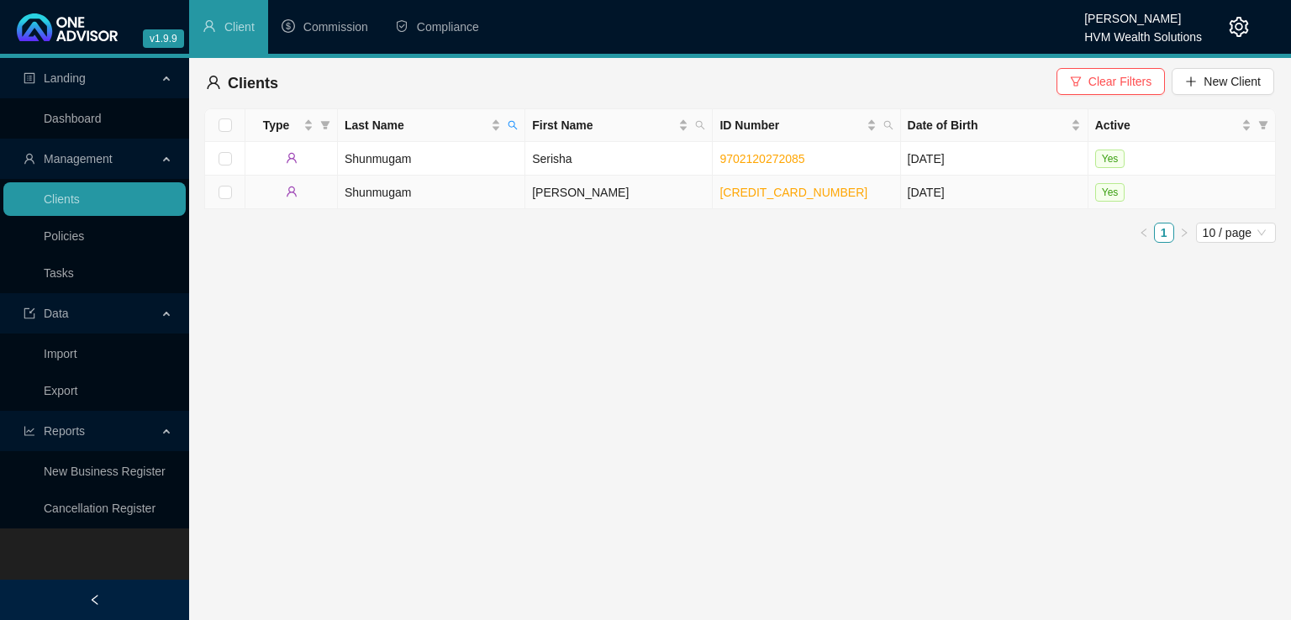
click at [456, 199] on td "Shunmugam" at bounding box center [431, 193] width 187 height 34
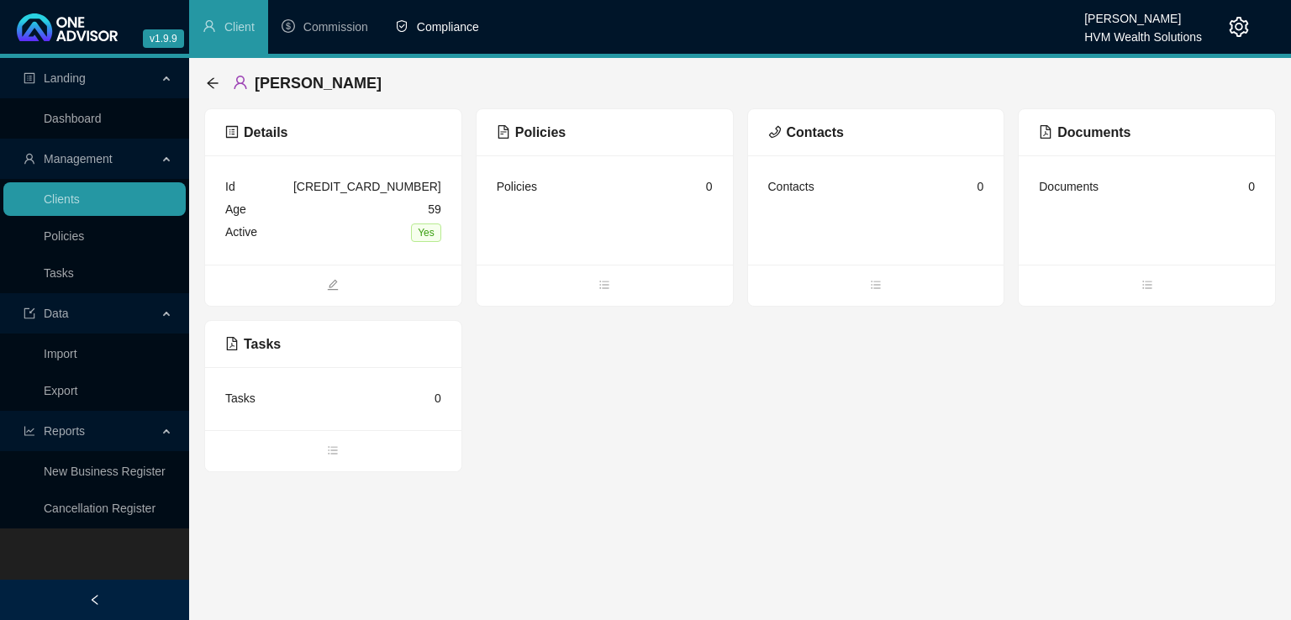
click at [448, 26] on span "Compliance" at bounding box center [448, 26] width 62 height 13
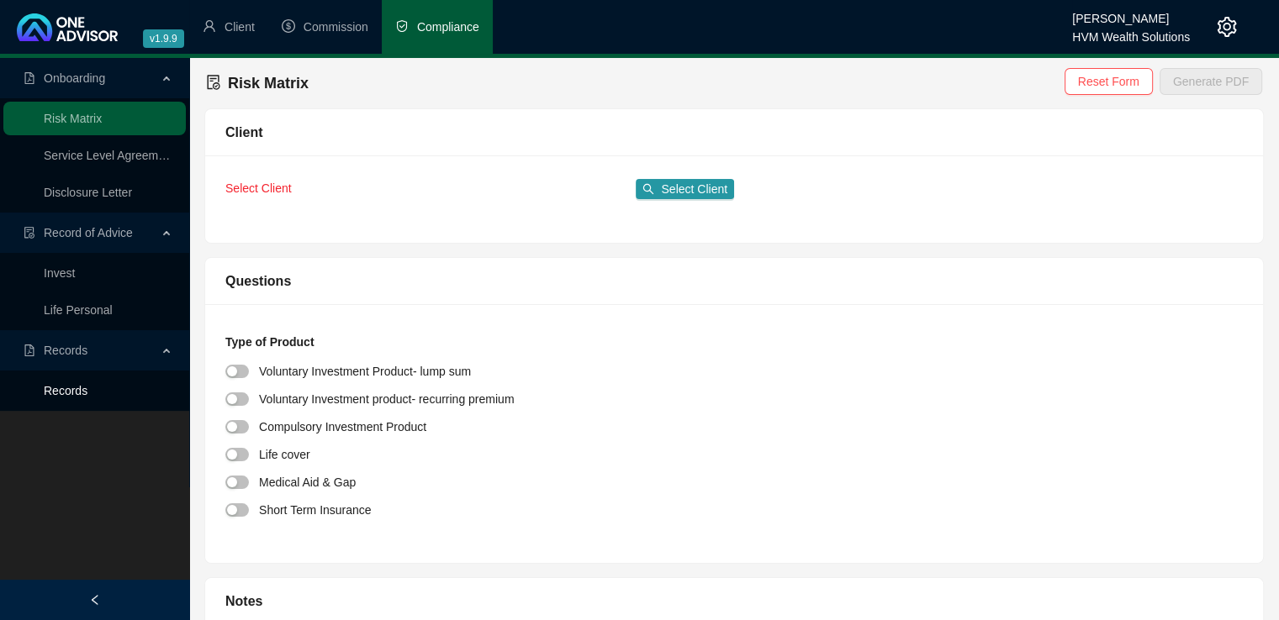
click at [74, 388] on link "Records" at bounding box center [66, 390] width 44 height 13
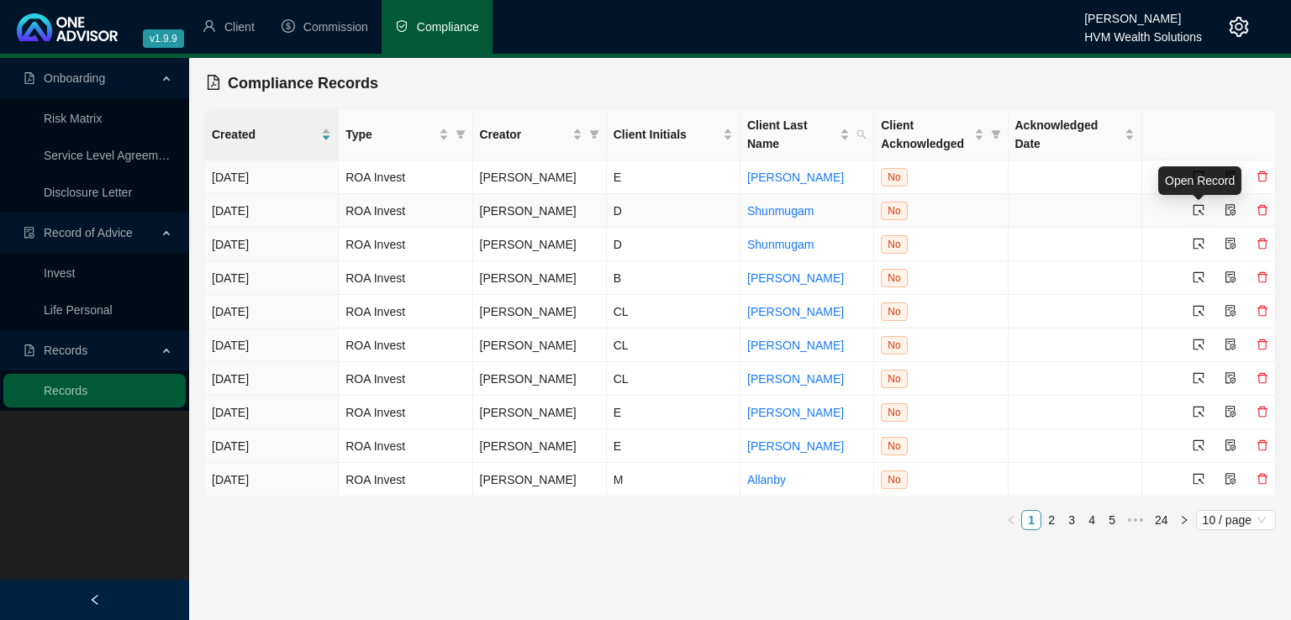
click at [1197, 209] on icon "select" at bounding box center [1199, 210] width 12 height 12
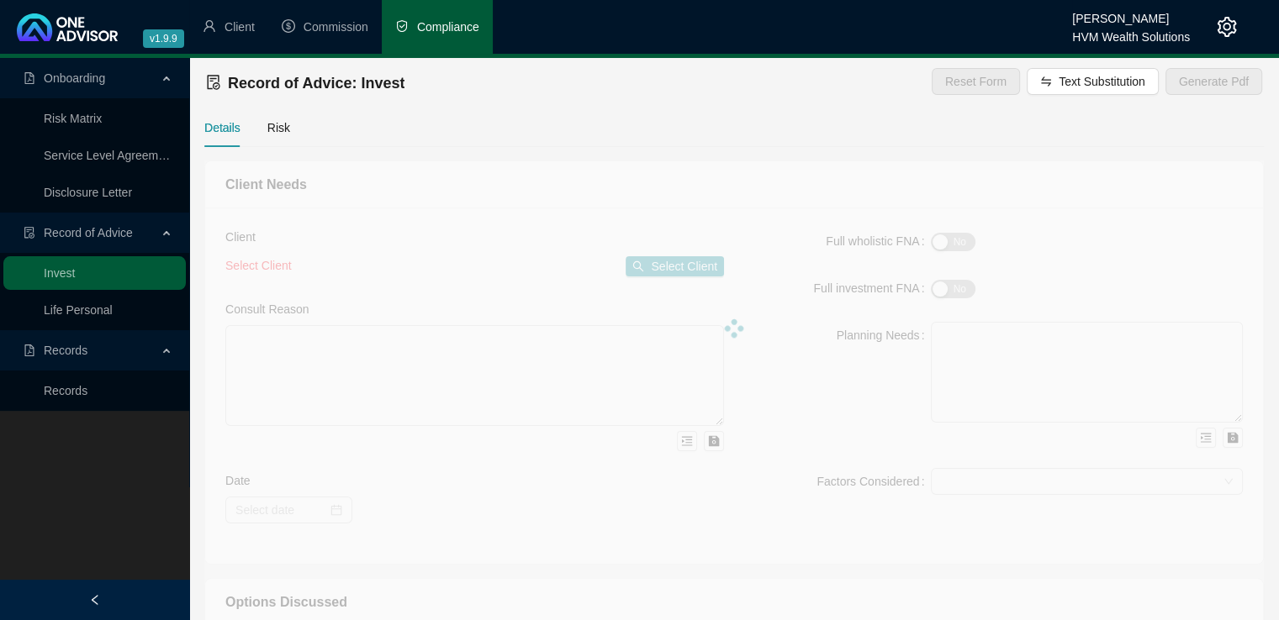
type textarea "Your employer’s retirement fund is in the process of liquidation, and you would…"
type textarea "This advice forms part of your retirement planning and is therefore focused adv…"
type textarea "You became disabled in June 2021 and have since been receiving a monthly disabi…"
type textarea "Based on our proposal, you confirmed your decision to proceed with transferring…"
type textarea "Retirement Annuity - as explained above."
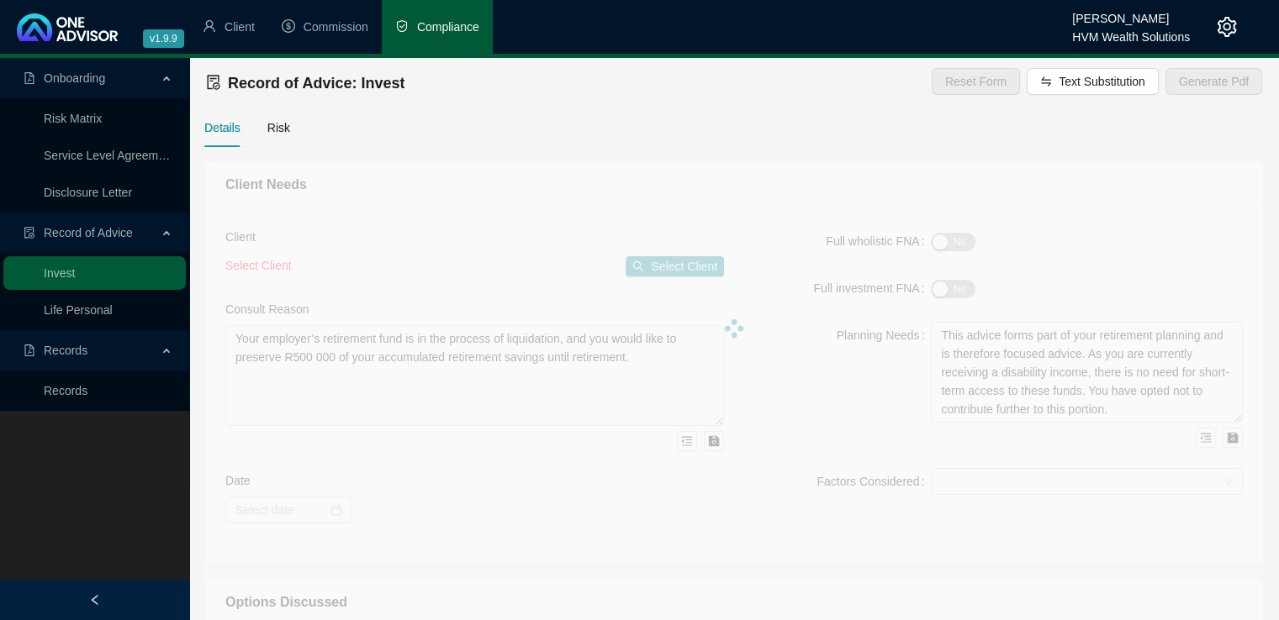
type input "2025-09-18"
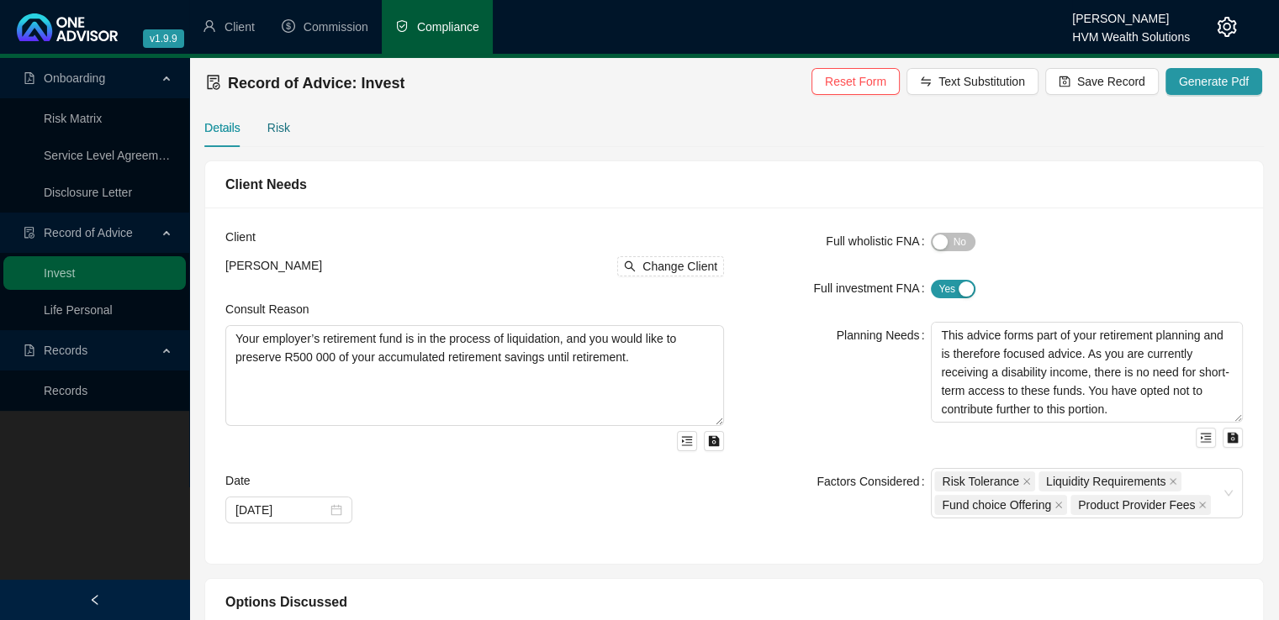
click at [283, 133] on div "Risk" at bounding box center [278, 128] width 23 height 18
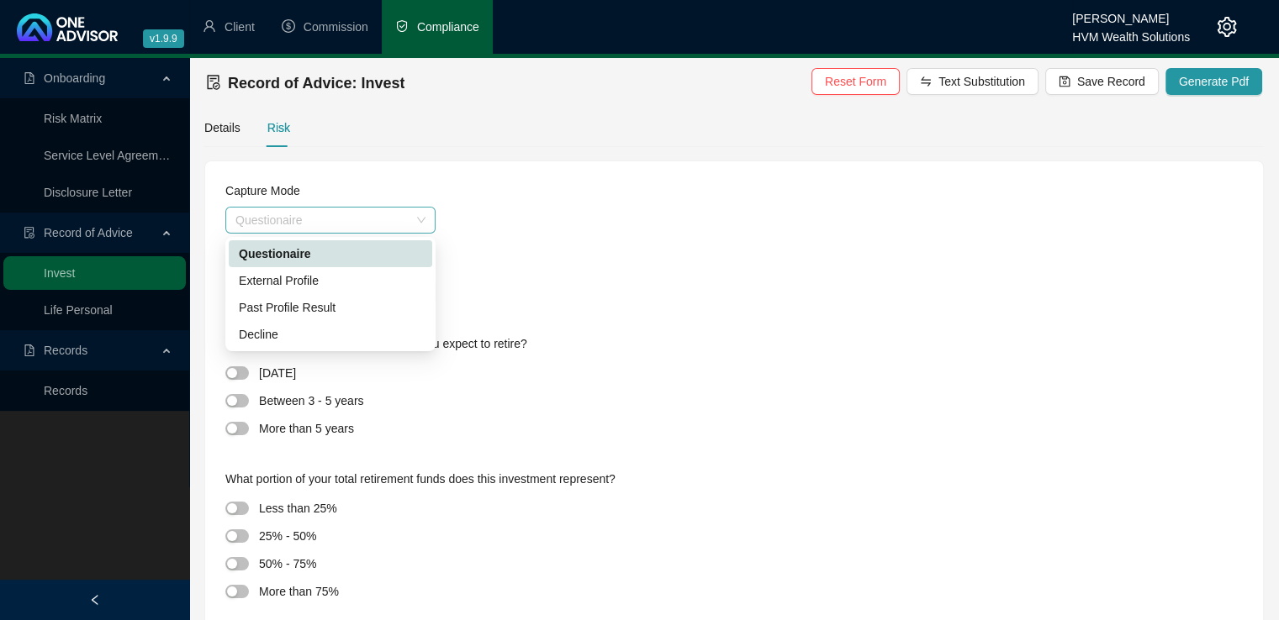
click at [344, 216] on span "Questionaire" at bounding box center [330, 220] width 190 height 25
click at [364, 280] on div "External Profile" at bounding box center [330, 281] width 183 height 18
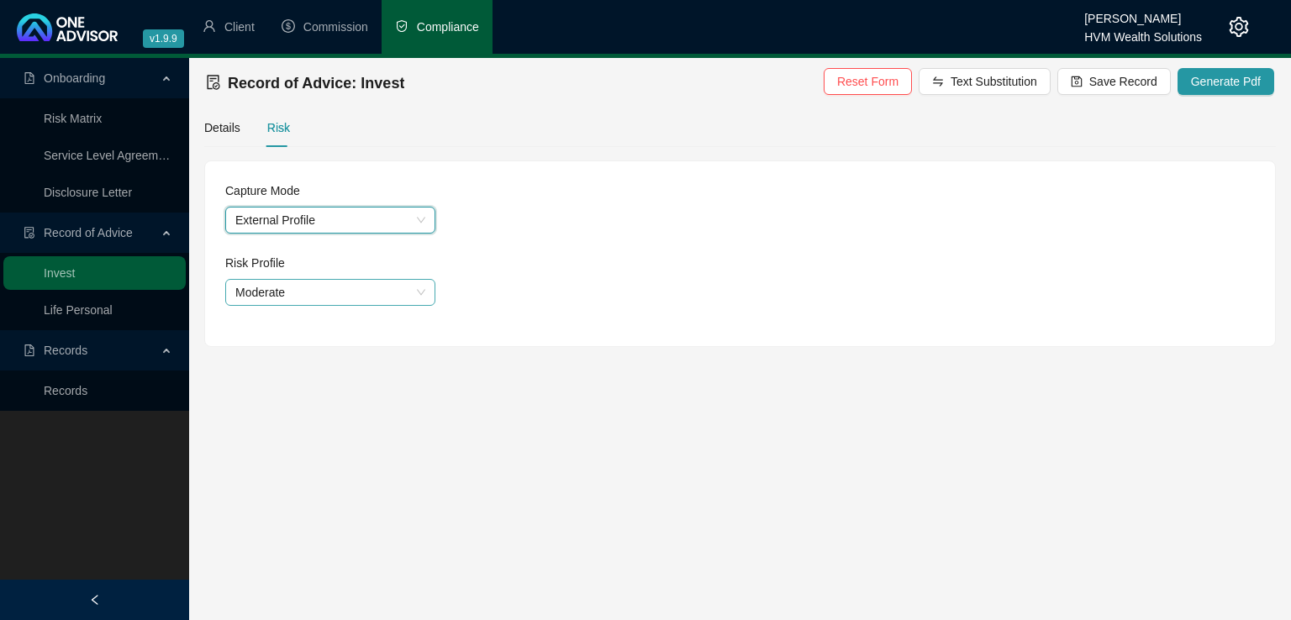
click at [350, 293] on span "Moderate" at bounding box center [330, 292] width 190 height 25
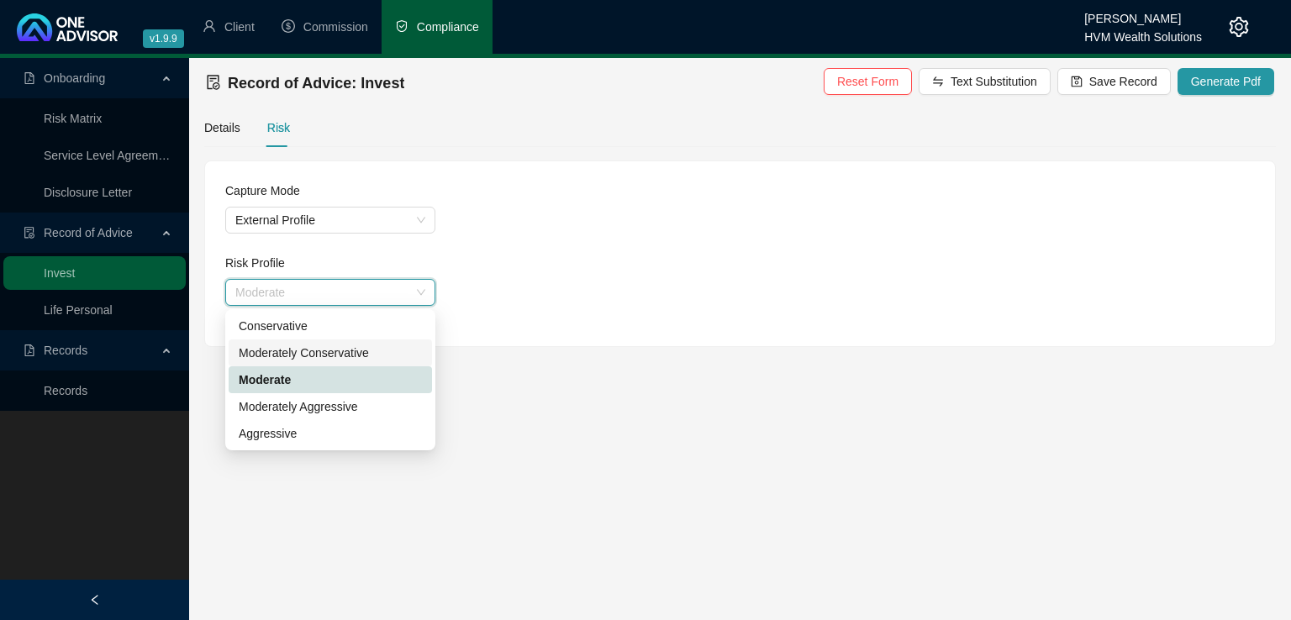
click at [349, 353] on div "Moderately Conservative" at bounding box center [330, 353] width 183 height 18
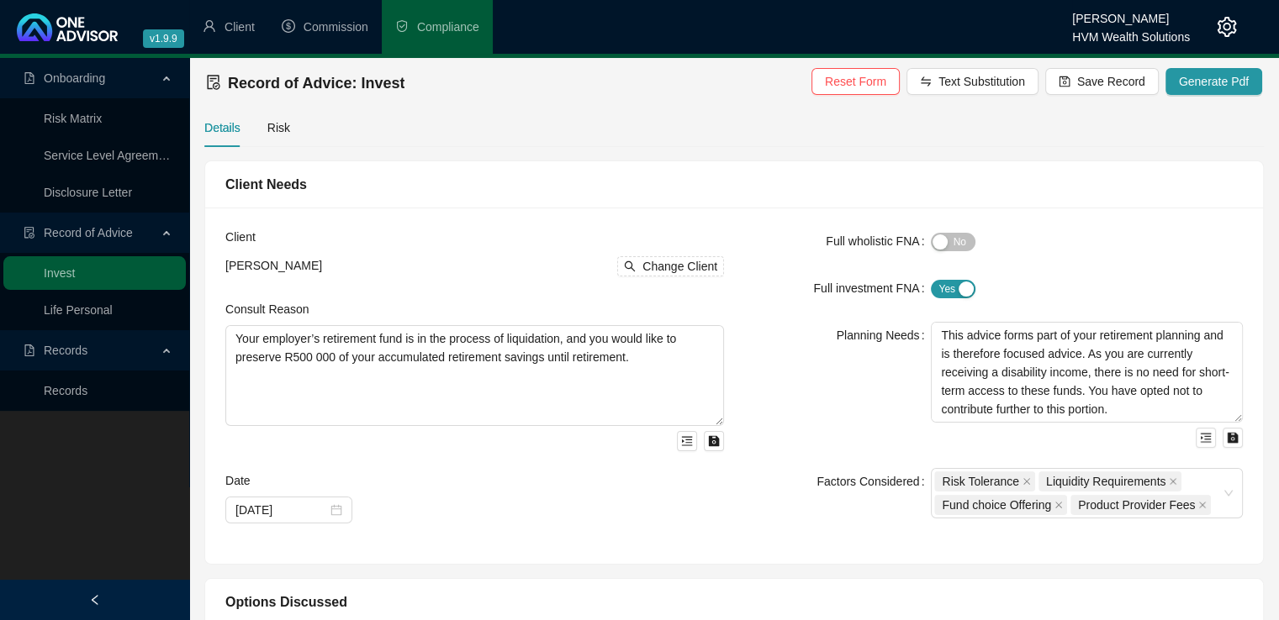
click at [1233, 18] on icon "setting" at bounding box center [1227, 27] width 20 height 20
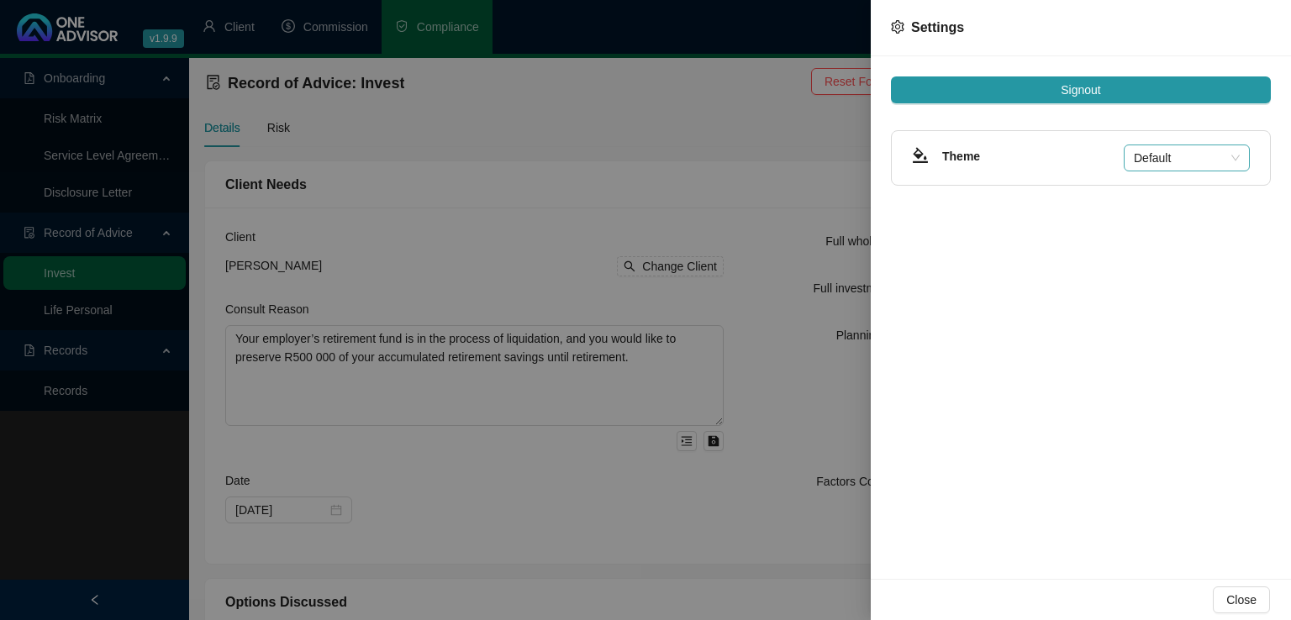
click at [1188, 156] on span "Default" at bounding box center [1187, 157] width 106 height 25
click at [1174, 217] on div "Dark" at bounding box center [1187, 218] width 99 height 18
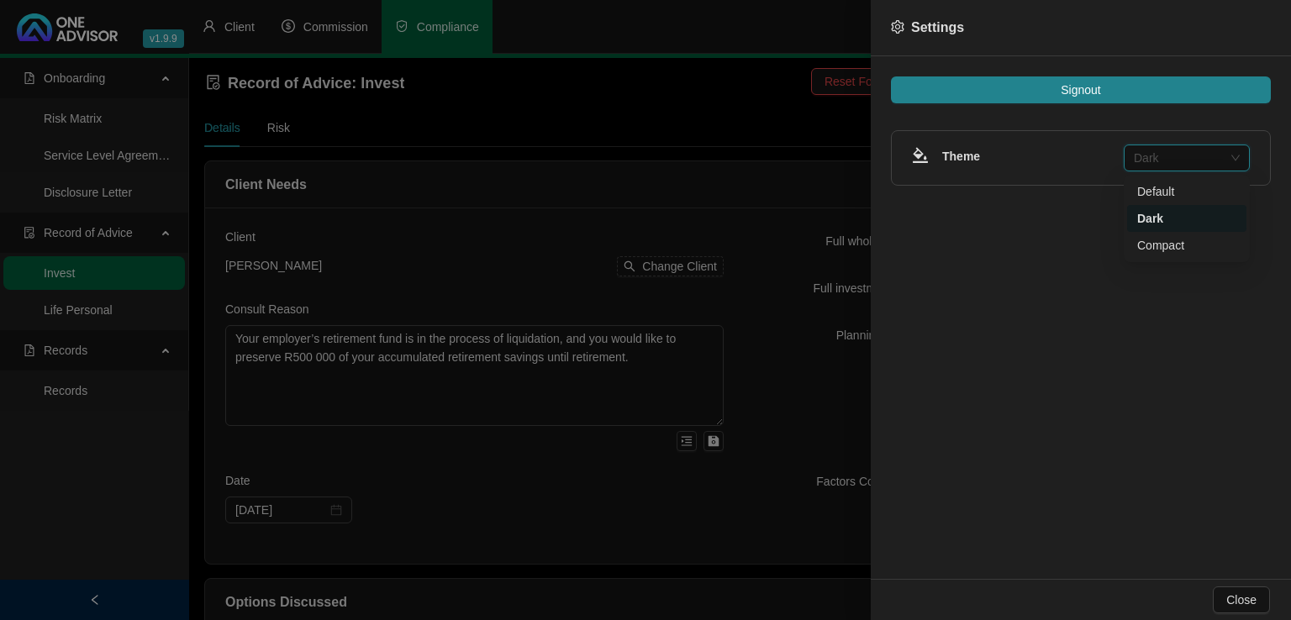
click at [1211, 156] on span "Dark" at bounding box center [1187, 157] width 106 height 25
click at [1194, 244] on div "Compact" at bounding box center [1187, 245] width 99 height 18
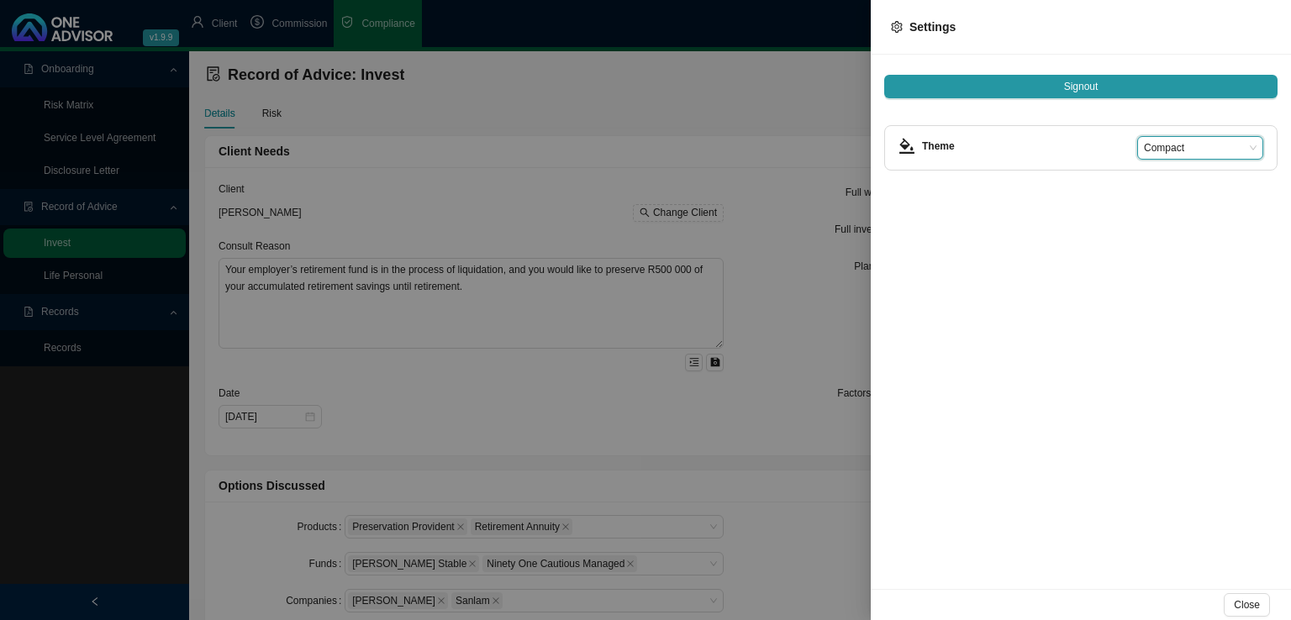
click at [1219, 140] on span "Compact" at bounding box center [1200, 148] width 113 height 22
click at [1196, 179] on div "Default" at bounding box center [1200, 178] width 99 height 17
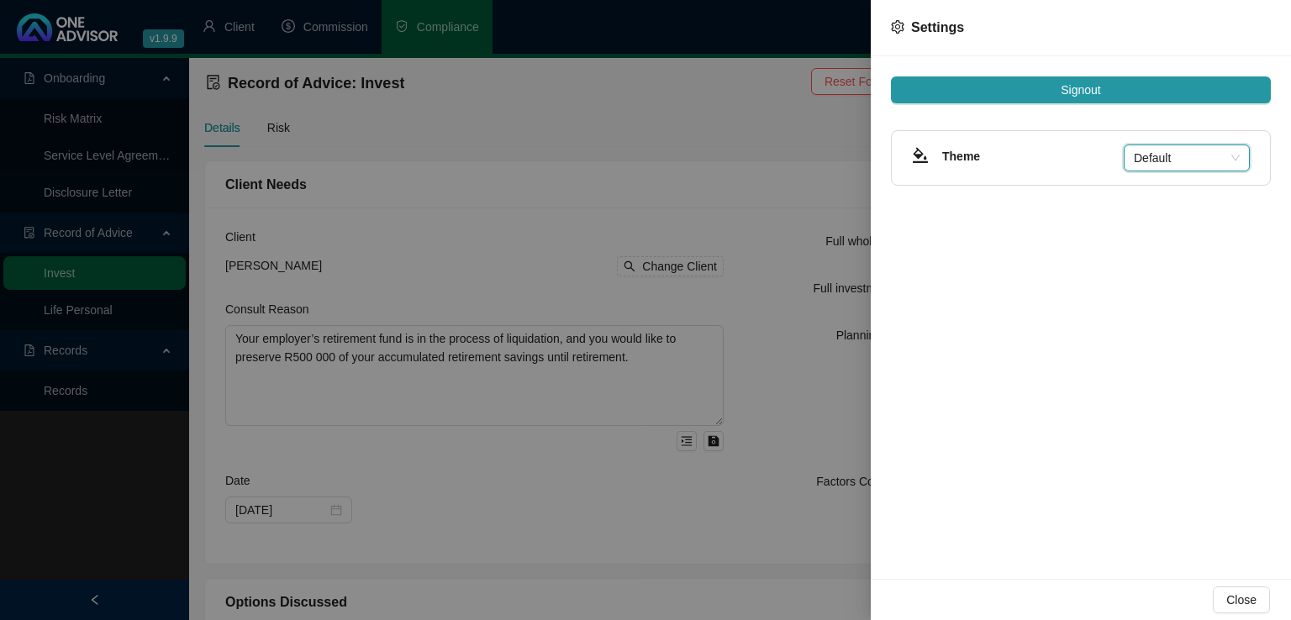
click at [755, 189] on div at bounding box center [645, 310] width 1291 height 620
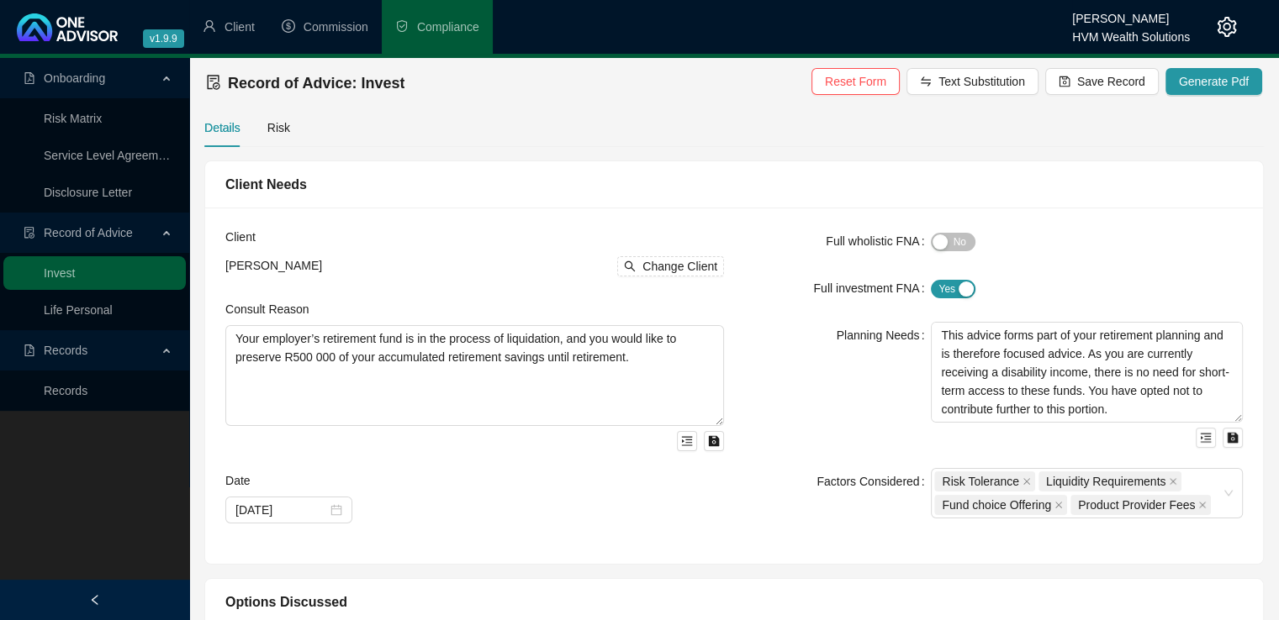
click at [1225, 28] on icon "setting" at bounding box center [1227, 27] width 20 height 20
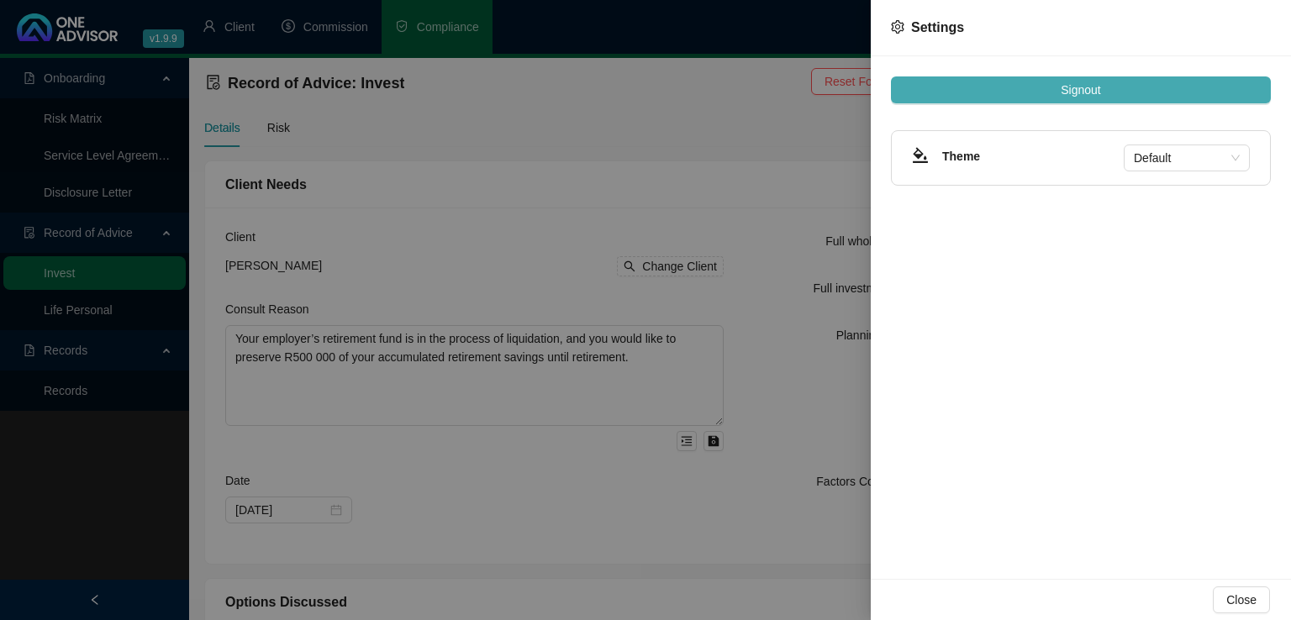
click at [1191, 102] on button "Signout" at bounding box center [1081, 90] width 380 height 27
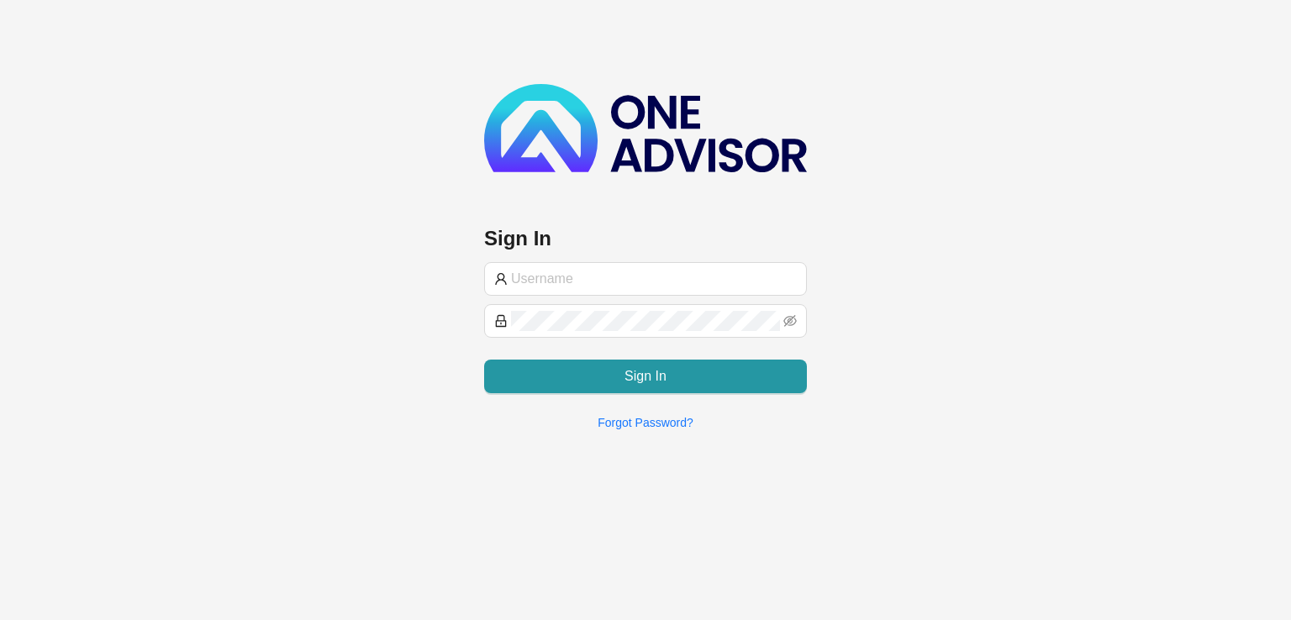
type input "[PERSON_NAME][EMAIL_ADDRESS][DOMAIN_NAME]"
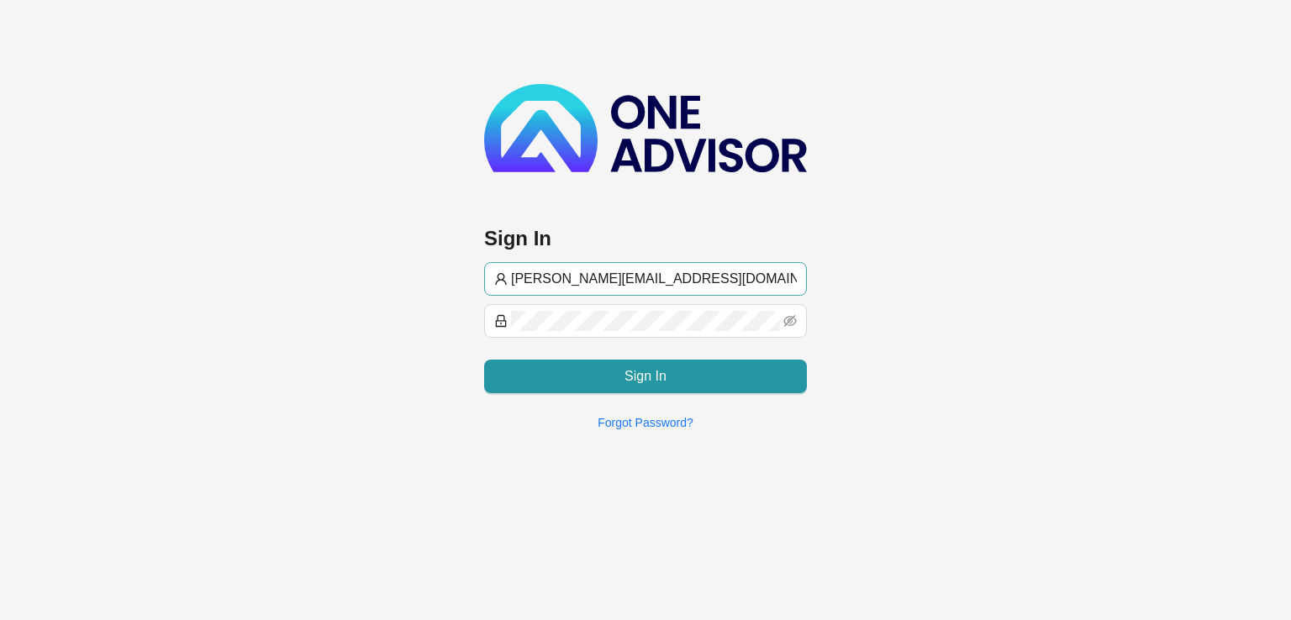
click at [615, 277] on input "[PERSON_NAME][EMAIL_ADDRESS][DOMAIN_NAME]" at bounding box center [654, 279] width 286 height 20
type input "[PERSON_NAME][EMAIL_ADDRESS][DOMAIN_NAME]"
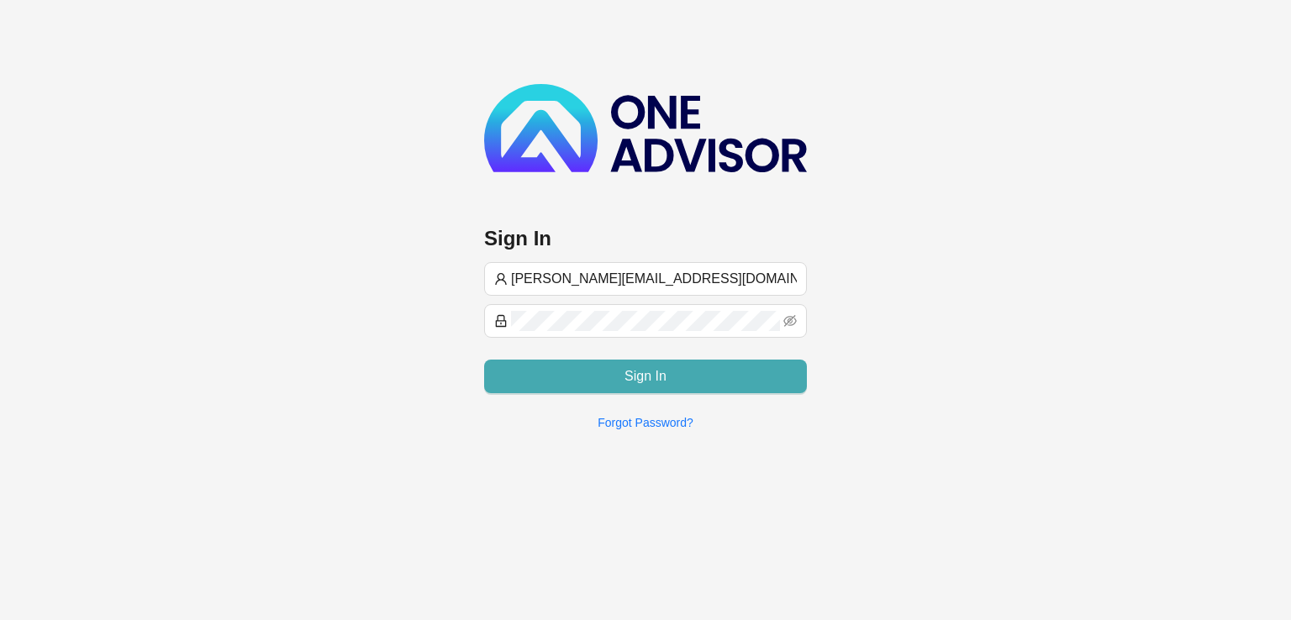
click at [579, 380] on button "Sign In" at bounding box center [645, 377] width 323 height 34
